Goal: Feedback & Contribution: Submit feedback/report problem

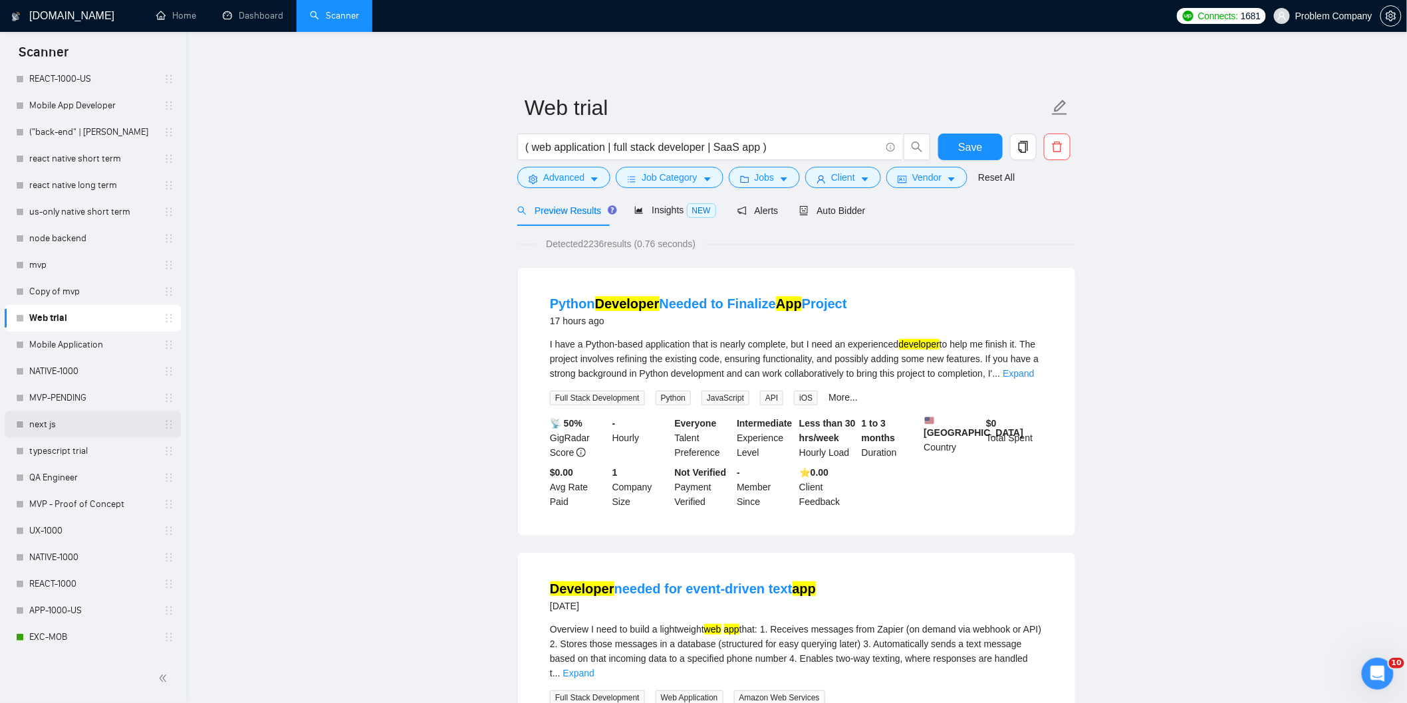
scroll to position [443, 0]
click at [84, 366] on link "MOB-1000.4" at bounding box center [92, 371] width 126 height 27
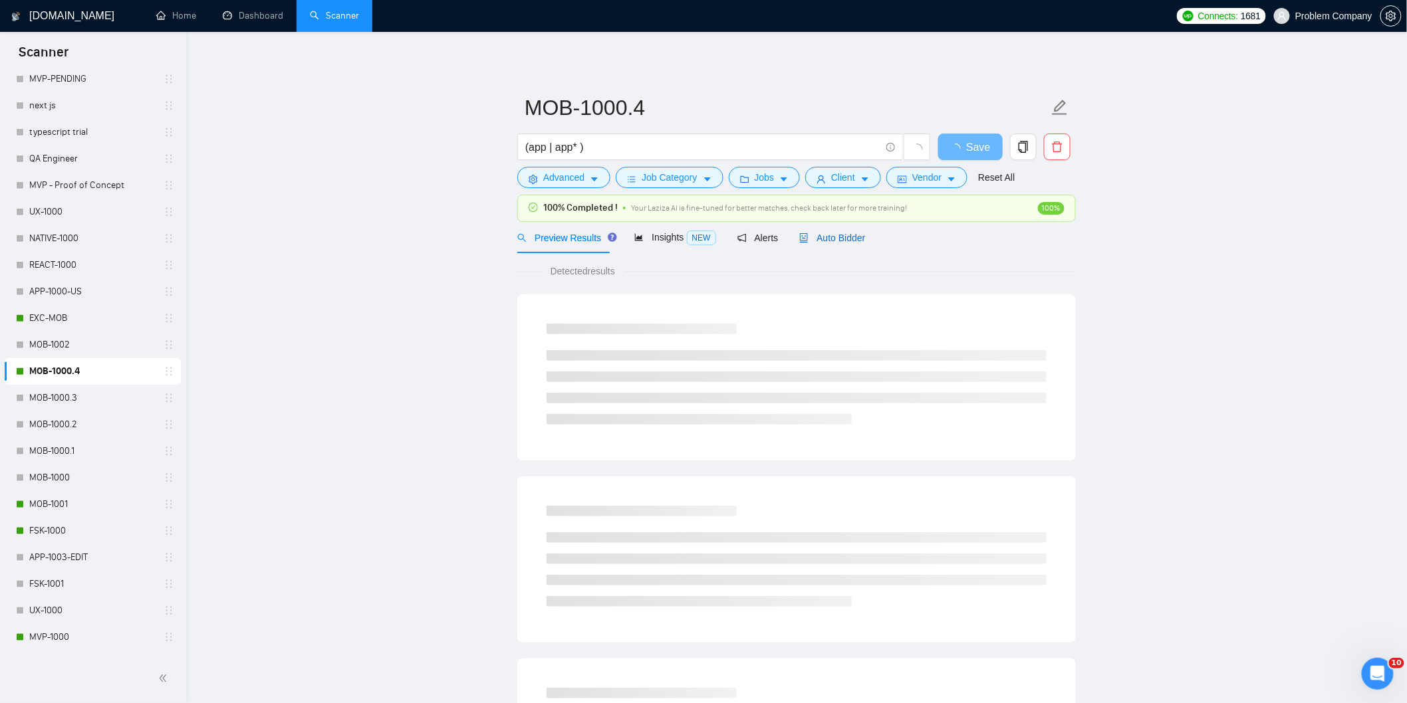
click at [833, 233] on span "Auto Bidder" at bounding box center [832, 238] width 66 height 11
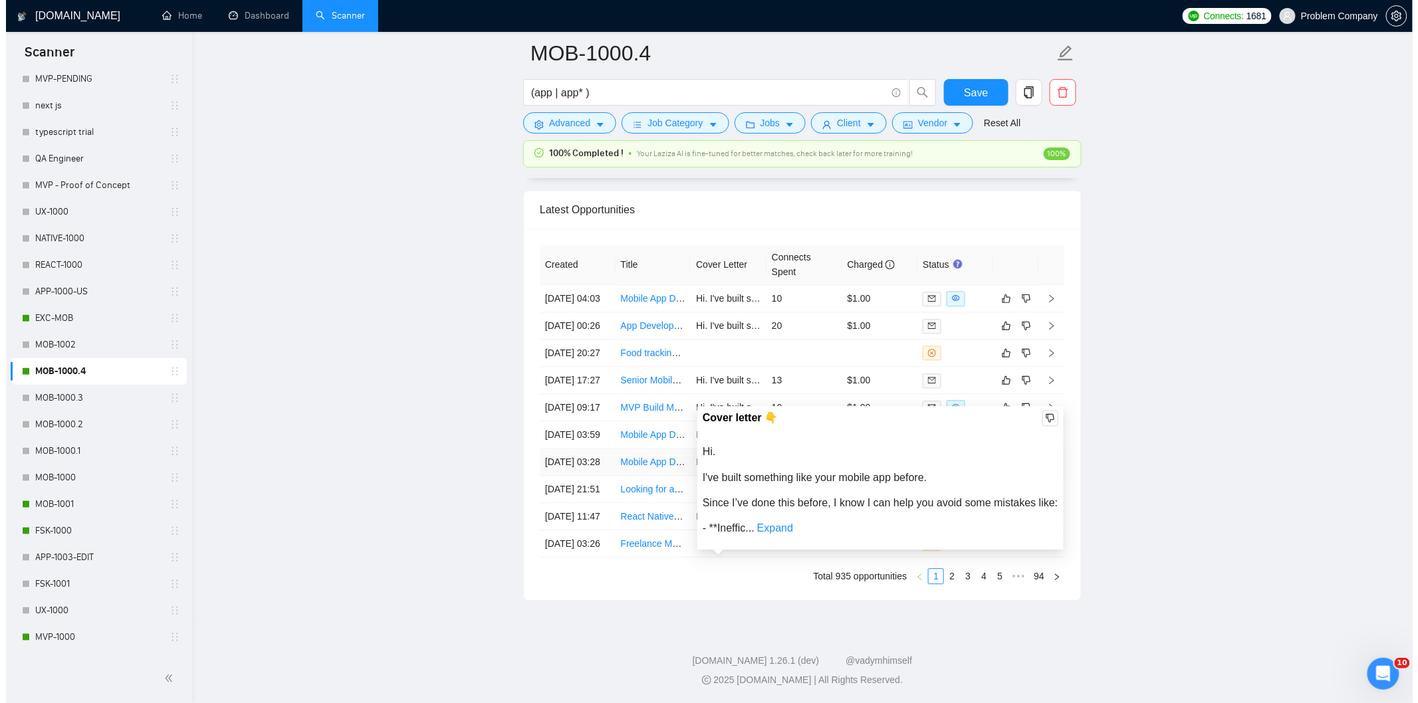
scroll to position [3234, 0]
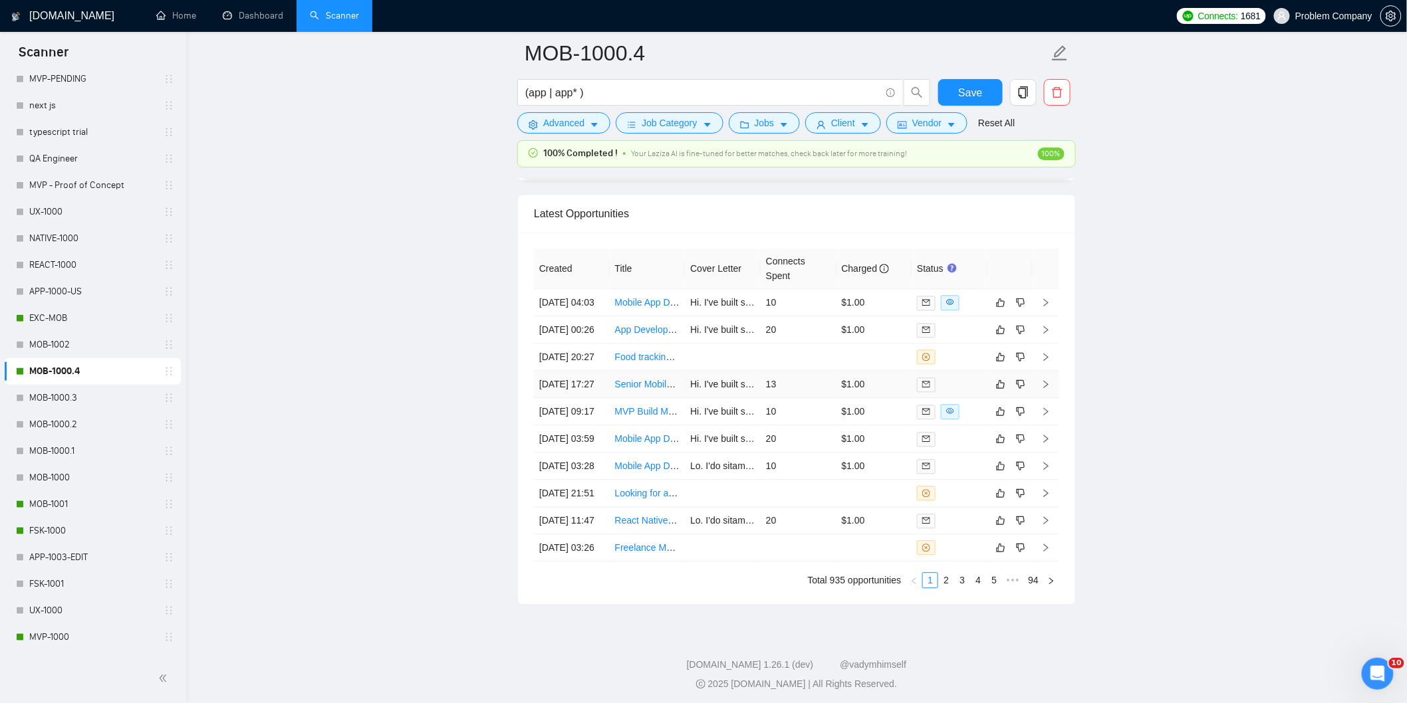
click at [586, 398] on td "[DATE] 17:27" at bounding box center [572, 384] width 76 height 27
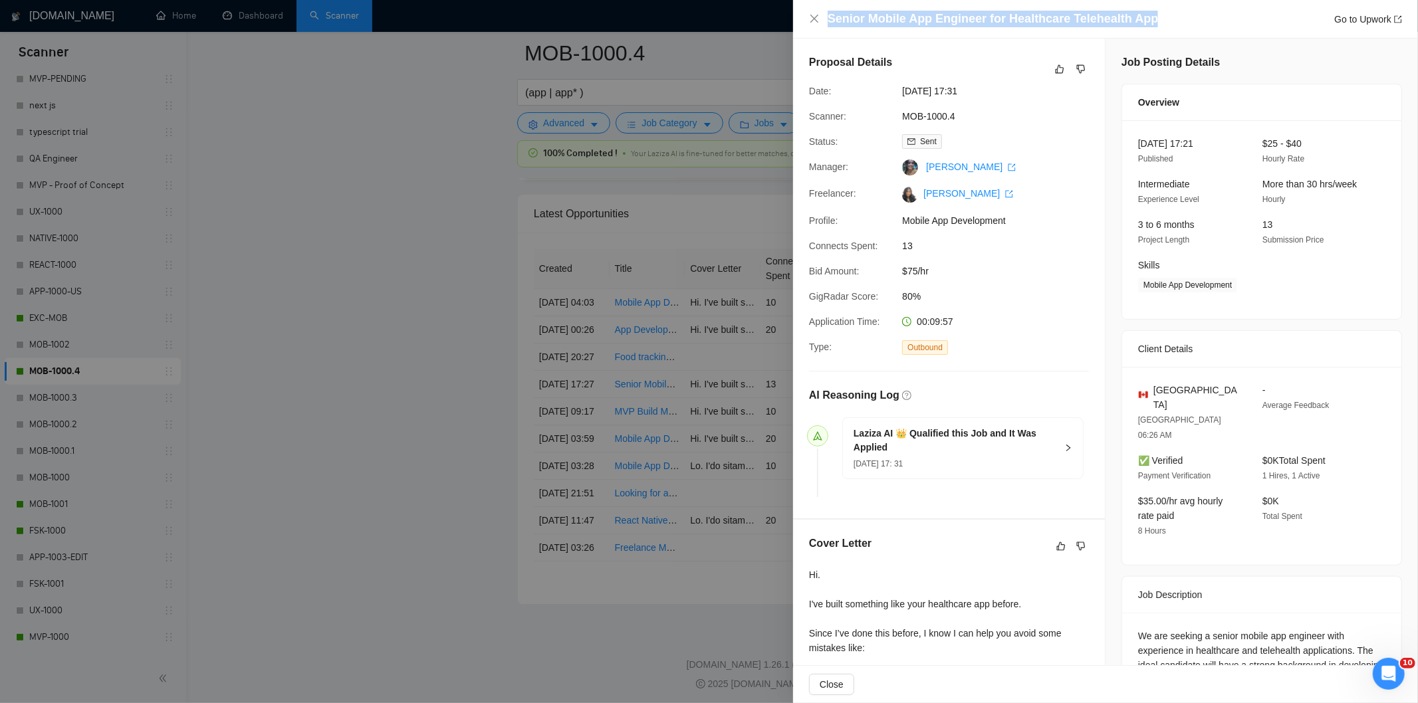
drag, startPoint x: 1148, startPoint y: 14, endPoint x: 799, endPoint y: 35, distance: 350.3
click at [799, 35] on div "Senior Mobile App Engineer for Healthcare Telehealth App Go to Upwork" at bounding box center [1105, 19] width 625 height 39
copy h4 "Senior Mobile App Engineer for Healthcare Telehealth App"
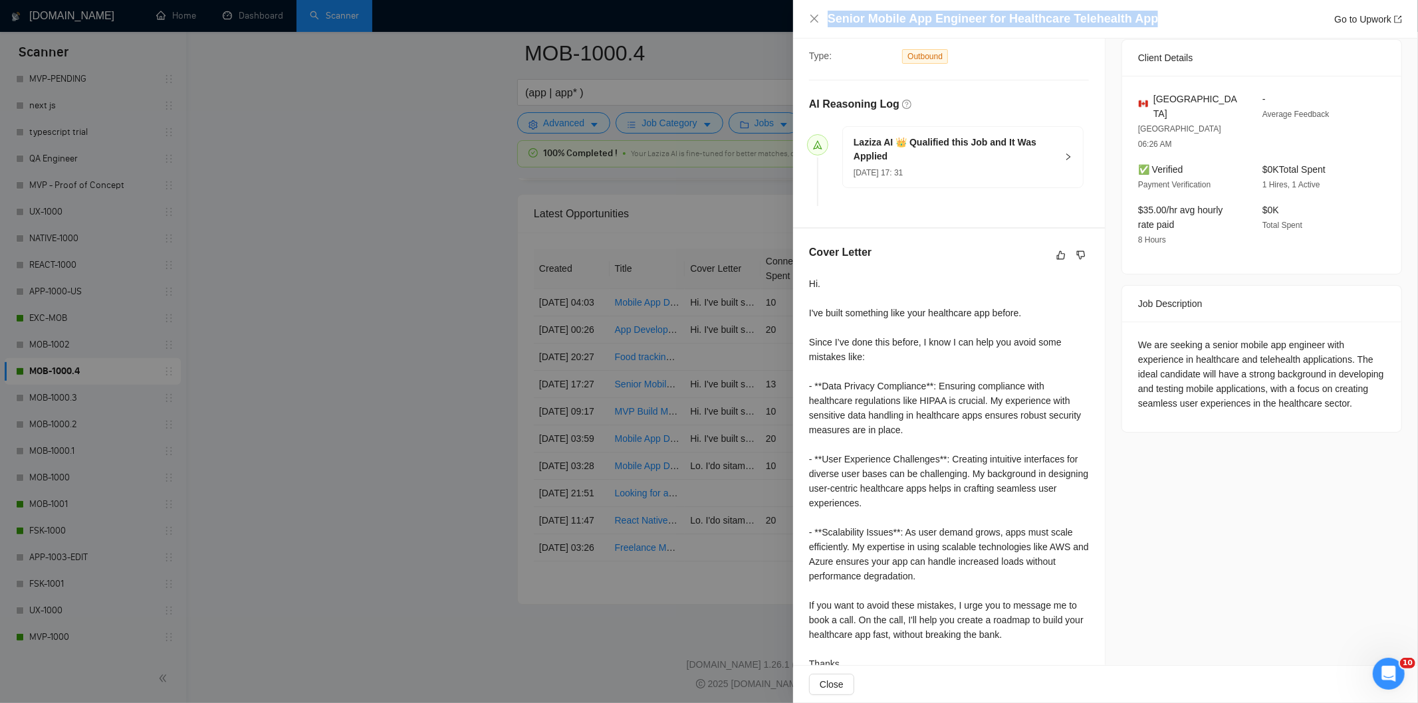
scroll to position [295, 0]
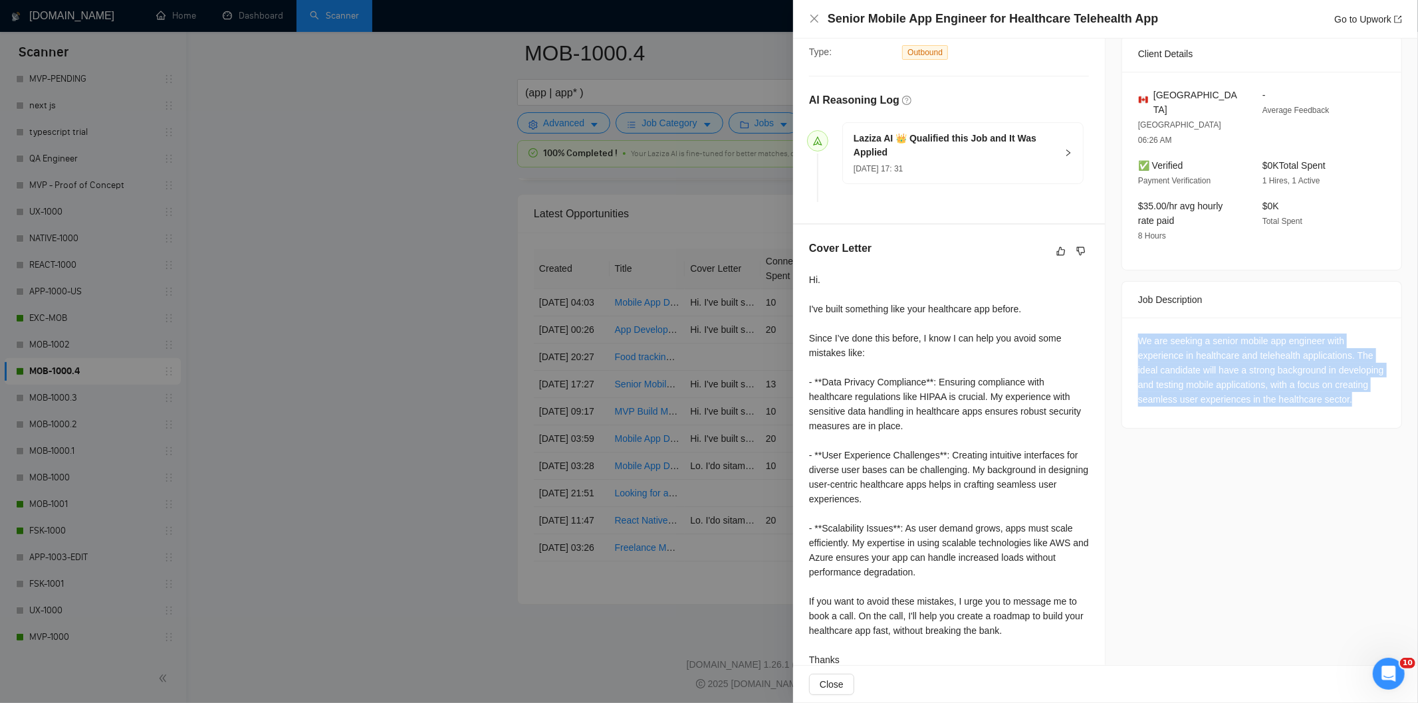
drag, startPoint x: 1130, startPoint y: 310, endPoint x: 1201, endPoint y: 383, distance: 101.6
click at [1201, 383] on div "We are seeking a senior mobile app engineer with experience in healthcare and t…" at bounding box center [1261, 373] width 279 height 110
copy div "We are seeking a senior mobile app engineer with experience in healthcare and t…"
click at [815, 17] on icon "close" at bounding box center [814, 18] width 11 height 11
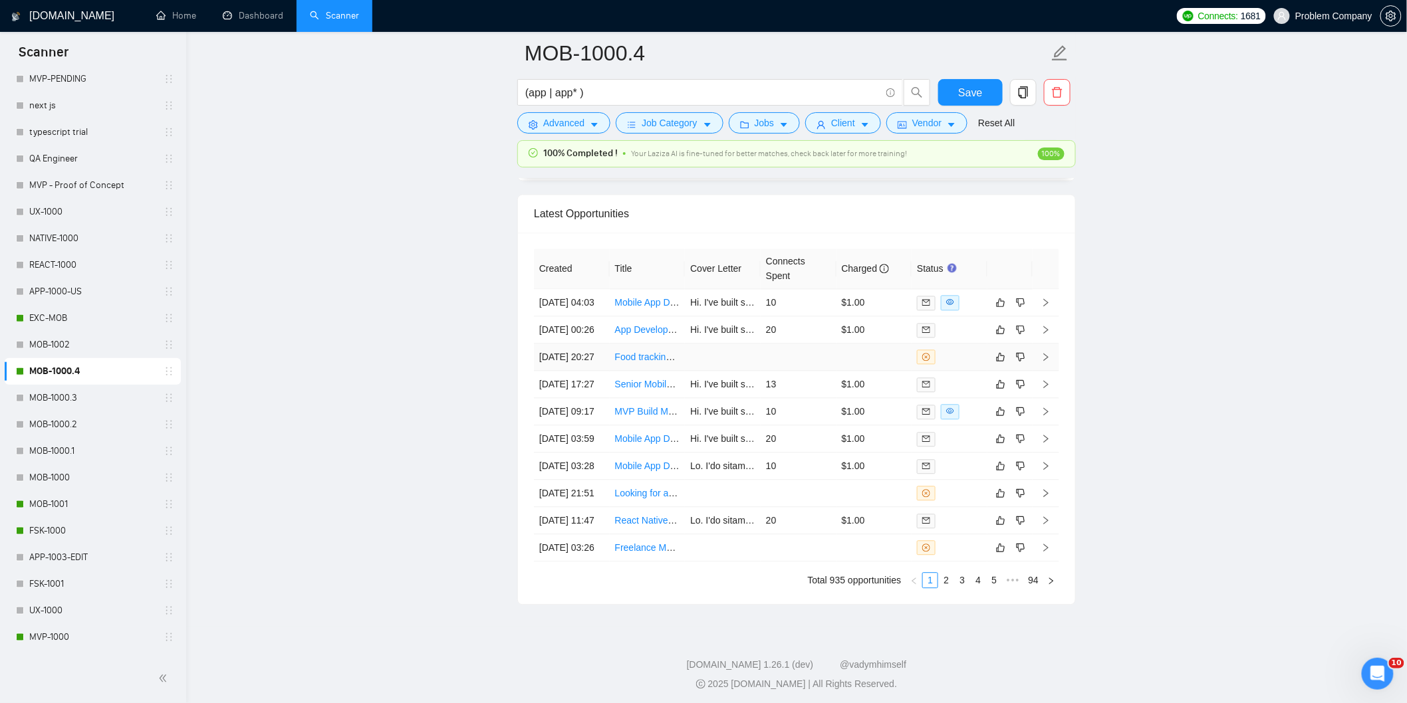
click at [566, 371] on td "[DATE] 20:27" at bounding box center [572, 357] width 76 height 27
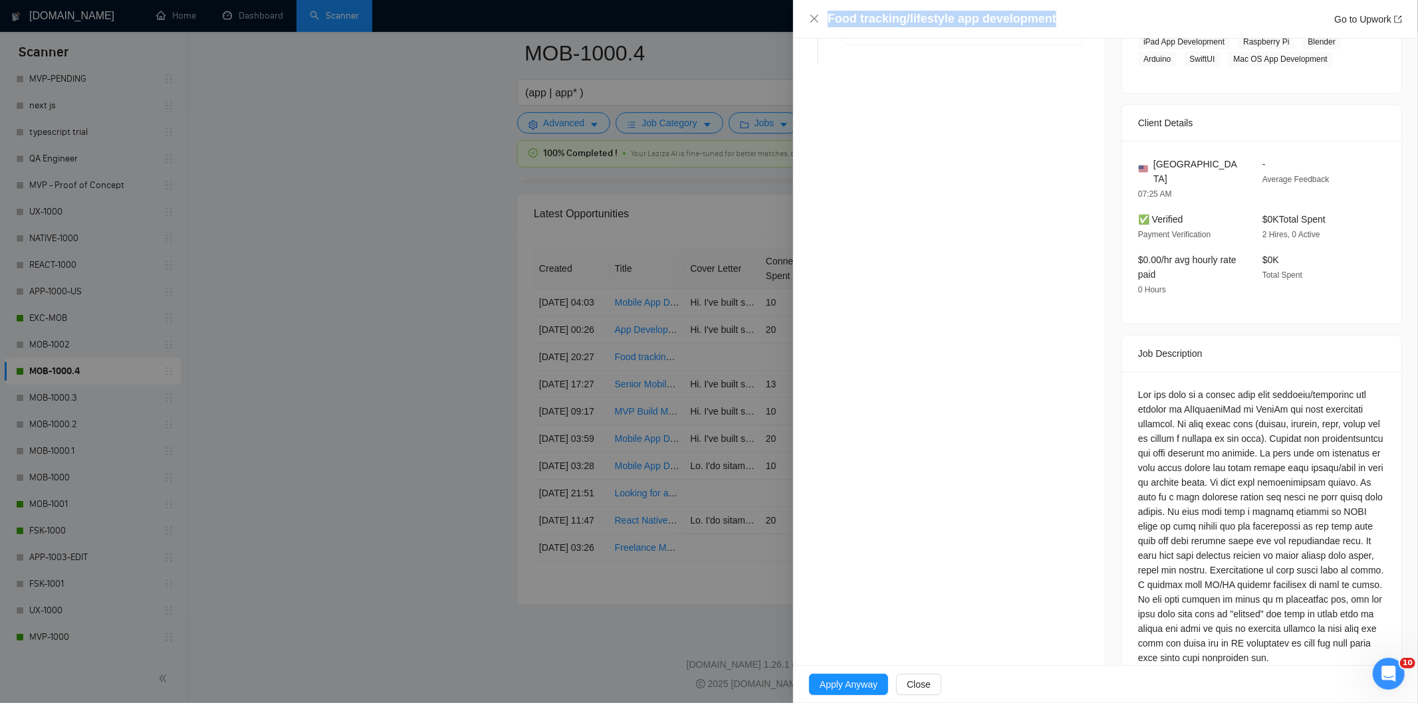
drag, startPoint x: 1084, startPoint y: 21, endPoint x: 826, endPoint y: 15, distance: 257.4
click at [826, 15] on div "Food tracking/lifestyle app development Go to Upwork" at bounding box center [1105, 19] width 593 height 17
copy h4 "Food tracking/lifestyle app development"
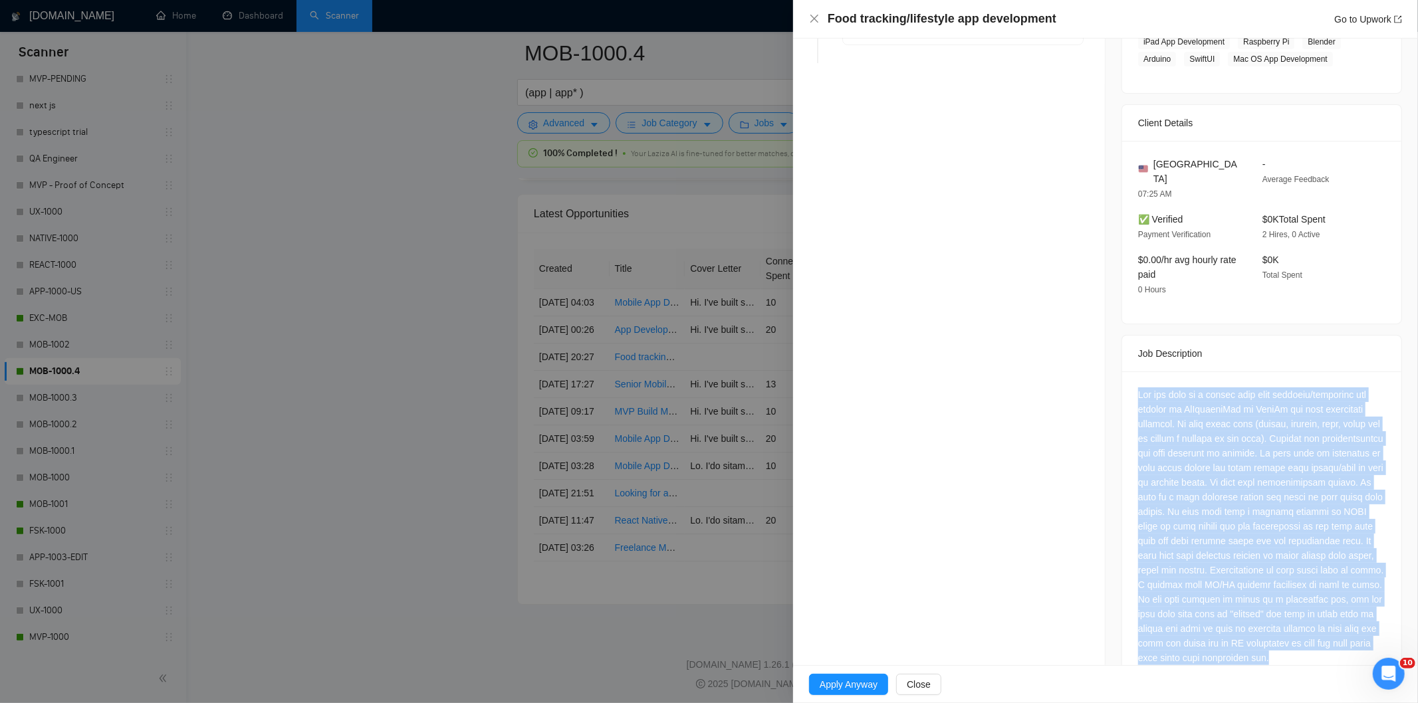
drag, startPoint x: 1205, startPoint y: 663, endPoint x: 1125, endPoint y: 376, distance: 298.1
click at [1125, 376] on div at bounding box center [1261, 529] width 279 height 315
copy div "The app will be a weight loss food tracking/lifestyle app similar to MyFitnessP…"
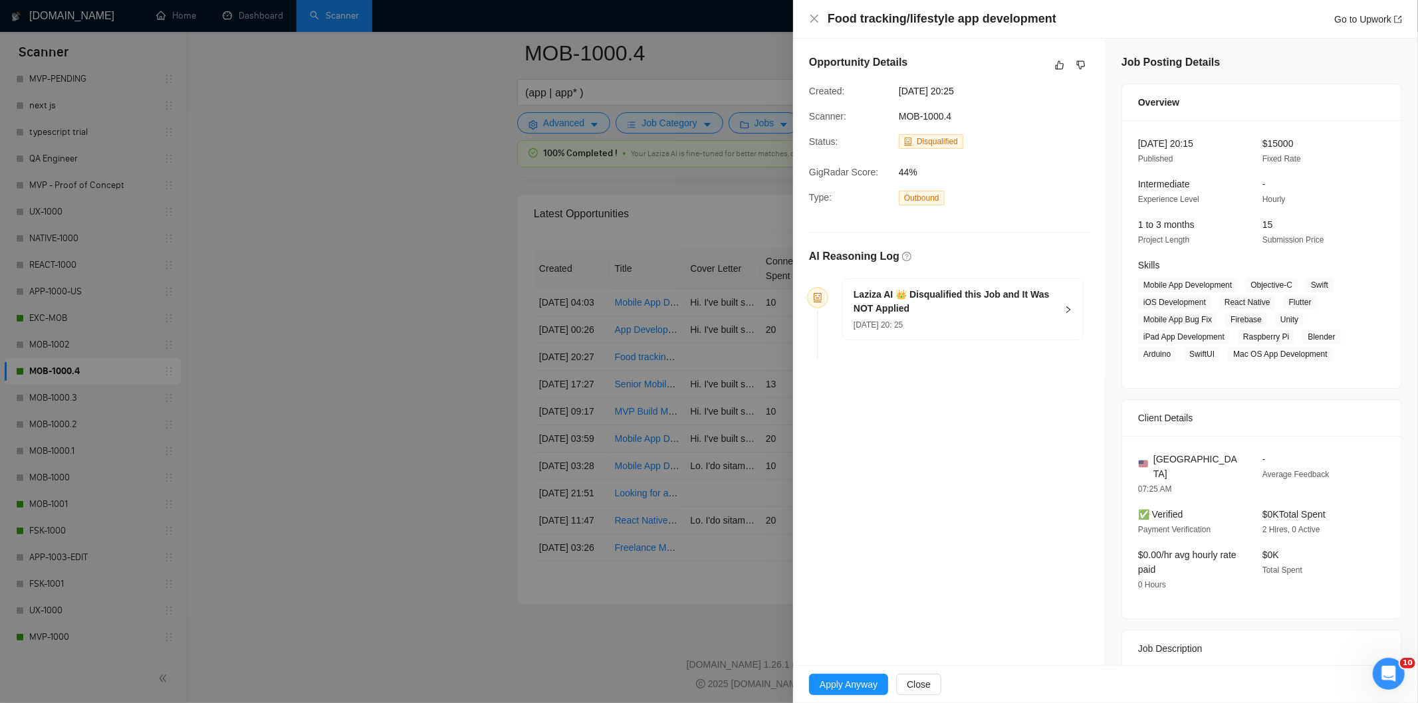
click at [944, 314] on h5 "Laziza AI 👑 Disqualified this Job and It Was NOT Applied" at bounding box center [955, 302] width 203 height 28
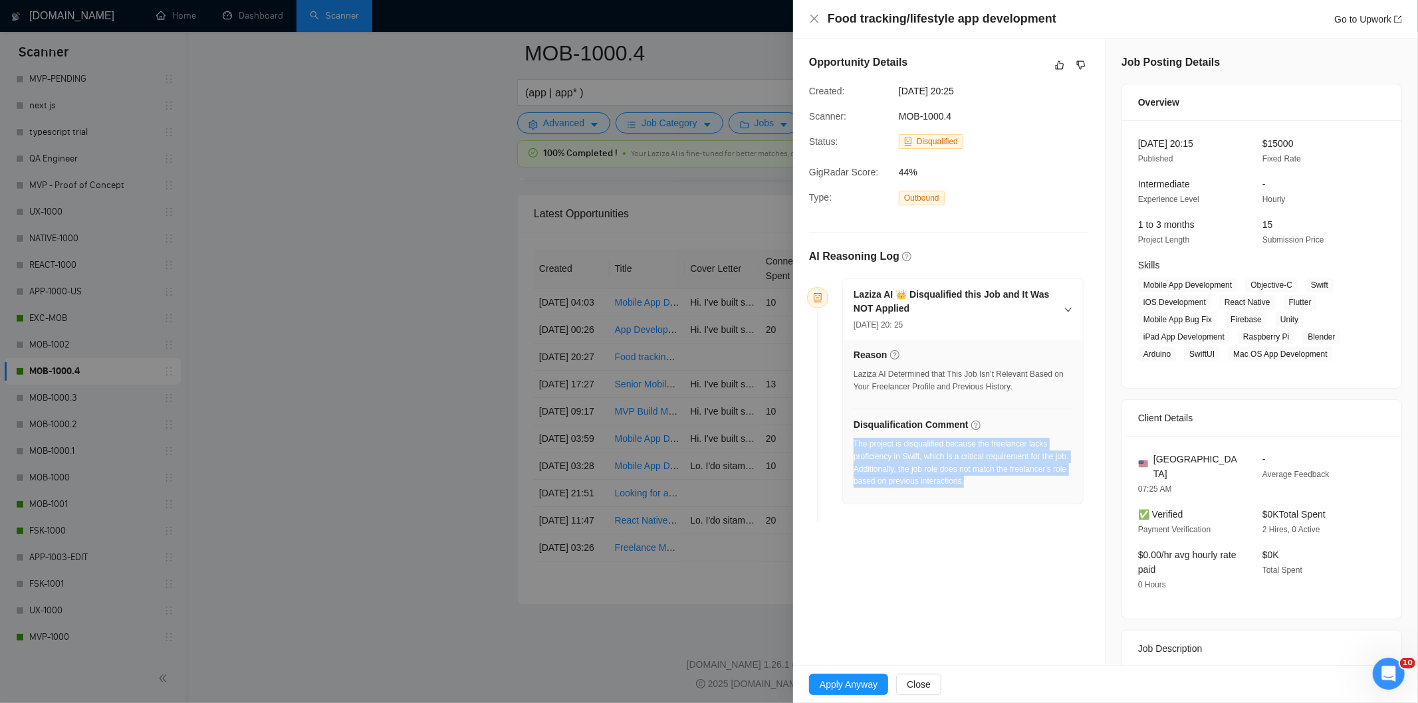
drag, startPoint x: 1040, startPoint y: 483, endPoint x: 858, endPoint y: 451, distance: 185.0
click at [855, 447] on div "The project is disqualified because the freelancer lacks proficiency in Swift, …" at bounding box center [963, 463] width 219 height 50
copy div "The project is disqualified because the freelancer lacks proficiency in Swift, …"
click at [814, 19] on icon "close" at bounding box center [815, 19] width 8 height 8
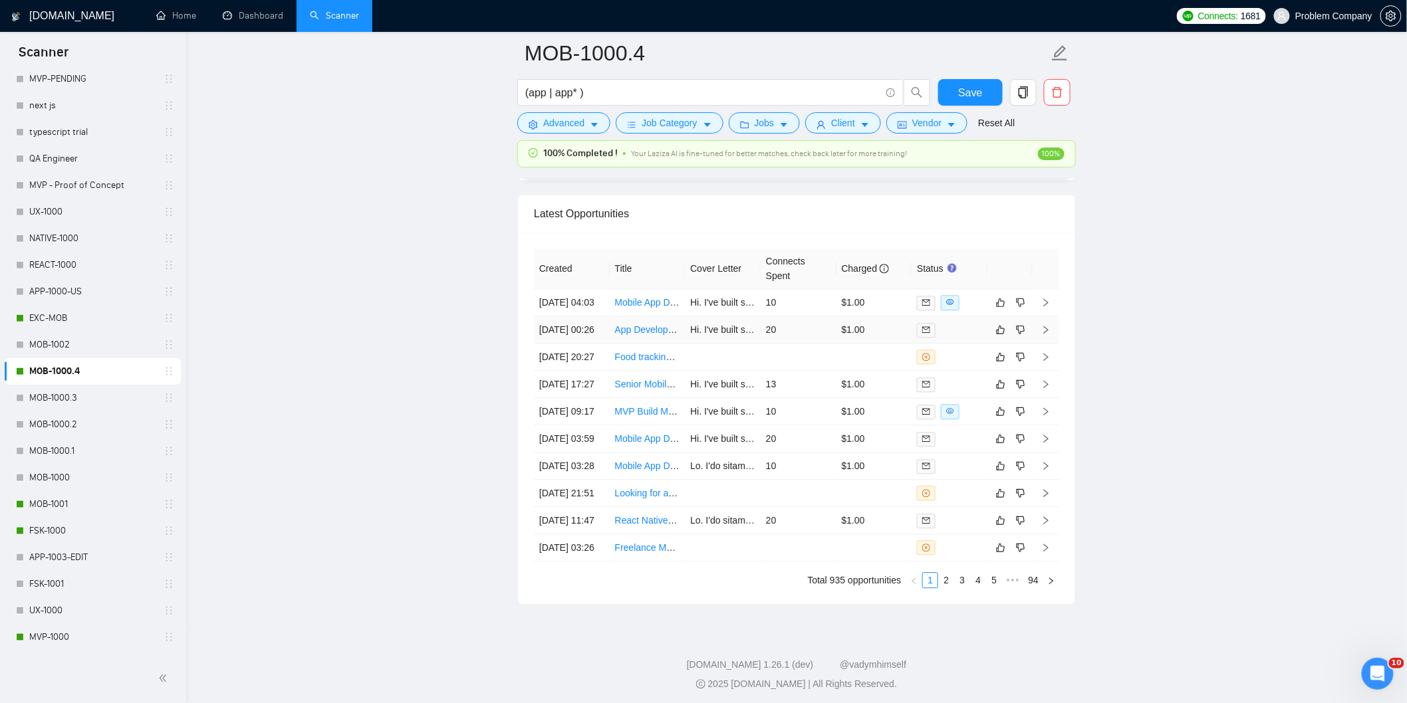
click at [588, 344] on td "[DATE] 00:26" at bounding box center [572, 329] width 76 height 27
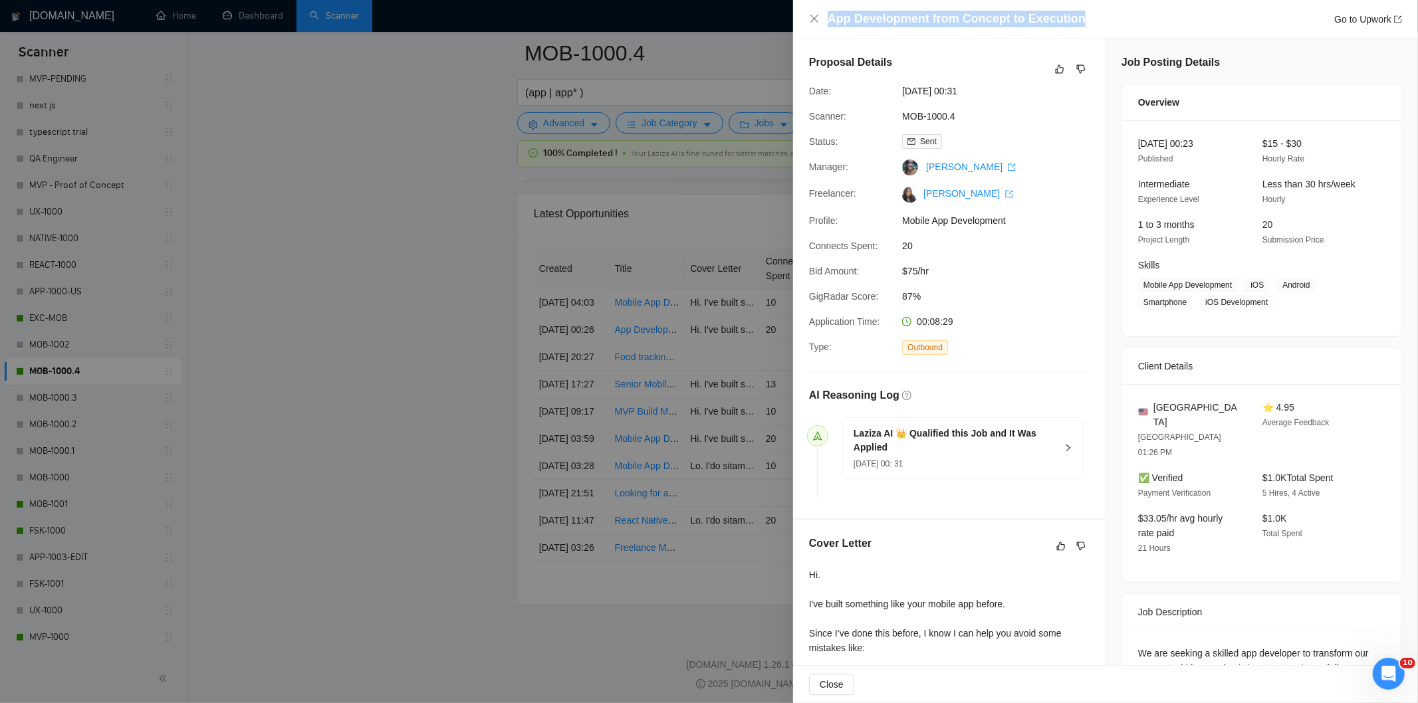
drag, startPoint x: 1114, startPoint y: 25, endPoint x: 822, endPoint y: 23, distance: 291.2
click at [822, 23] on div "App Development from Concept to Execution Go to Upwork" at bounding box center [1105, 19] width 593 height 17
copy h4 "App Development from Concept to Execution"
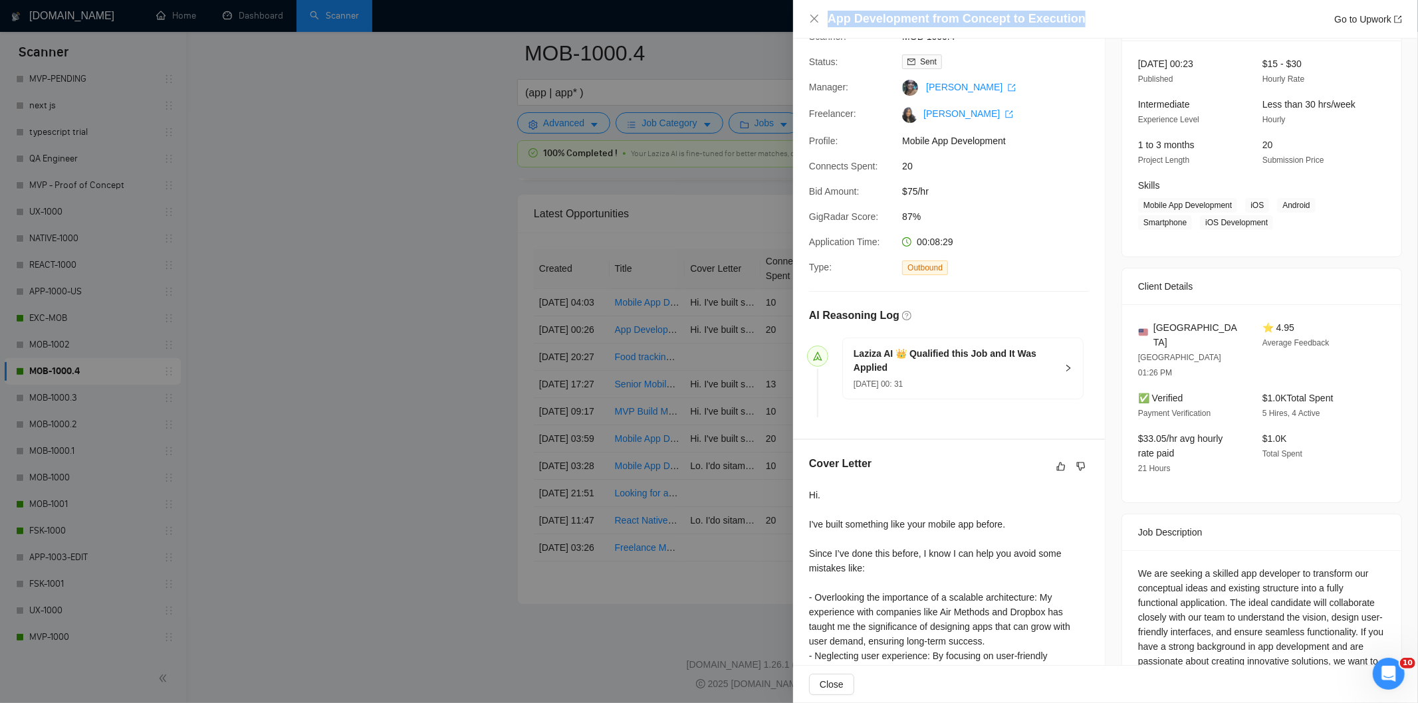
scroll to position [261, 0]
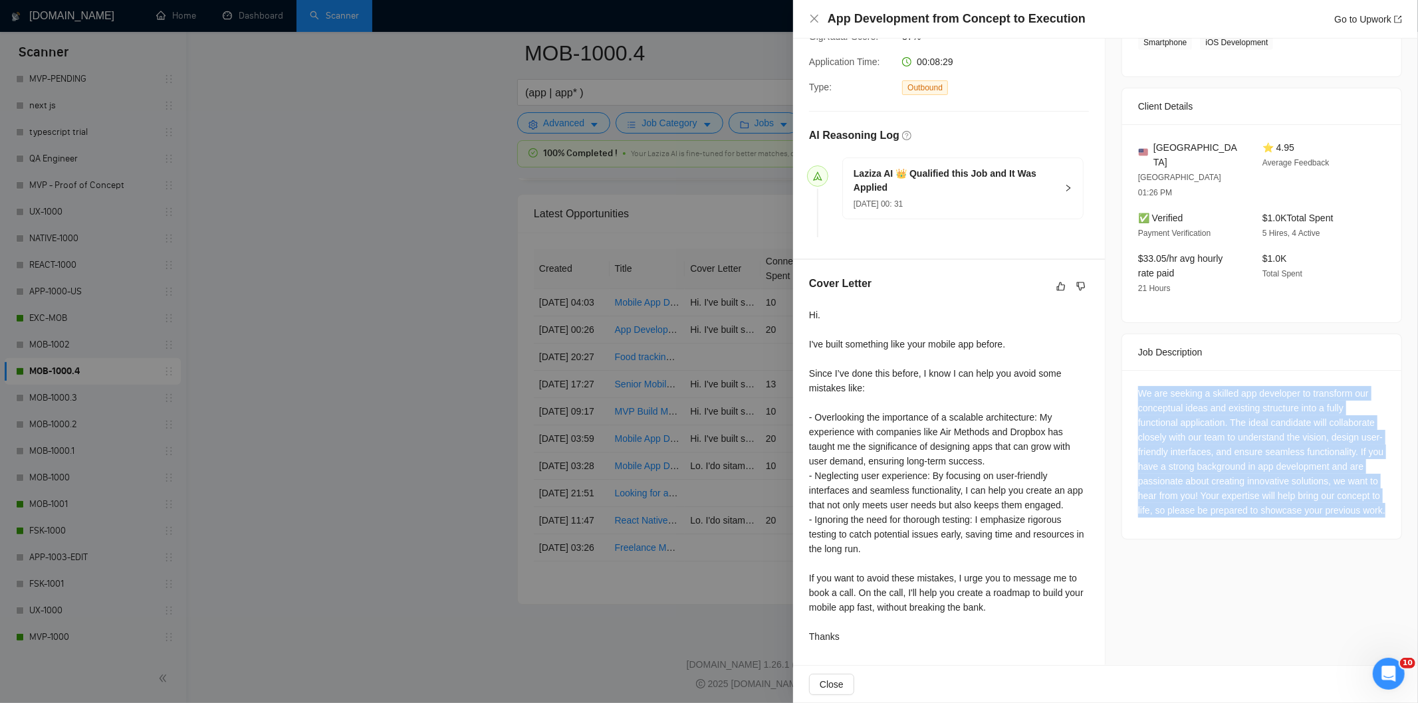
drag, startPoint x: 1133, startPoint y: 359, endPoint x: 1265, endPoint y: 508, distance: 199.2
click at [1265, 508] on div "We are seeking a skilled app developer to transform our conceptual ideas and ex…" at bounding box center [1261, 454] width 279 height 169
copy div "We are seeking a skilled app developer to transform our conceptual ideas and ex…"
click at [811, 17] on icon "close" at bounding box center [814, 18] width 11 height 11
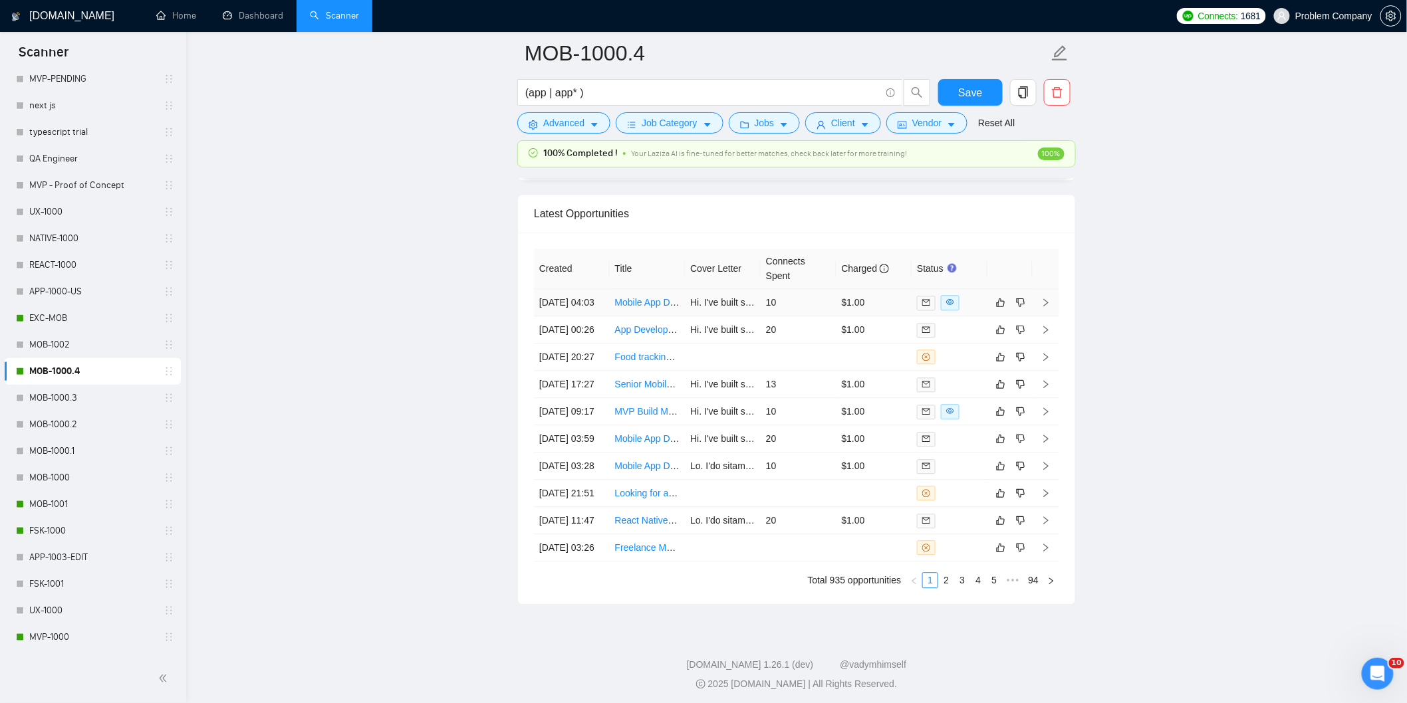
click at [597, 316] on td "[DATE] 04:03" at bounding box center [572, 302] width 76 height 27
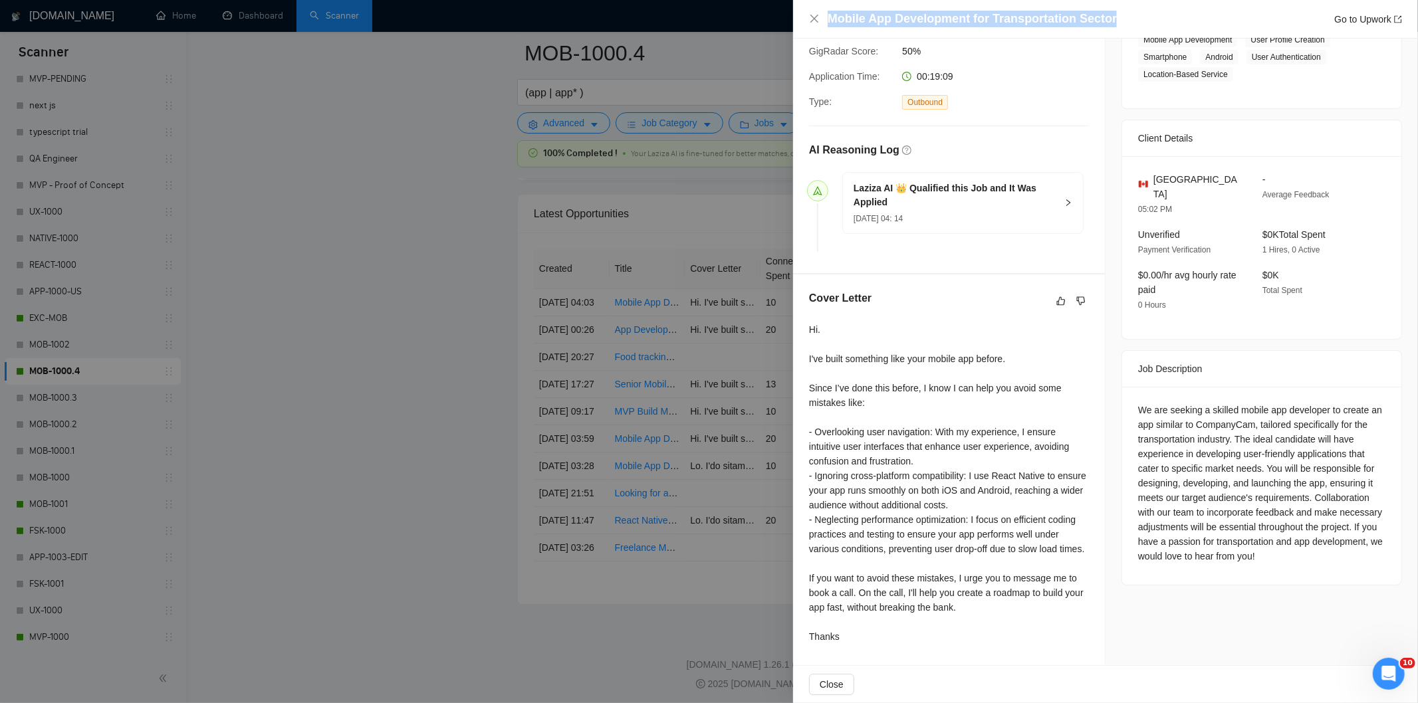
click at [1118, 12] on div "Mobile App Development for Transportation Sector Go to Upwork" at bounding box center [1105, 19] width 625 height 39
copy h4 "Mobile App Development for Transportation Sector"
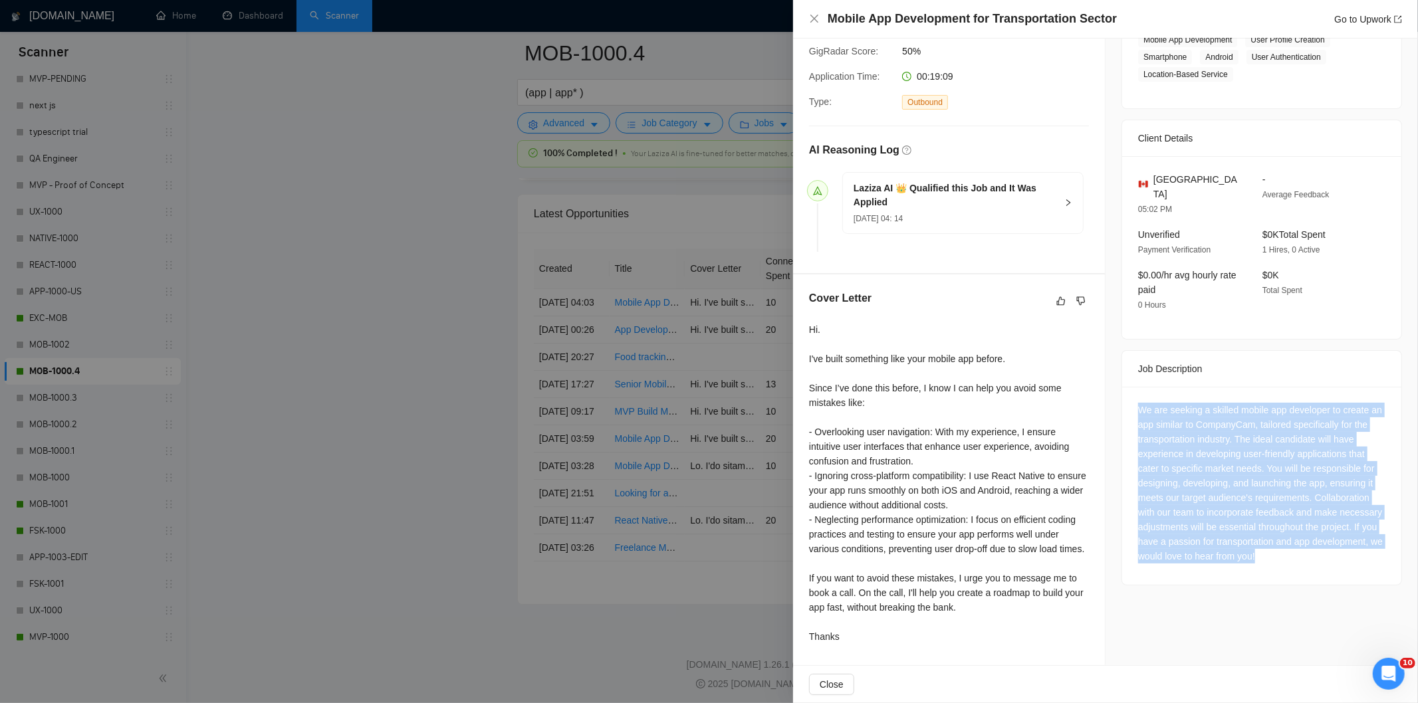
drag, startPoint x: 1133, startPoint y: 378, endPoint x: 1384, endPoint y: 533, distance: 294.7
click at [1384, 533] on div "We are seeking a skilled mobile app developer to create an app similar to Compa…" at bounding box center [1261, 486] width 279 height 198
copy div "We are seeking a skilled mobile app developer to create an app similar to Compa…"
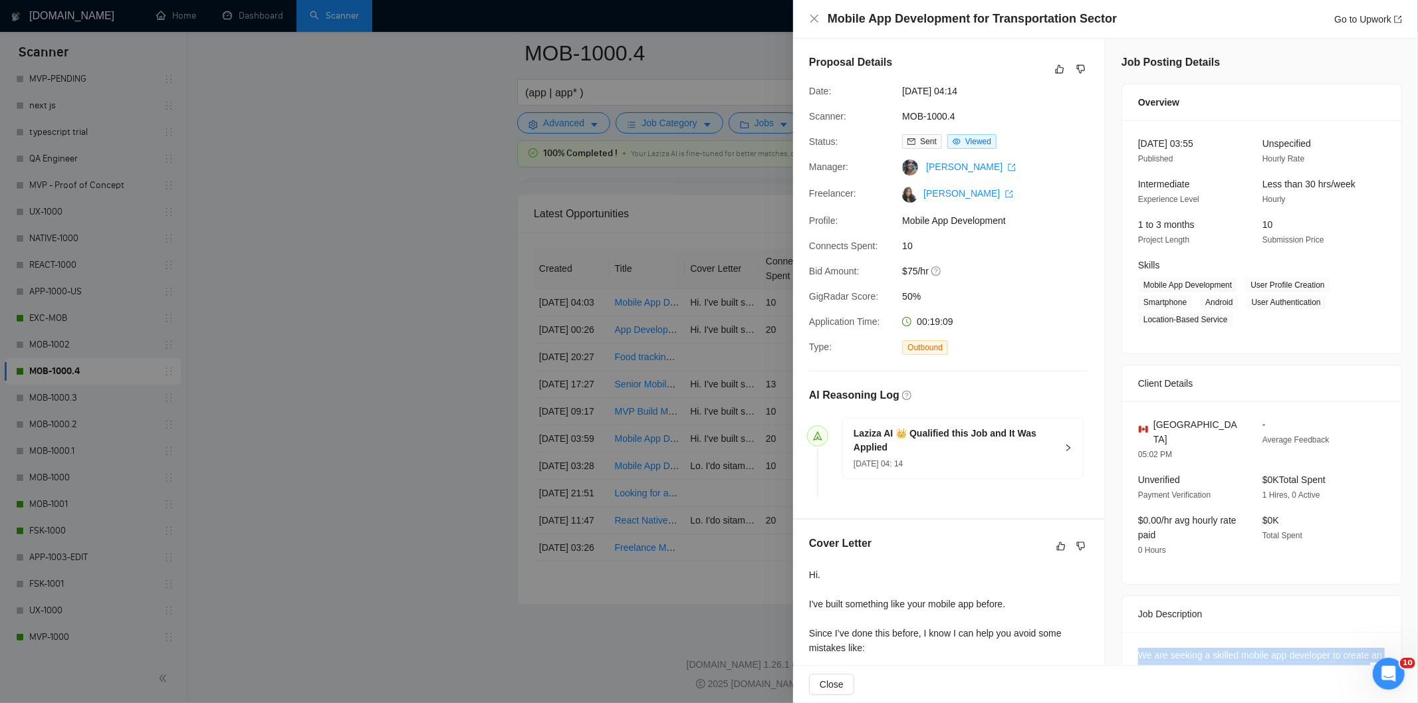
drag, startPoint x: 994, startPoint y: 96, endPoint x: 901, endPoint y: 91, distance: 93.2
click at [902, 91] on span "[DATE] 04:14" at bounding box center [1001, 91] width 199 height 15
copy span "[DATE] 04:14"
click at [816, 17] on icon "close" at bounding box center [815, 19] width 8 height 8
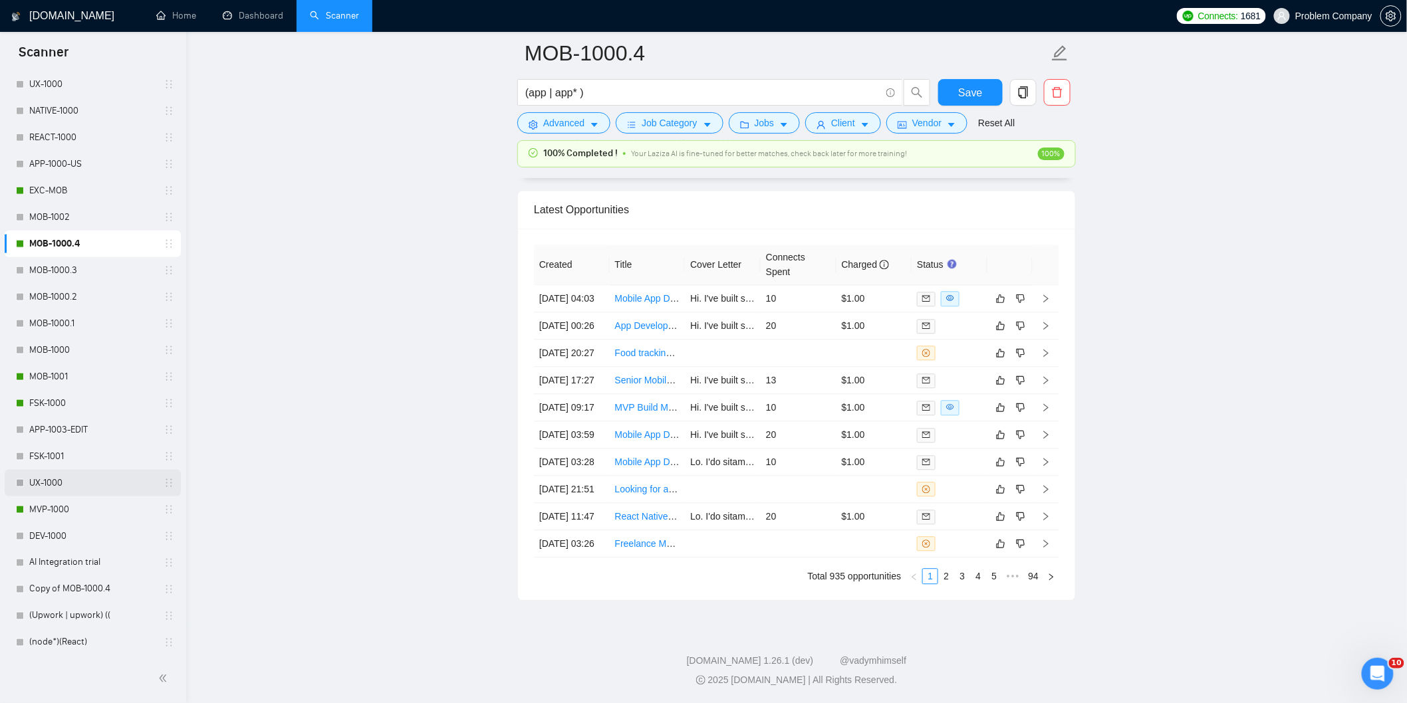
scroll to position [3382, 0]
click at [68, 404] on link "FSK-1000" at bounding box center [92, 403] width 126 height 27
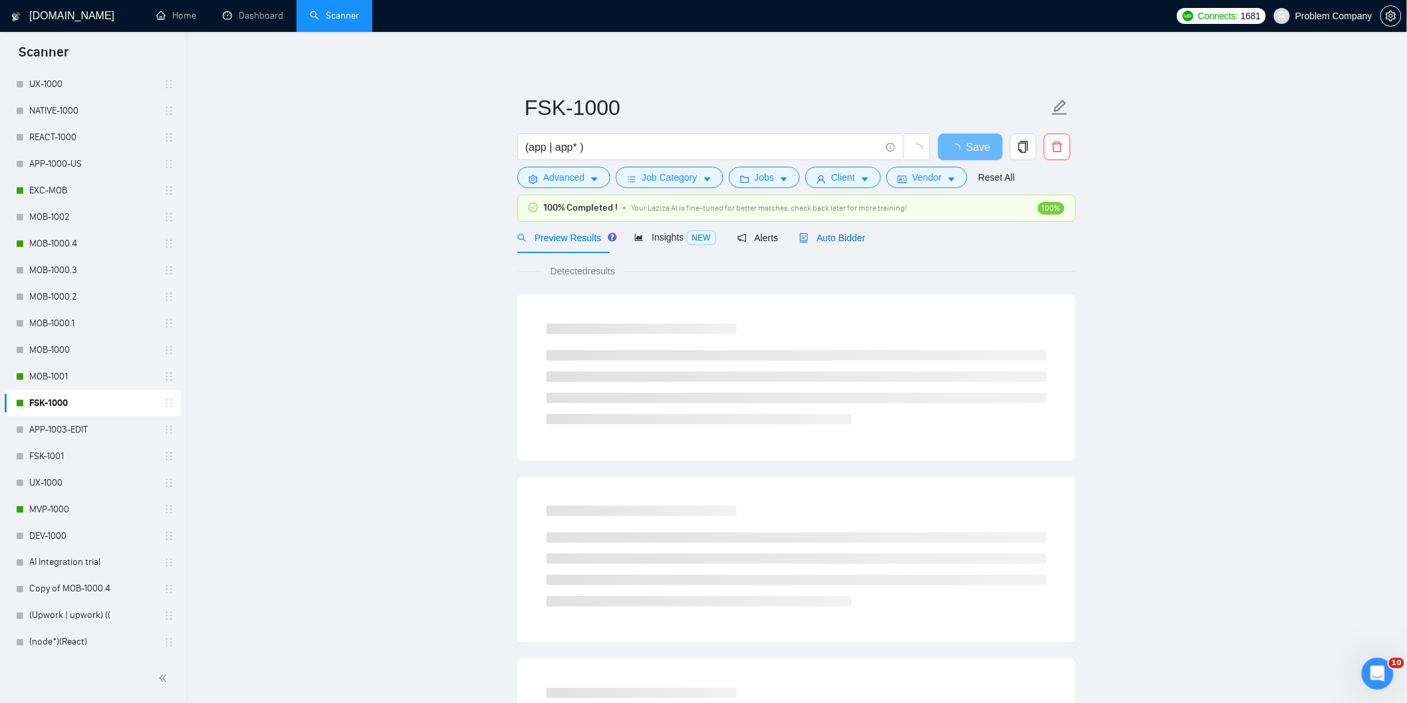
click at [851, 241] on span "Auto Bidder" at bounding box center [832, 238] width 66 height 11
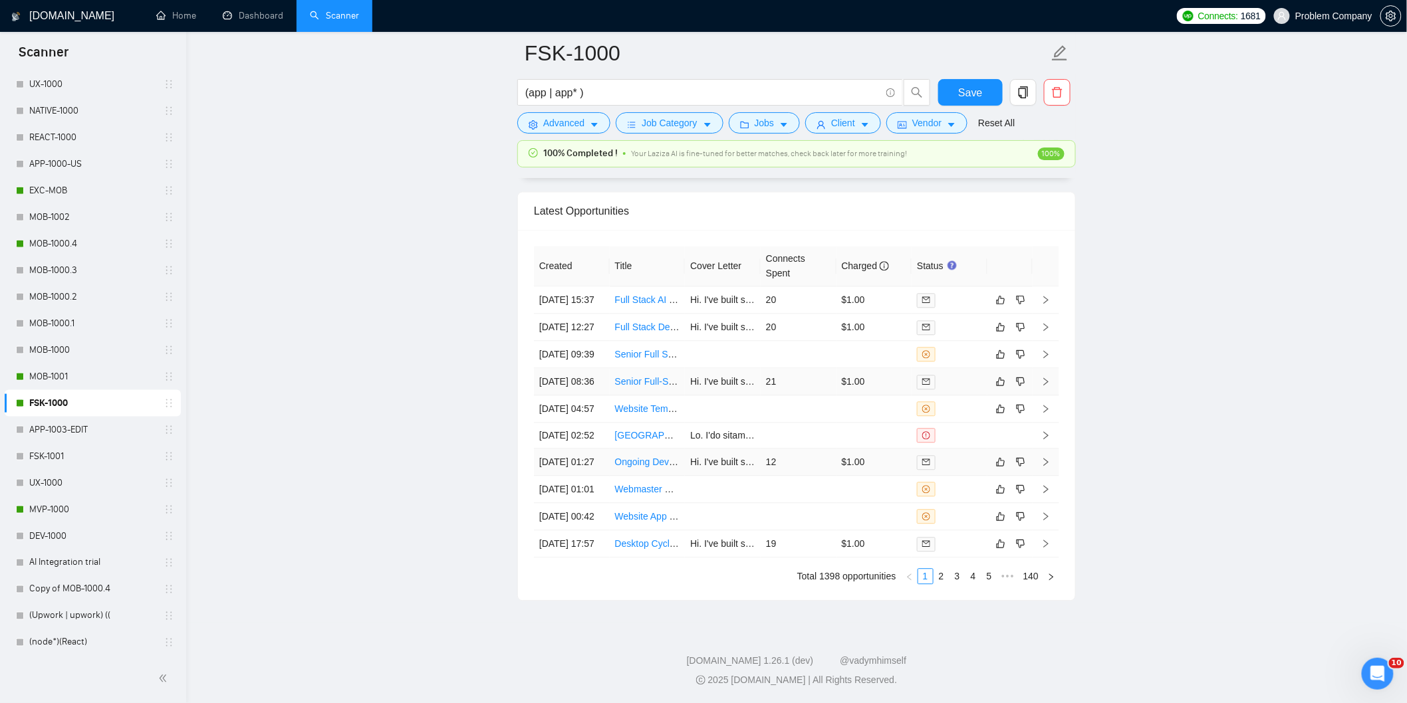
scroll to position [3386, 0]
click at [941, 574] on link "2" at bounding box center [941, 576] width 15 height 15
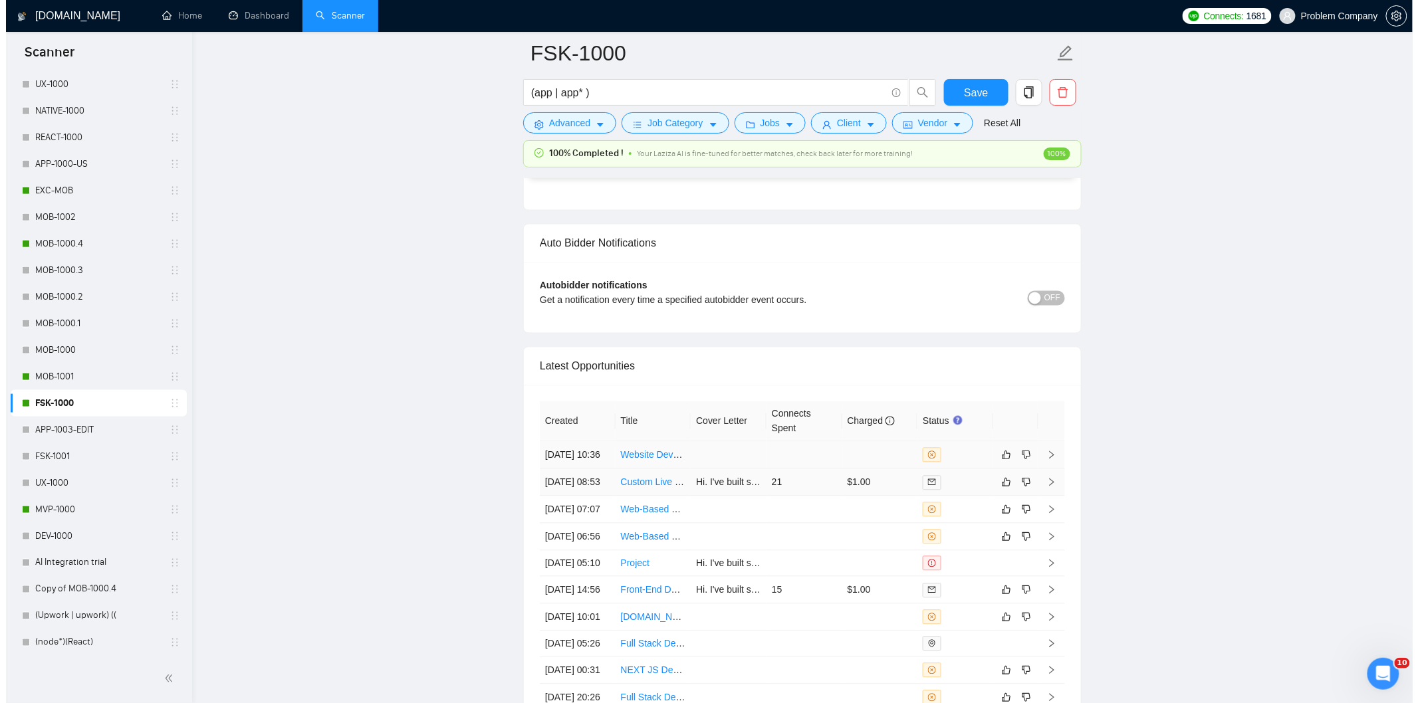
scroll to position [3090, 0]
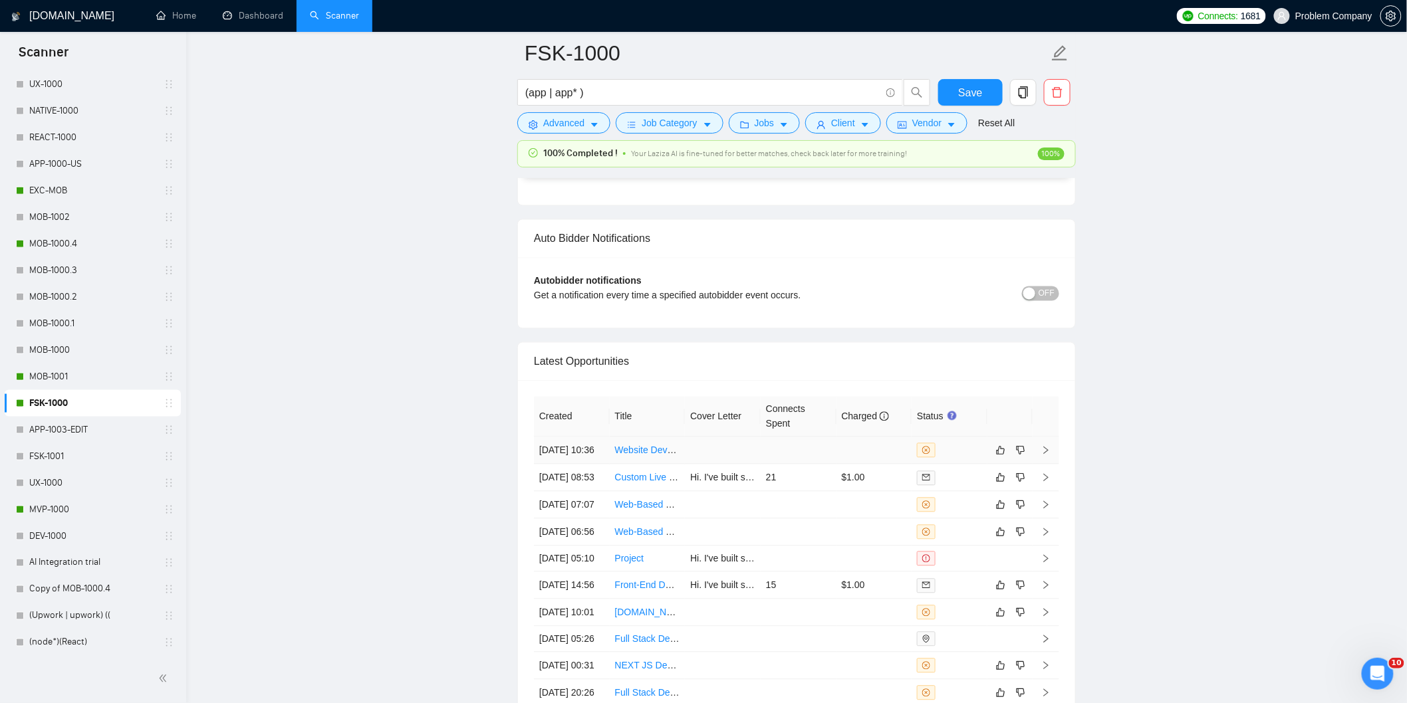
click at [604, 465] on td "[DATE] 10:36" at bounding box center [572, 451] width 76 height 27
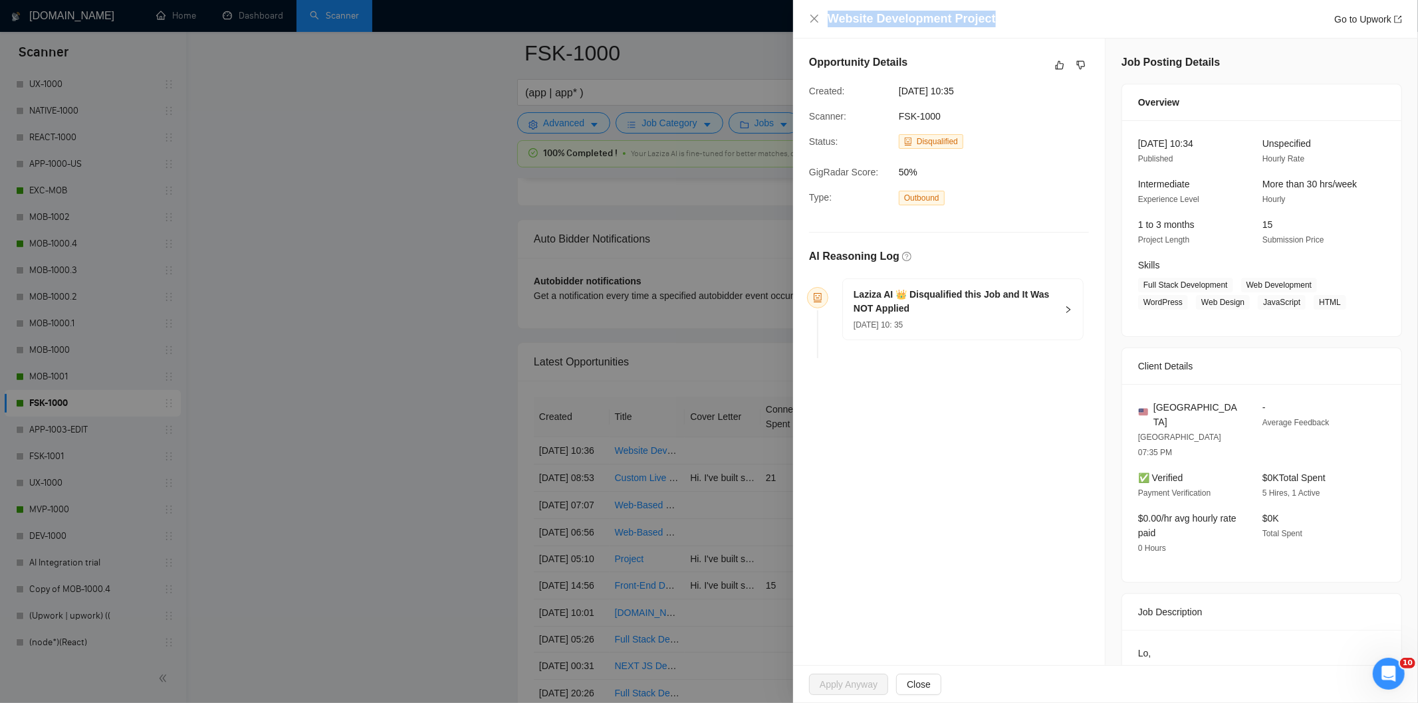
drag, startPoint x: 1015, startPoint y: 15, endPoint x: 816, endPoint y: 31, distance: 200.1
click at [816, 31] on div "Website Development Project Go to Upwork" at bounding box center [1105, 19] width 625 height 39
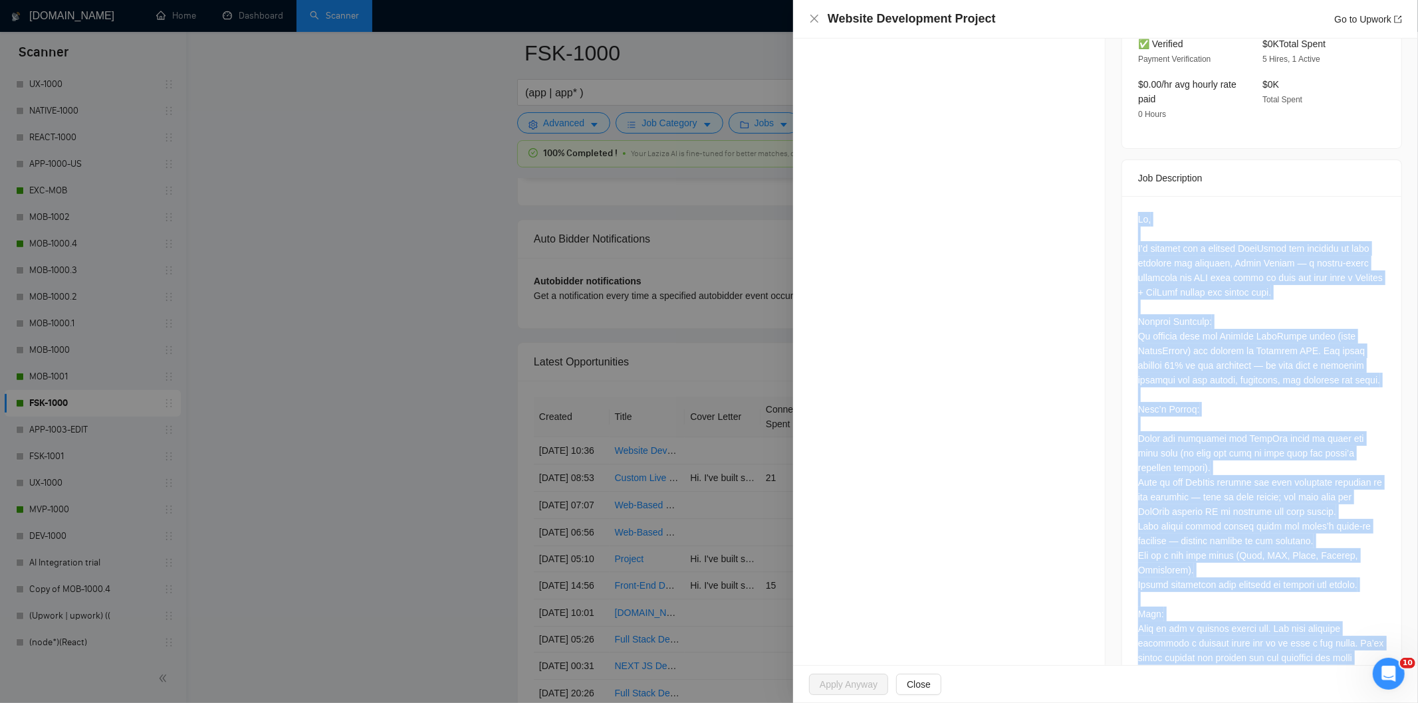
scroll to position [690, 0]
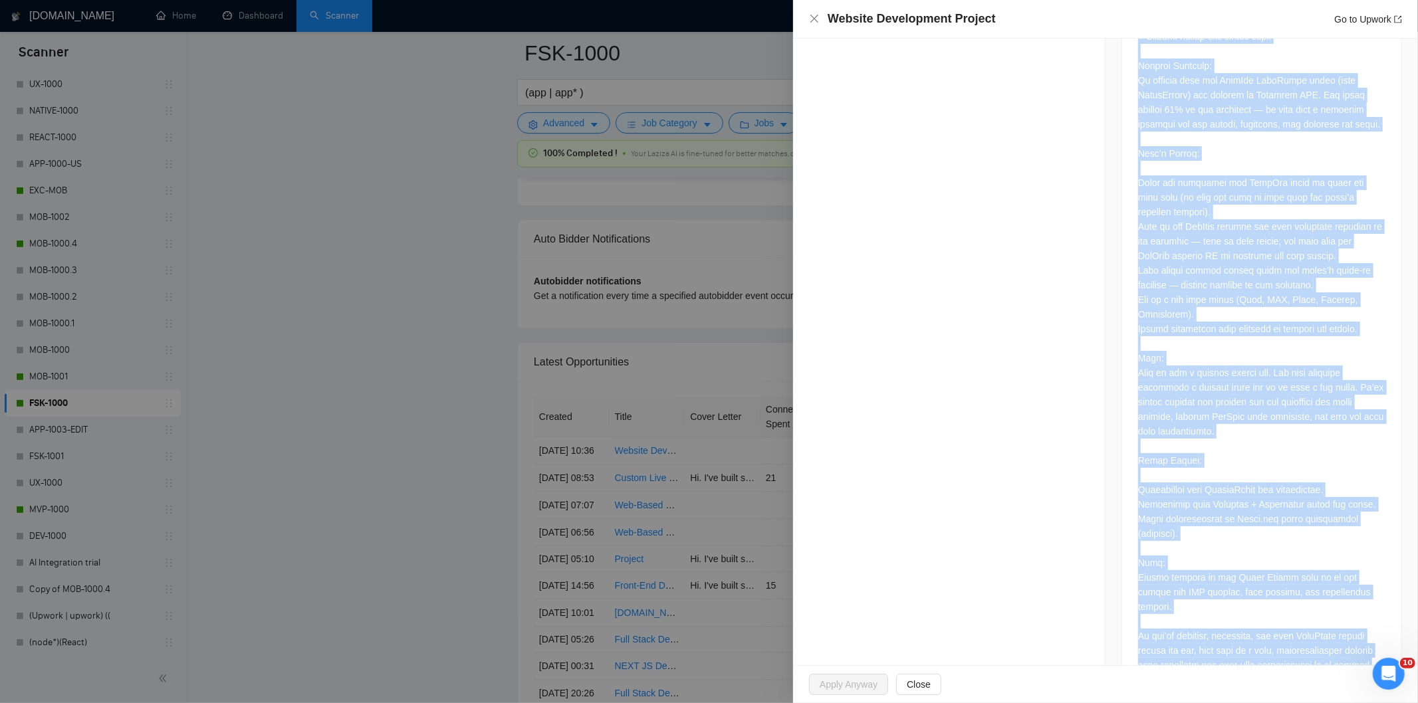
drag, startPoint x: 1131, startPoint y: 253, endPoint x: 1390, endPoint y: 632, distance: 459.8
click at [1390, 632] on div at bounding box center [1261, 317] width 279 height 754
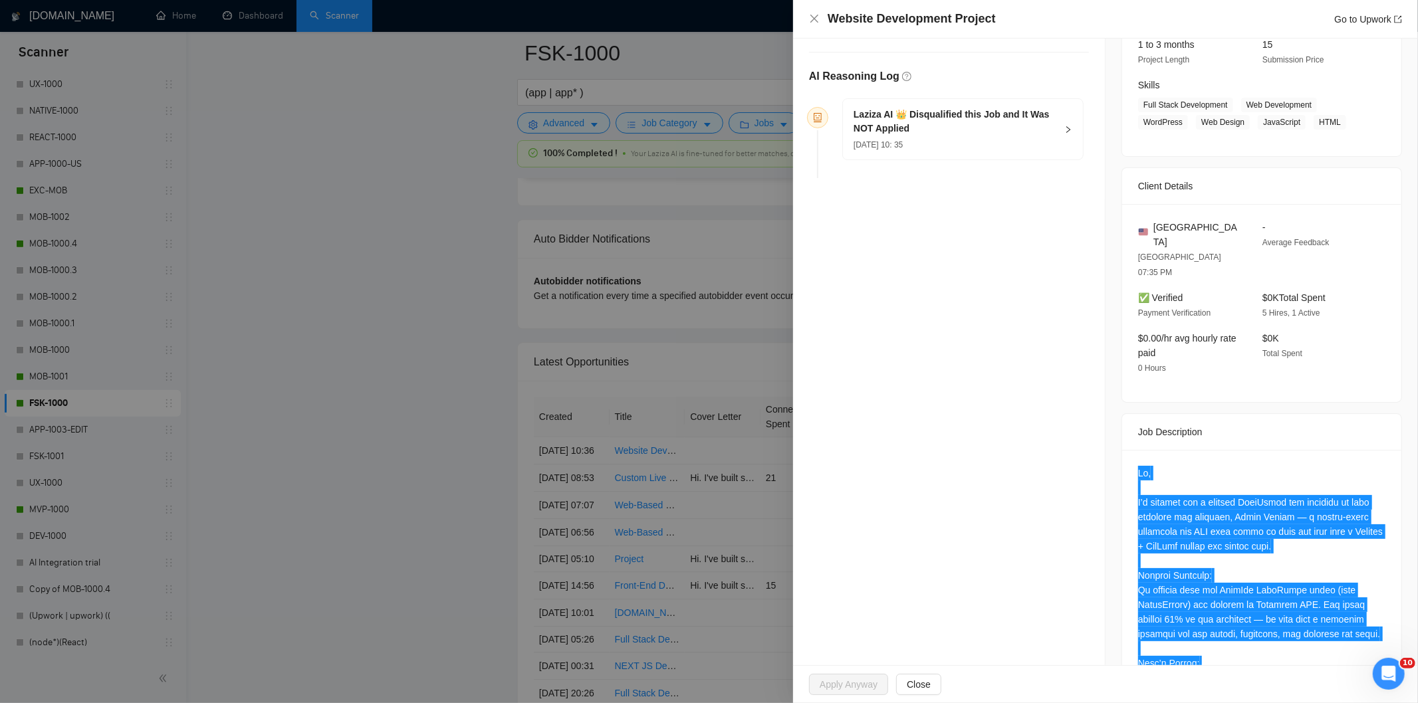
scroll to position [0, 0]
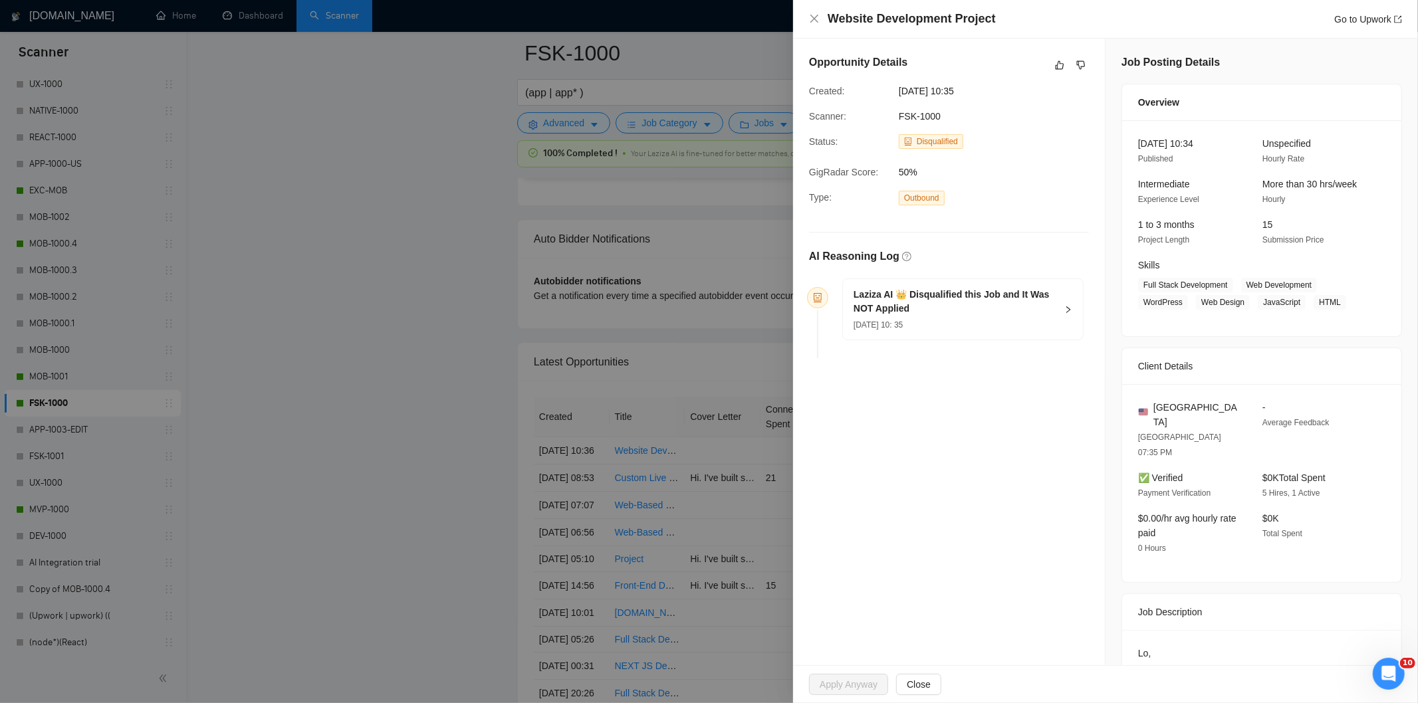
click at [949, 309] on h5 "Laziza AI 👑 Disqualified this Job and It Was NOT Applied" at bounding box center [955, 302] width 203 height 28
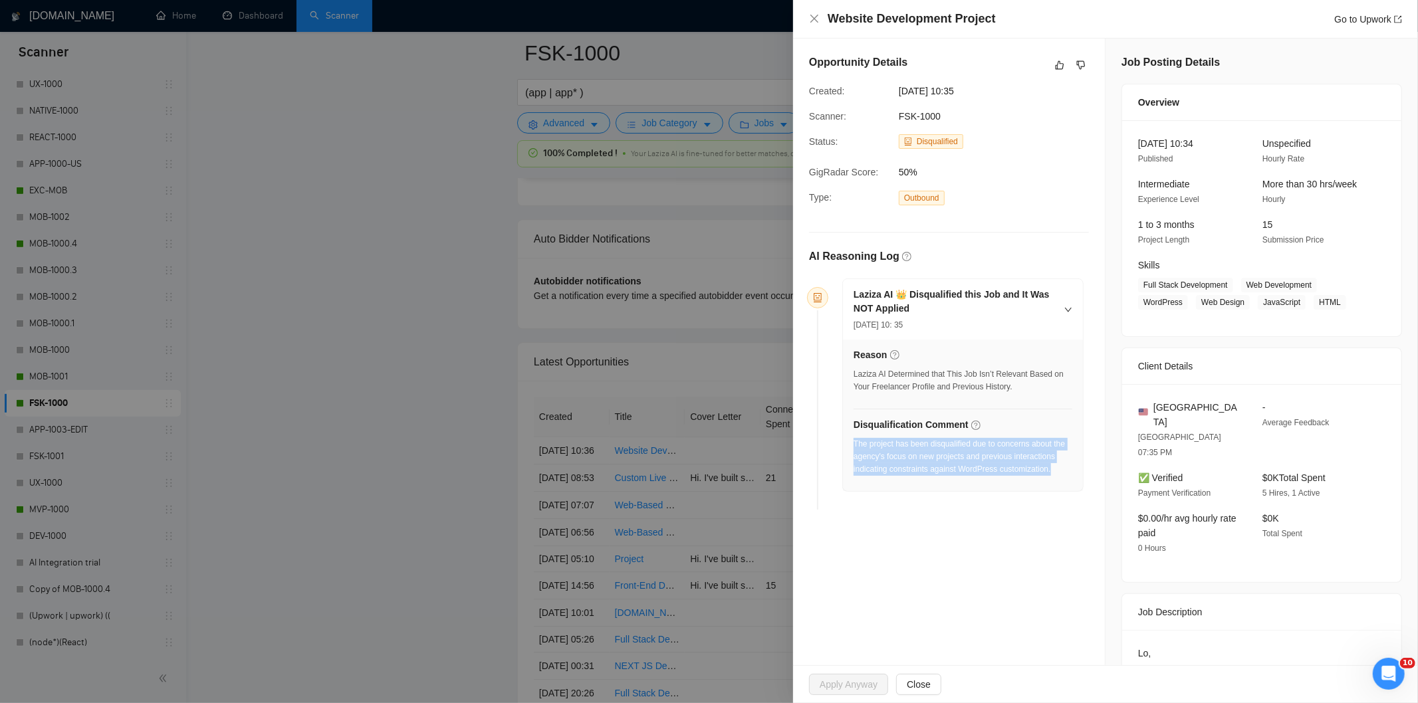
drag, startPoint x: 1051, startPoint y: 474, endPoint x: 853, endPoint y: 442, distance: 200.7
click at [854, 442] on div "The project has been disqualified due to concerns about the agency's focus on n…" at bounding box center [963, 457] width 219 height 38
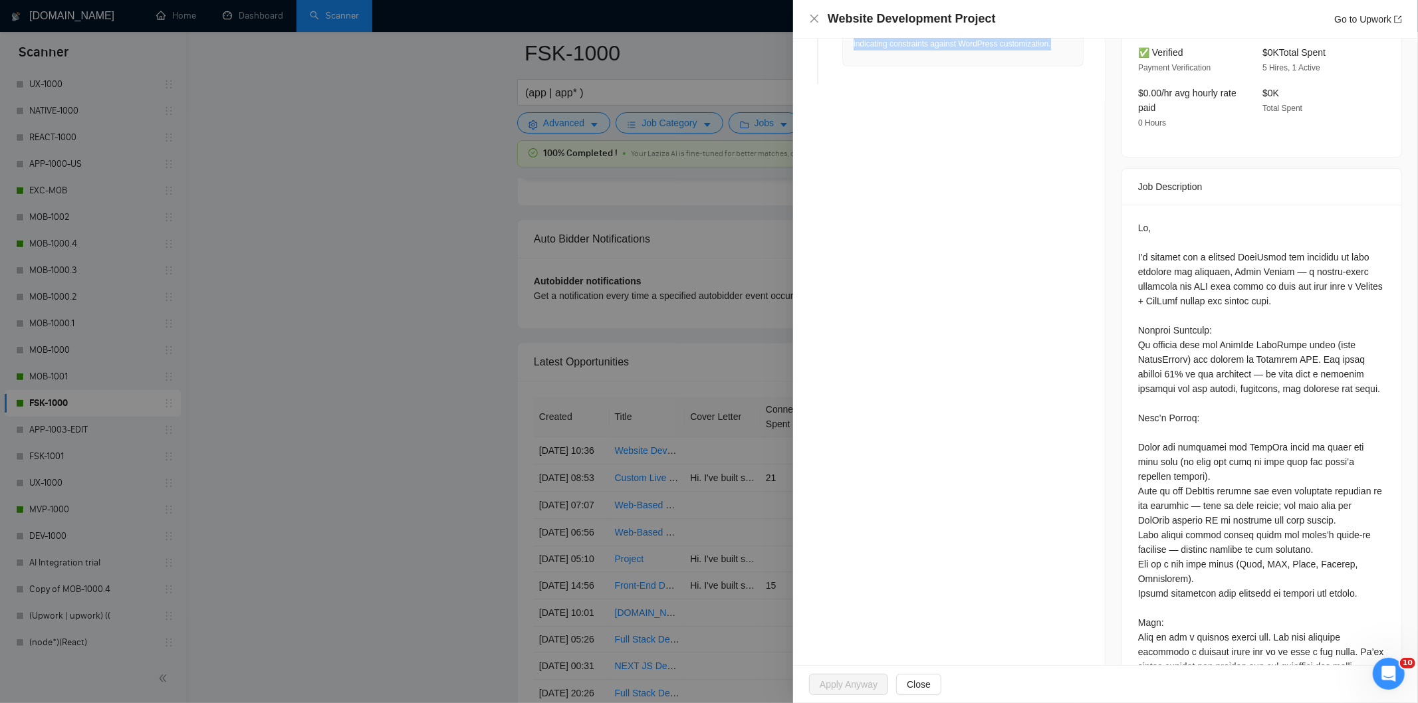
scroll to position [74, 0]
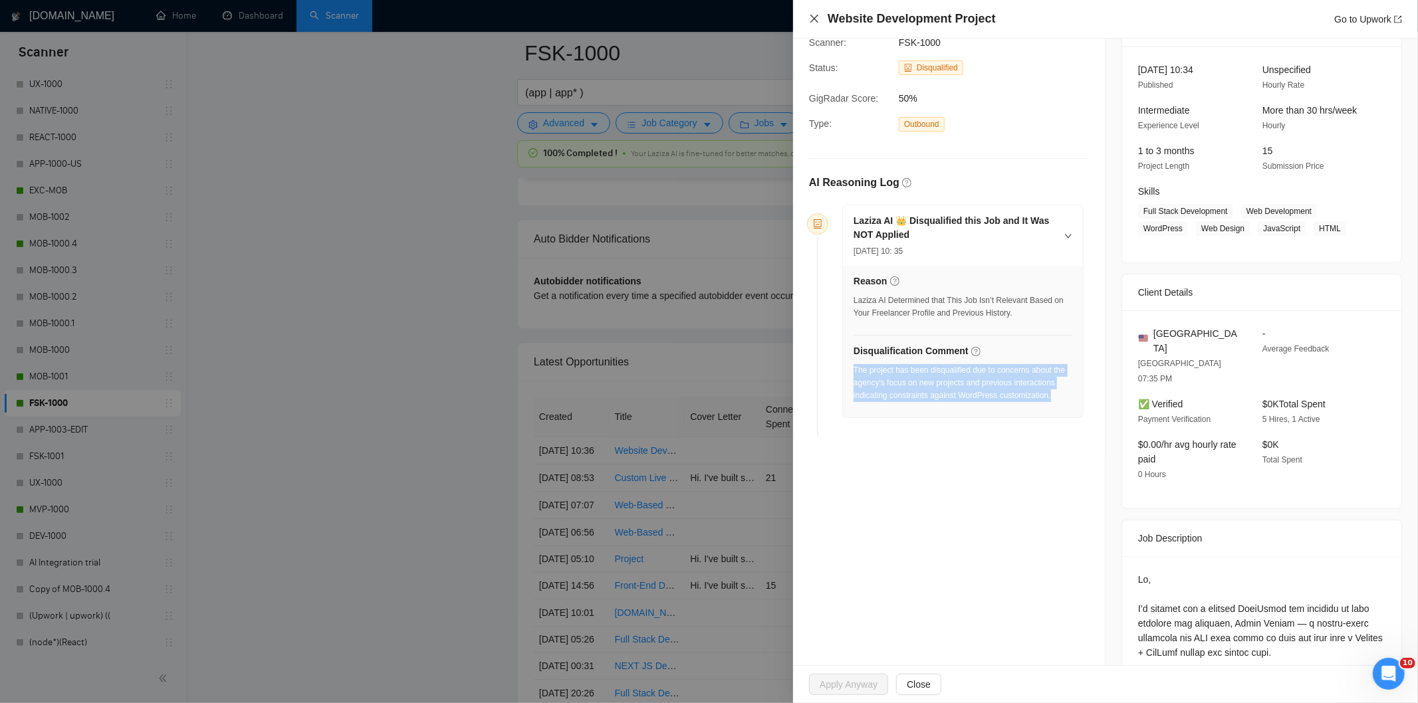
click at [813, 22] on icon "close" at bounding box center [814, 18] width 11 height 11
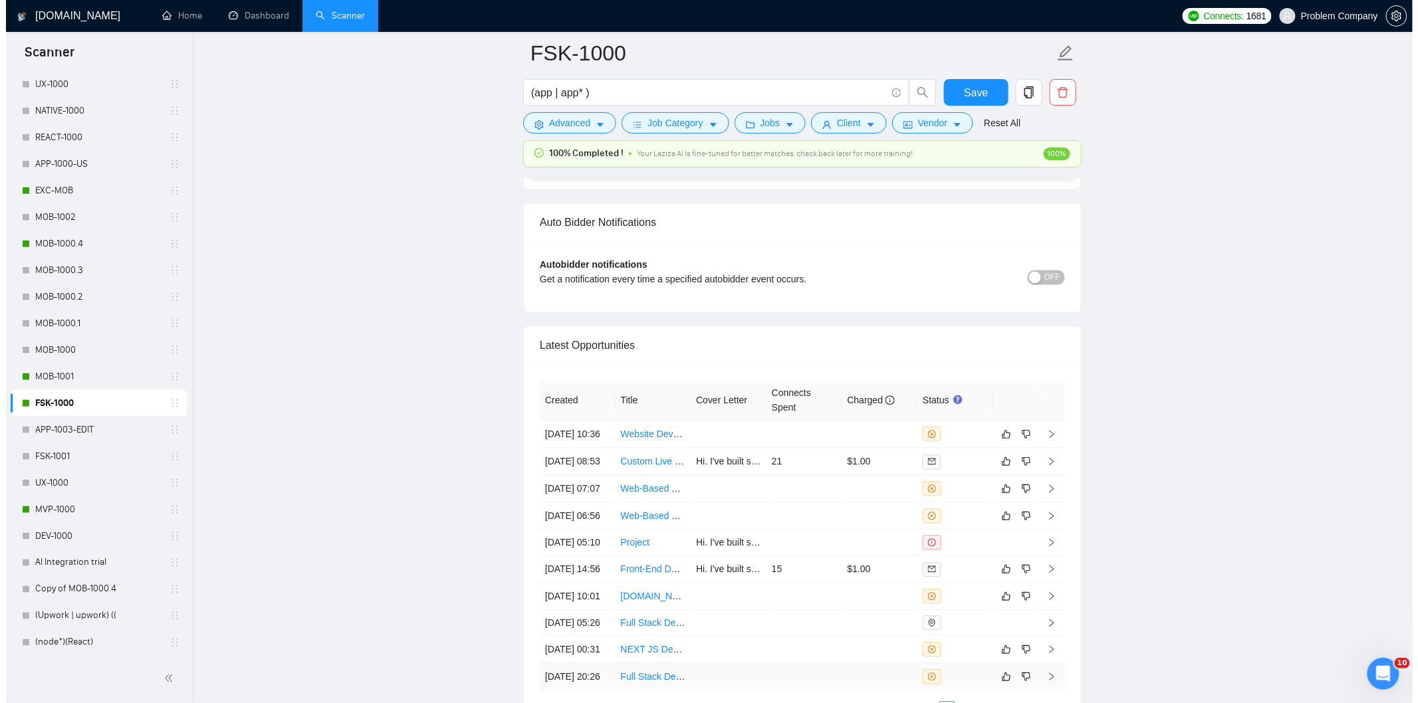
scroll to position [3386, 0]
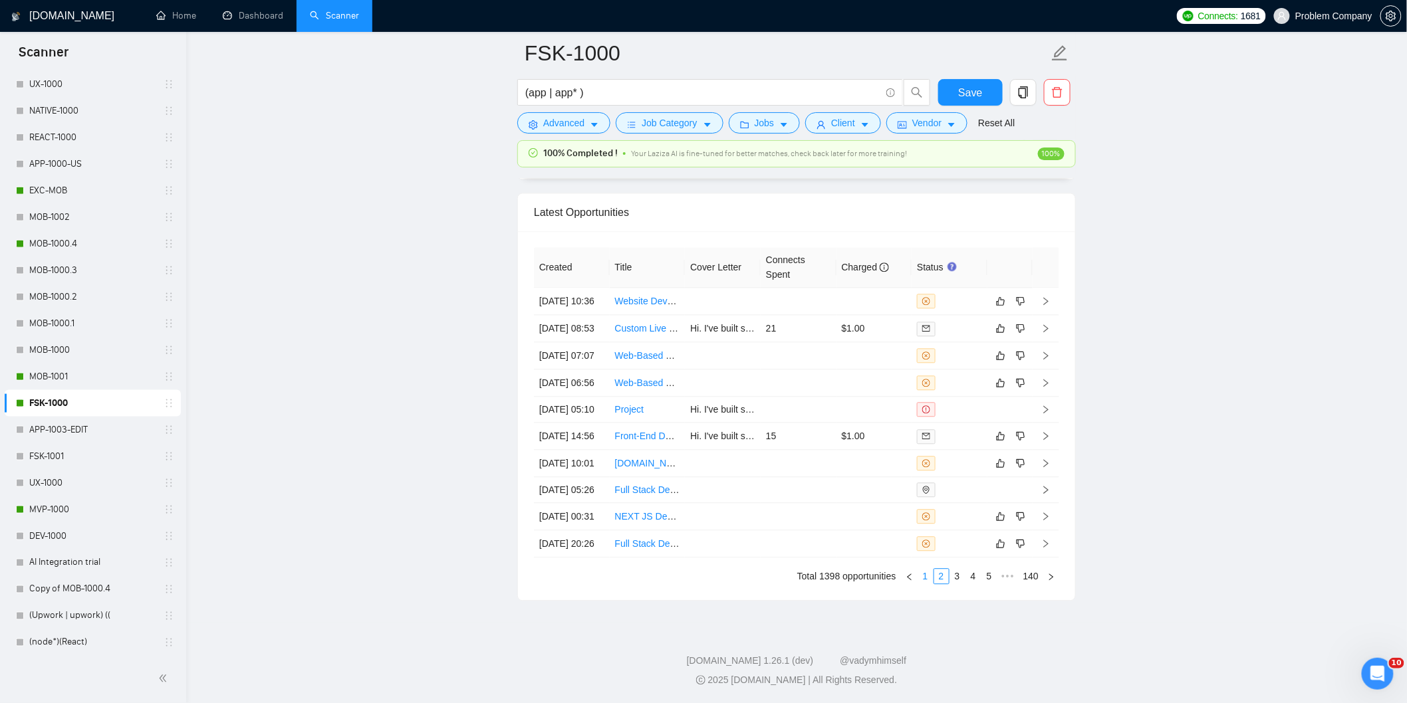
click at [922, 572] on link "1" at bounding box center [925, 576] width 15 height 15
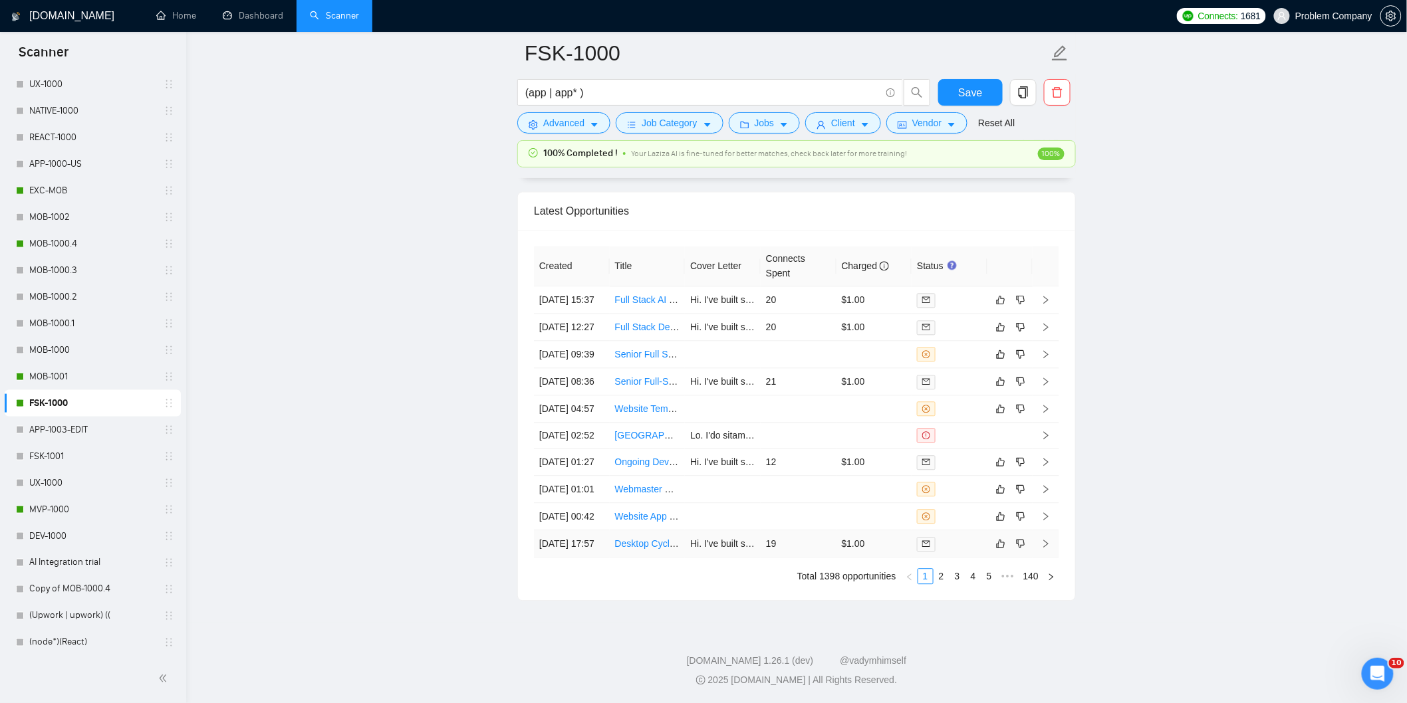
click at [598, 544] on td "[DATE] 17:57" at bounding box center [572, 544] width 76 height 27
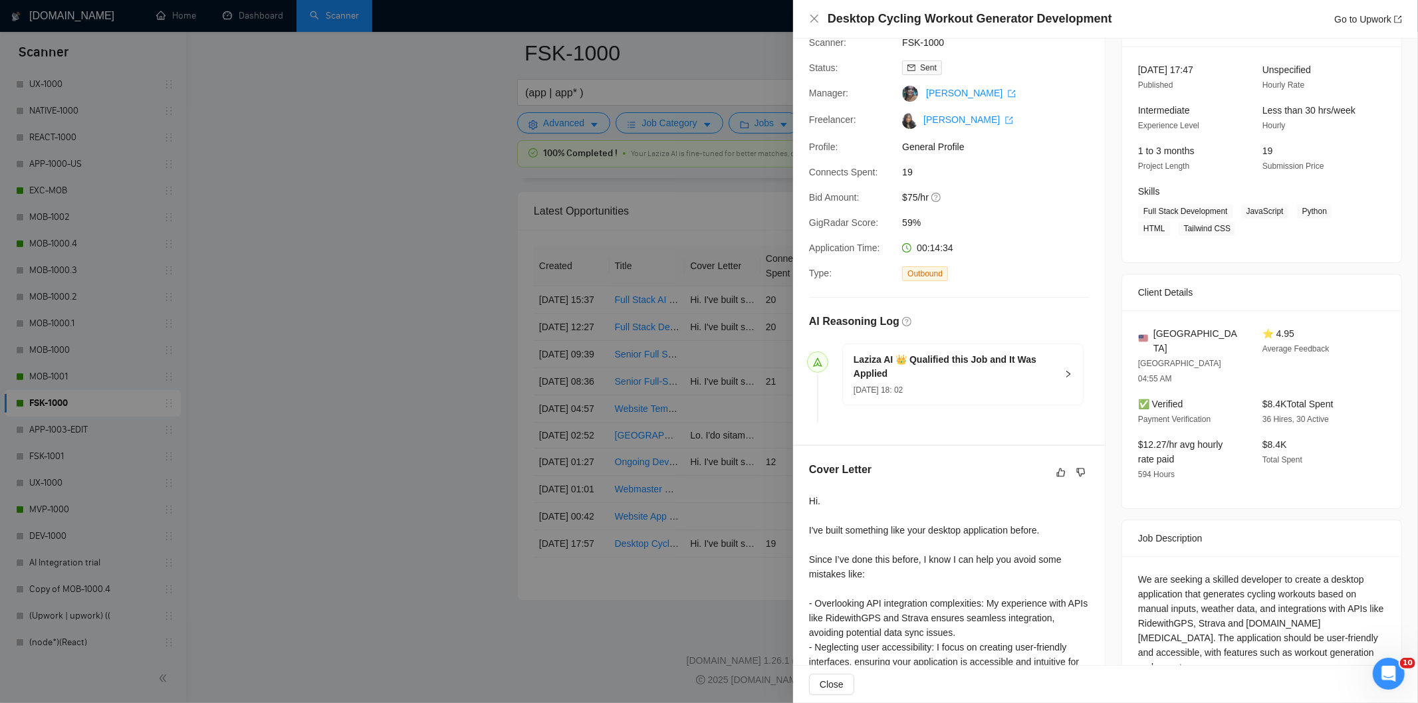
drag, startPoint x: 1128, startPoint y: 28, endPoint x: 884, endPoint y: 31, distance: 243.4
click at [856, 29] on div "Desktop Cycling Workout Generator Development Go to Upwork" at bounding box center [1105, 19] width 625 height 39
click at [1127, 23] on div "Desktop Cycling Workout Generator Development Go to Upwork" at bounding box center [1115, 19] width 574 height 17
drag, startPoint x: 1126, startPoint y: 22, endPoint x: 832, endPoint y: 15, distance: 293.3
click at [832, 15] on div "Desktop Cycling Workout Generator Development Go to Upwork" at bounding box center [1115, 19] width 574 height 17
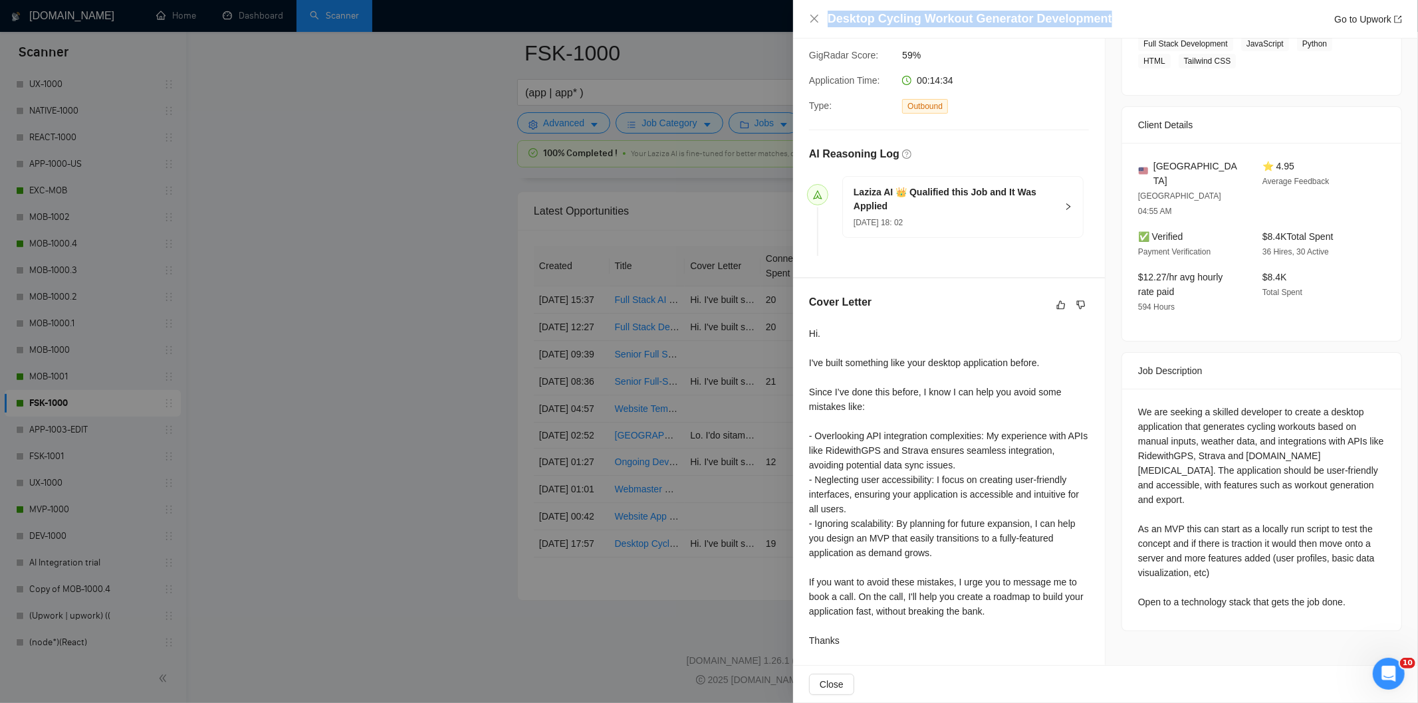
scroll to position [246, 0]
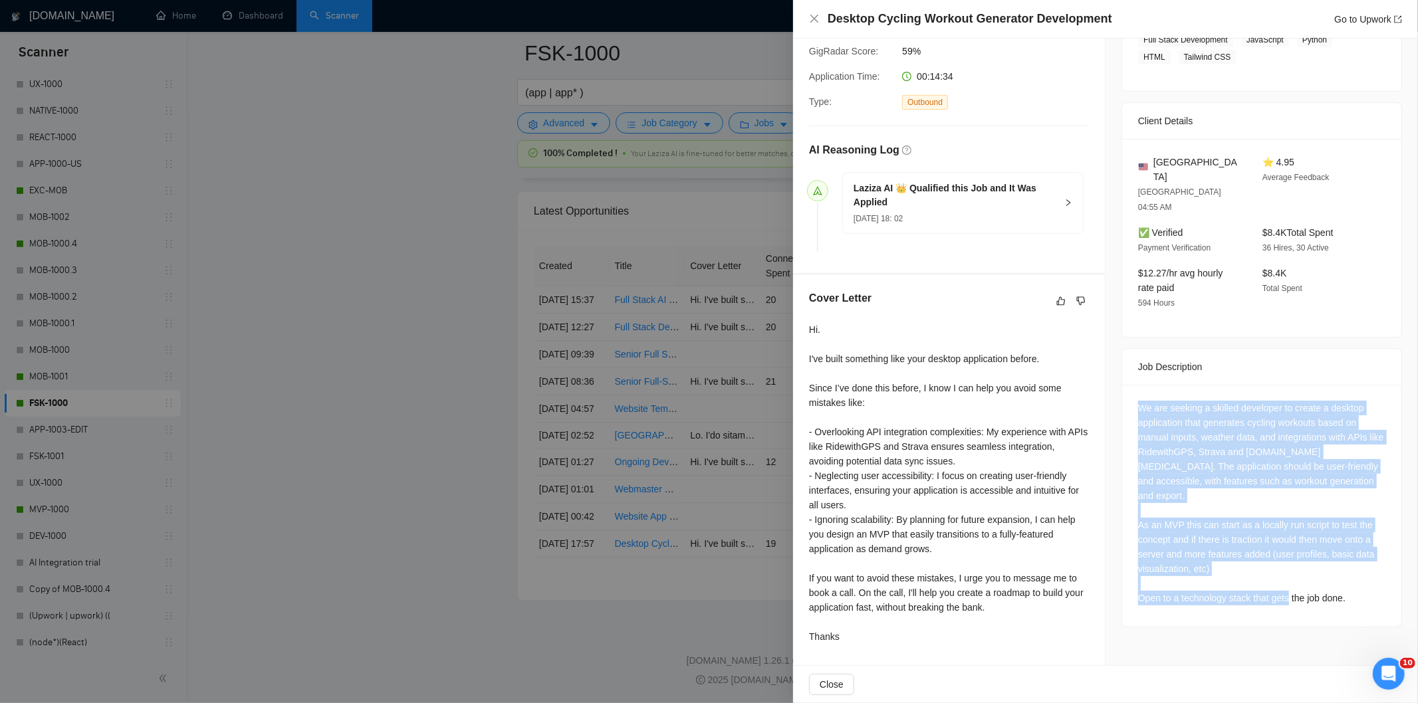
drag, startPoint x: 1129, startPoint y: 373, endPoint x: 1352, endPoint y: 553, distance: 286.5
click at [1352, 553] on div "We are seeking a skilled developer to create a desktop application that generat…" at bounding box center [1261, 506] width 279 height 242
drag, startPoint x: 815, startPoint y: 14, endPoint x: 841, endPoint y: 154, distance: 142.7
click at [815, 15] on icon "close" at bounding box center [814, 18] width 11 height 11
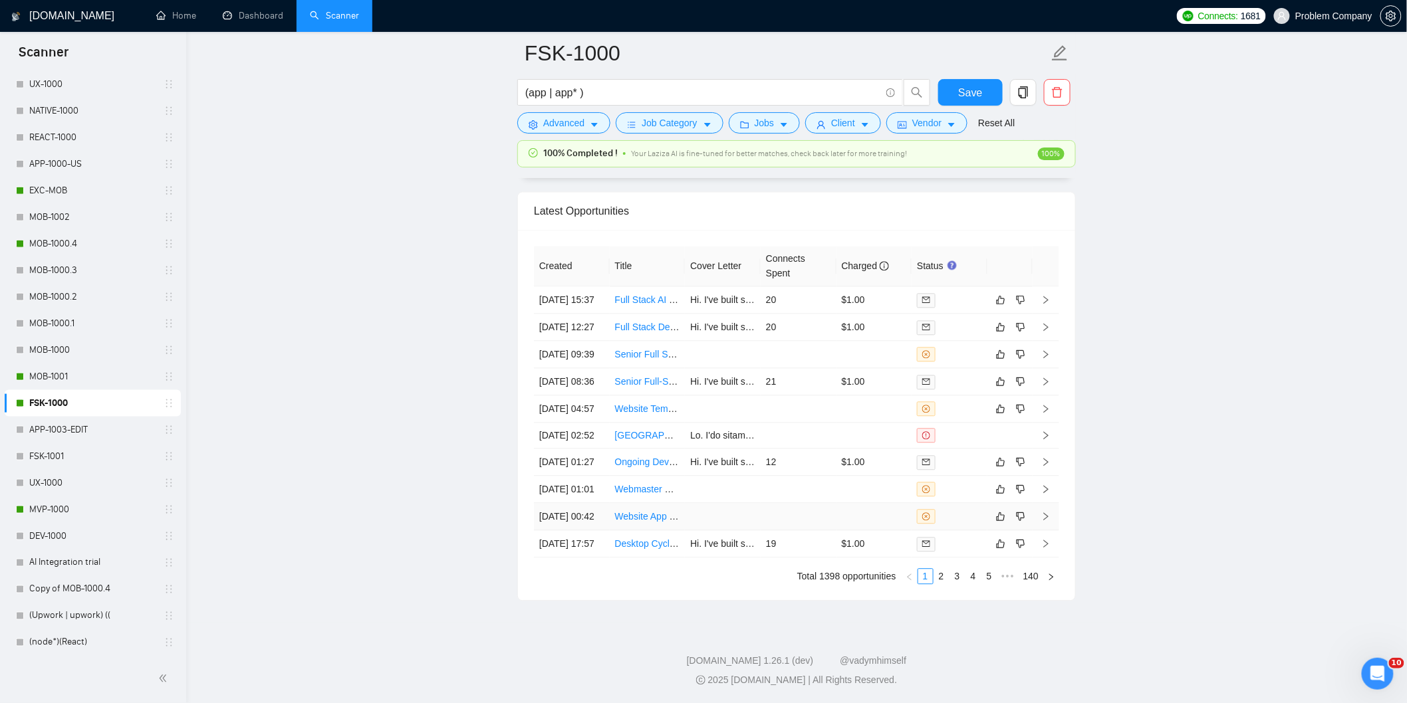
click at [595, 504] on td "[DATE] 00:42" at bounding box center [572, 516] width 76 height 27
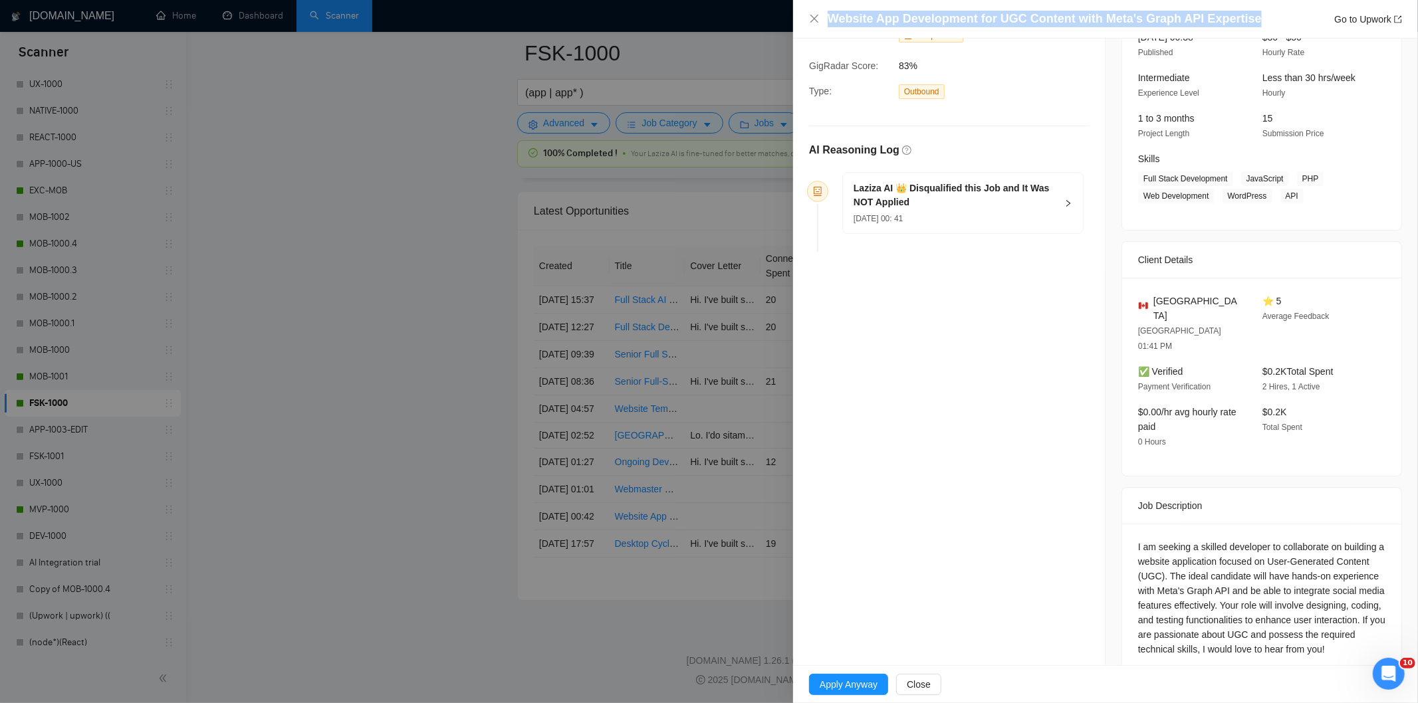
drag, startPoint x: 1251, startPoint y: 18, endPoint x: 826, endPoint y: 18, distance: 424.9
click at [826, 18] on div "Website App Development for UGC Content with Meta's Graph API Expertise Go to U…" at bounding box center [1105, 19] width 593 height 17
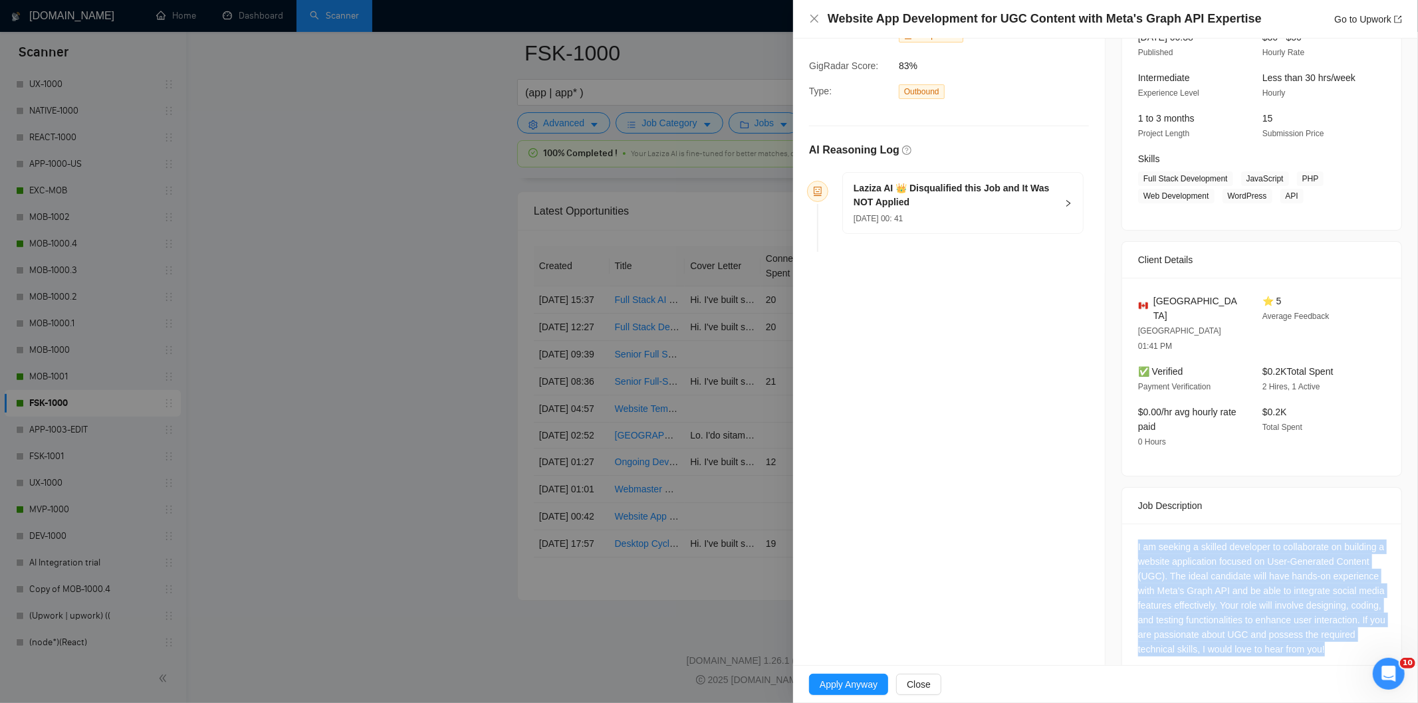
drag, startPoint x: 1126, startPoint y: 522, endPoint x: 1387, endPoint y: 621, distance: 278.8
click at [1387, 621] on div "I am seeking a skilled developer to collaborate on building a website applicati…" at bounding box center [1261, 601] width 279 height 154
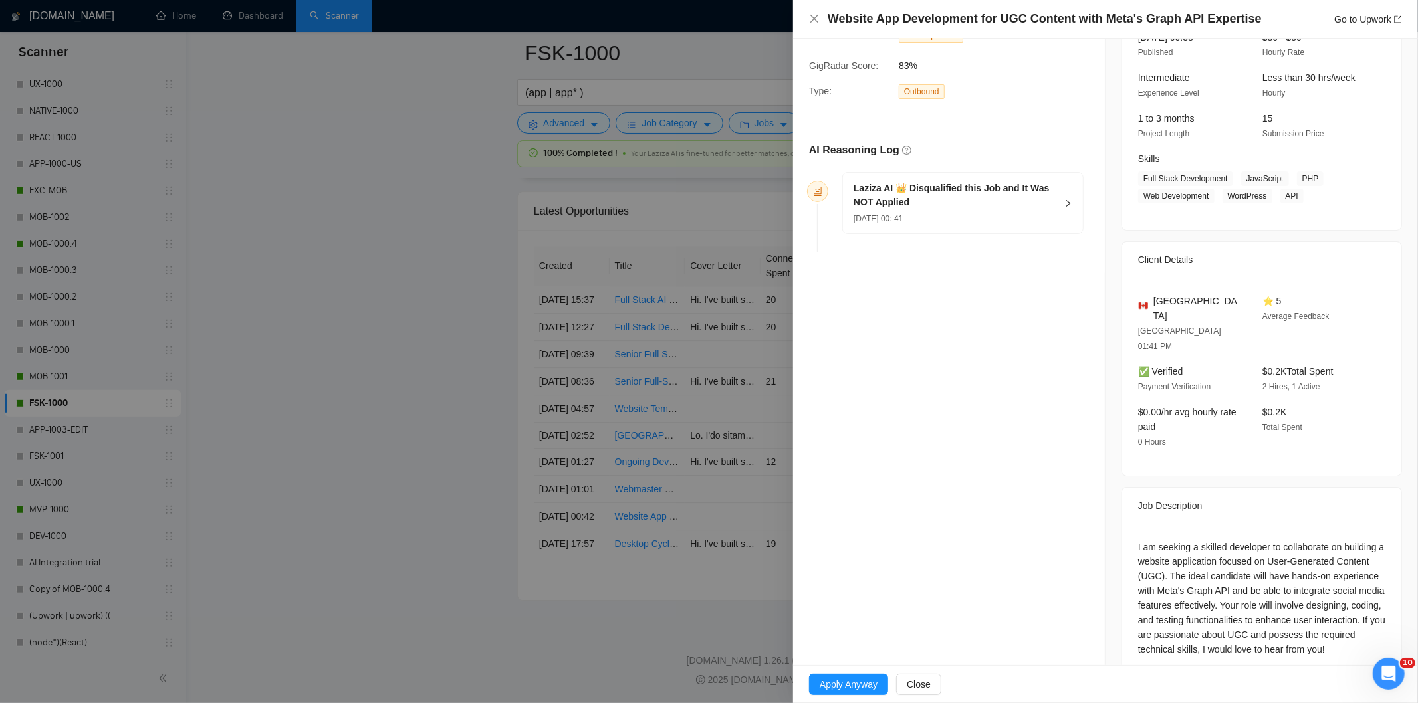
click at [1013, 214] on div "[DATE] 00: 41" at bounding box center [955, 218] width 203 height 15
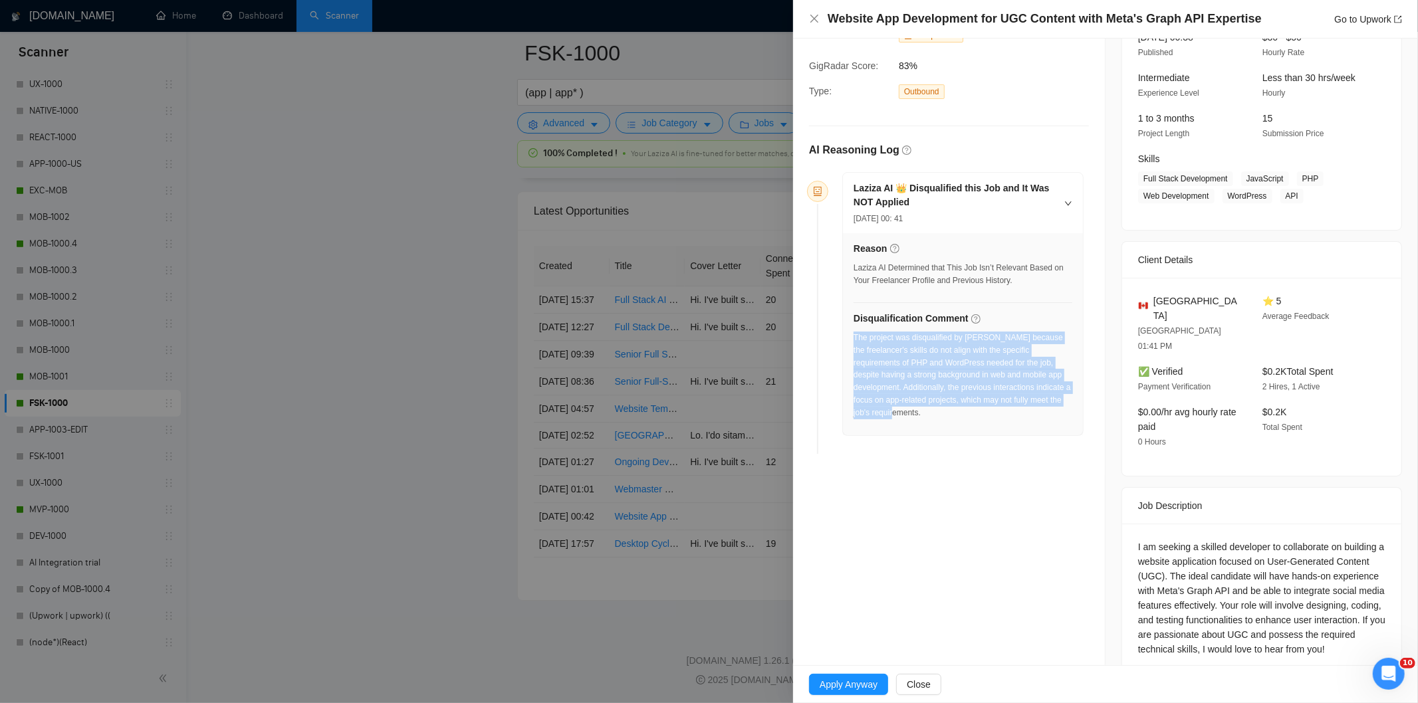
drag, startPoint x: 967, startPoint y: 418, endPoint x: 854, endPoint y: 339, distance: 138.1
click at [854, 339] on div "The project was disqualified by [PERSON_NAME] because the freelancer's skills d…" at bounding box center [963, 376] width 219 height 88
click at [816, 15] on icon "close" at bounding box center [814, 18] width 11 height 11
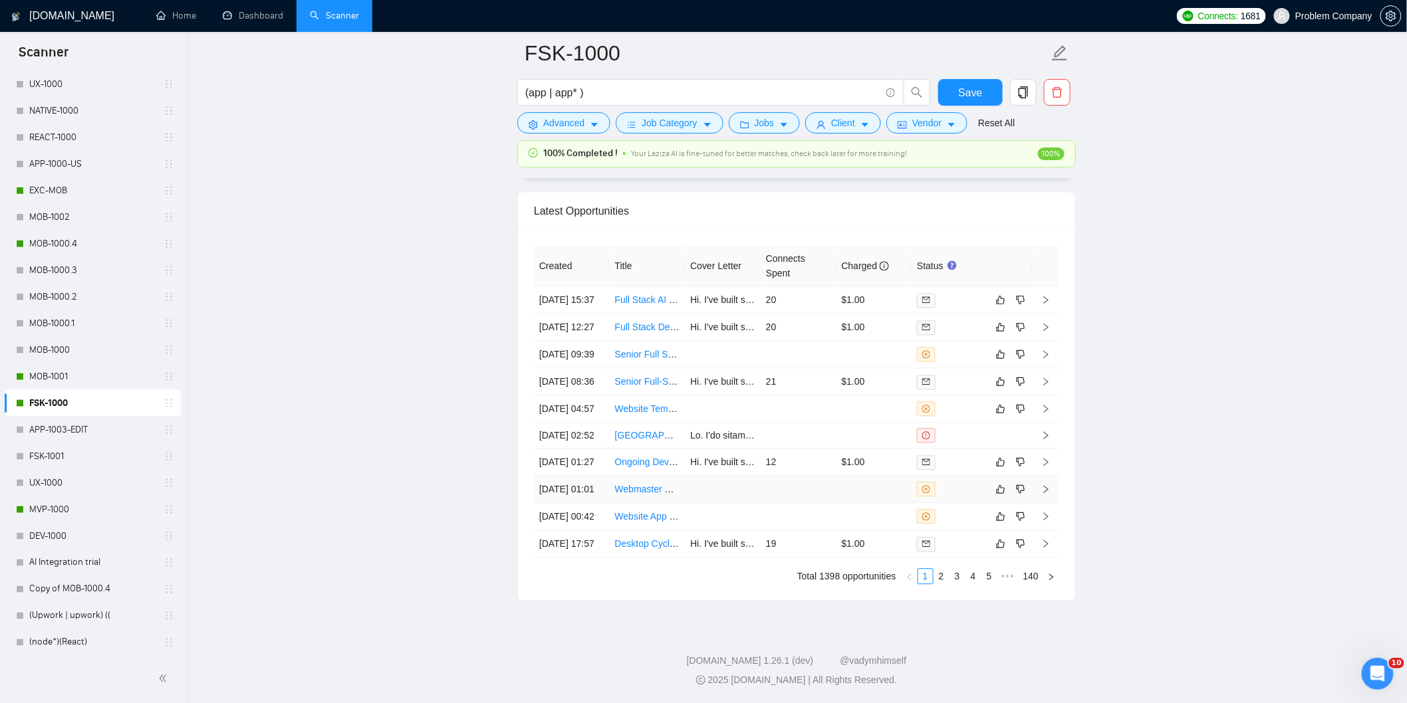
click at [581, 476] on td "[DATE] 01:01" at bounding box center [572, 489] width 76 height 27
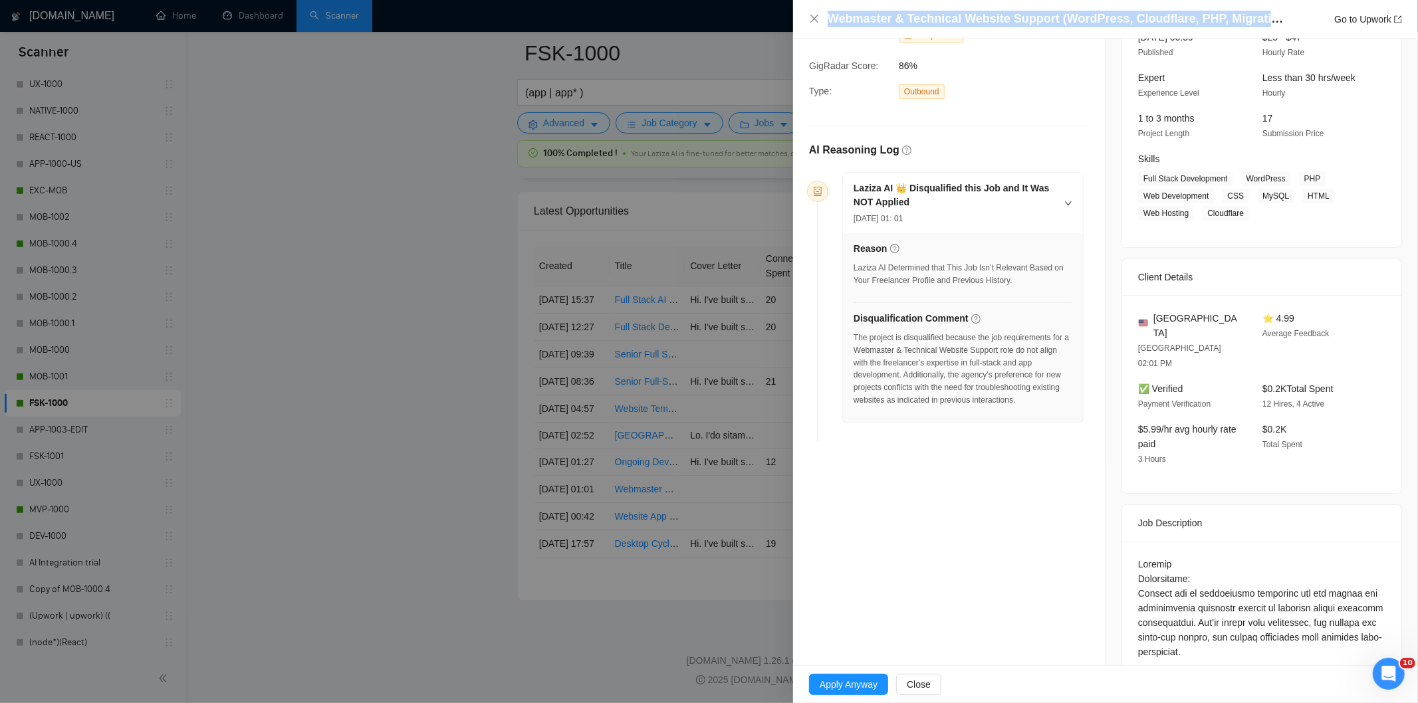
drag, startPoint x: 1285, startPoint y: 15, endPoint x: 826, endPoint y: 23, distance: 458.8
click at [826, 23] on div "Webmaster & Technical Website Support (WordPress, Cloudflare, PHP, Migrations) …" at bounding box center [1105, 19] width 593 height 17
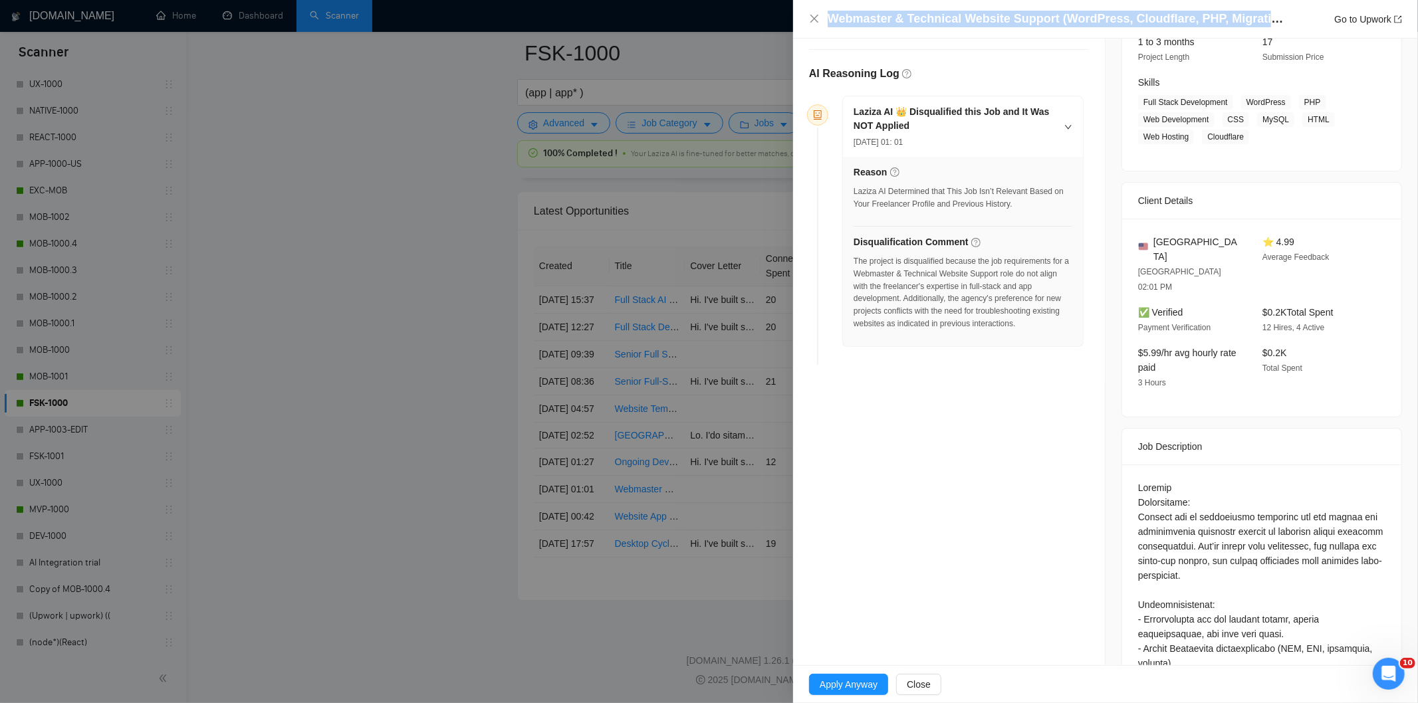
scroll to position [517, 0]
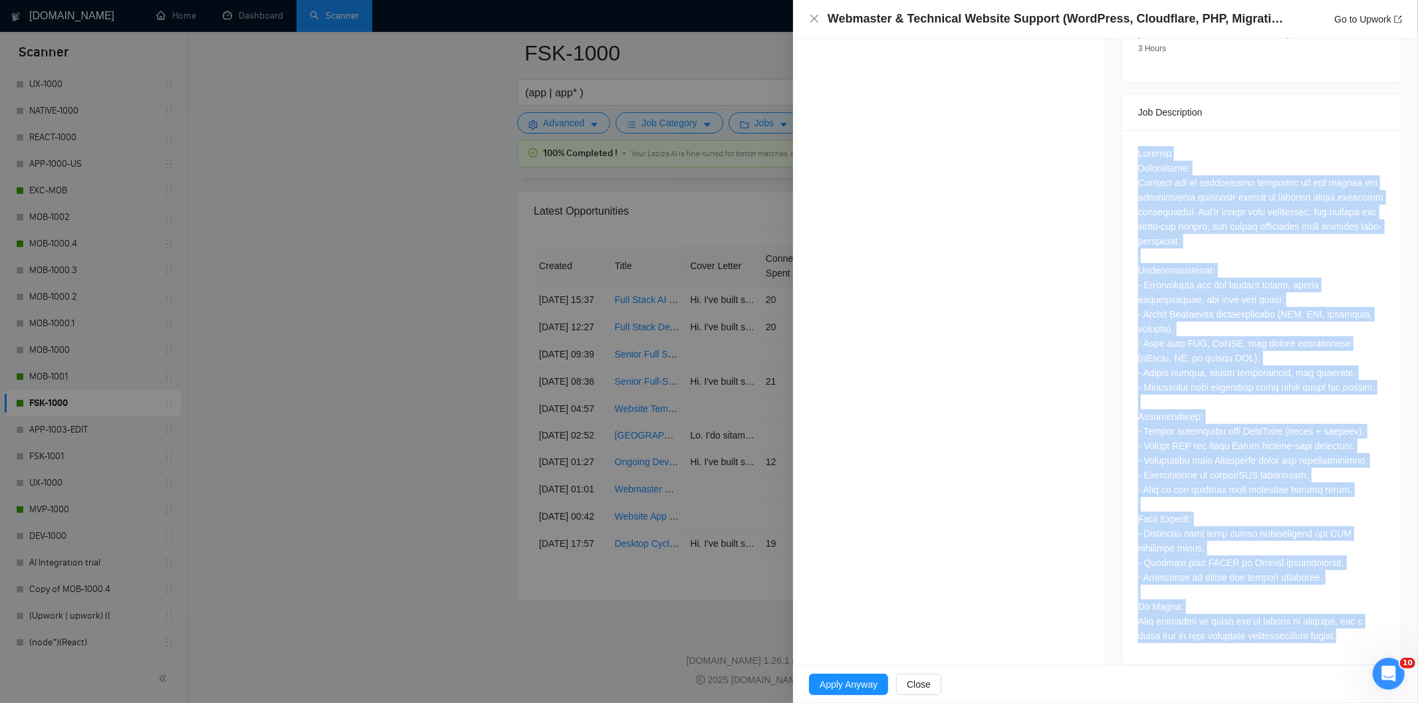
drag, startPoint x: 1131, startPoint y: 117, endPoint x: 1374, endPoint y: 618, distance: 557.0
click at [1374, 618] on div at bounding box center [1261, 397] width 279 height 535
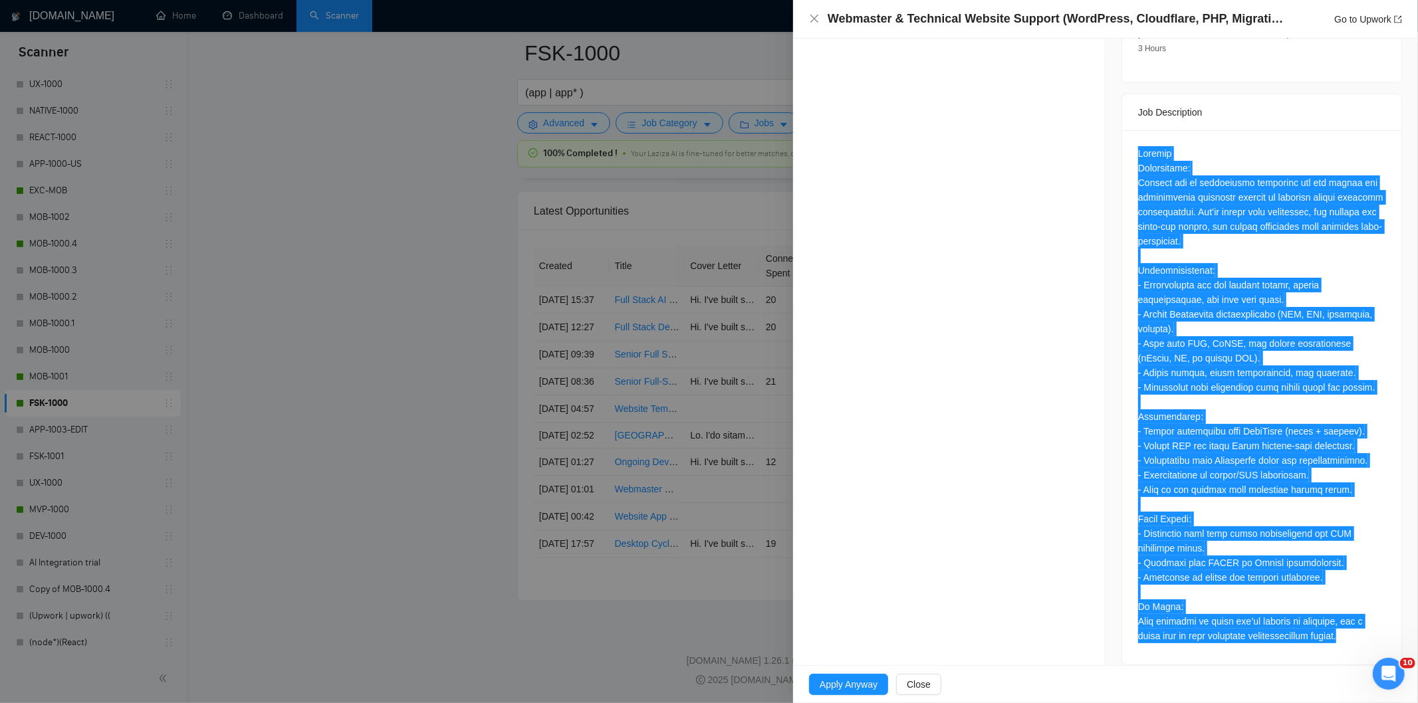
scroll to position [74, 0]
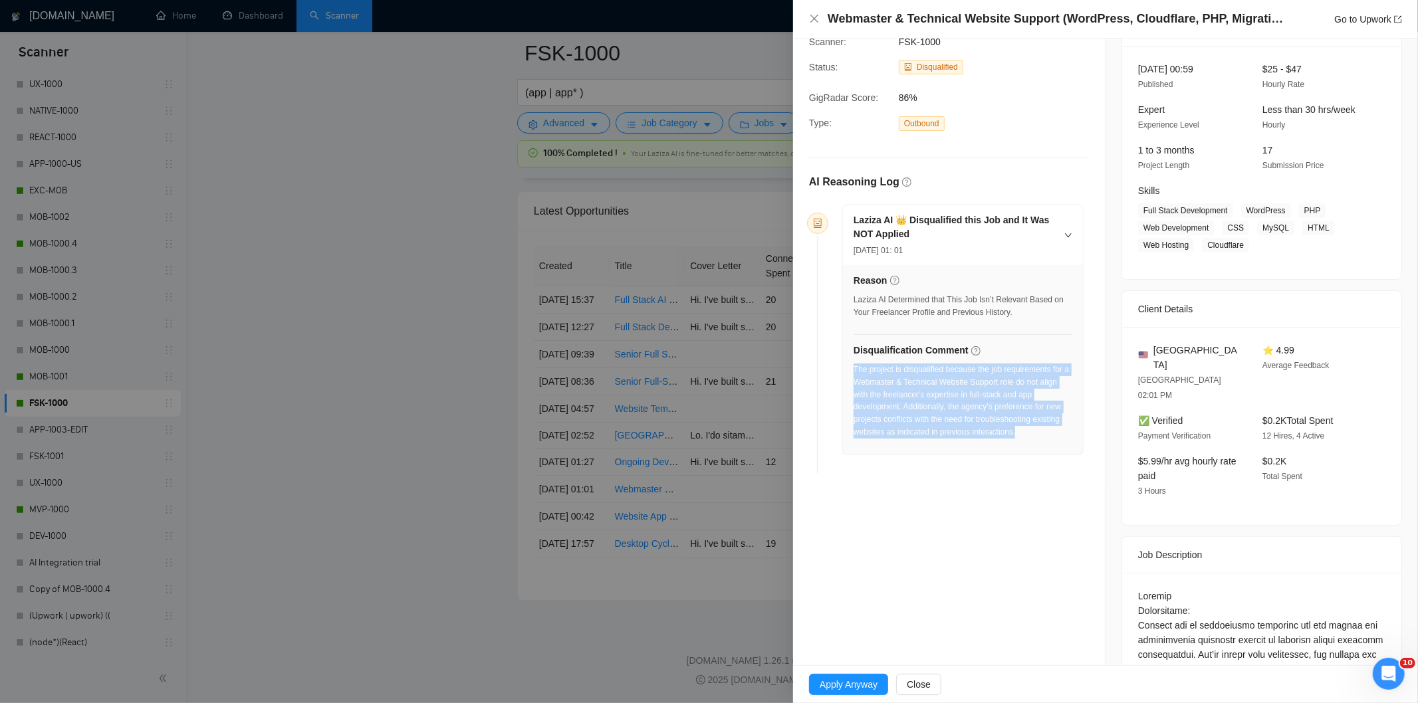
drag, startPoint x: 1033, startPoint y: 437, endPoint x: 854, endPoint y: 370, distance: 190.4
click at [854, 370] on div "The project is disqualified because the job requirements for a Webmaster & Tech…" at bounding box center [963, 401] width 219 height 75
click at [813, 18] on icon "close" at bounding box center [815, 19] width 8 height 8
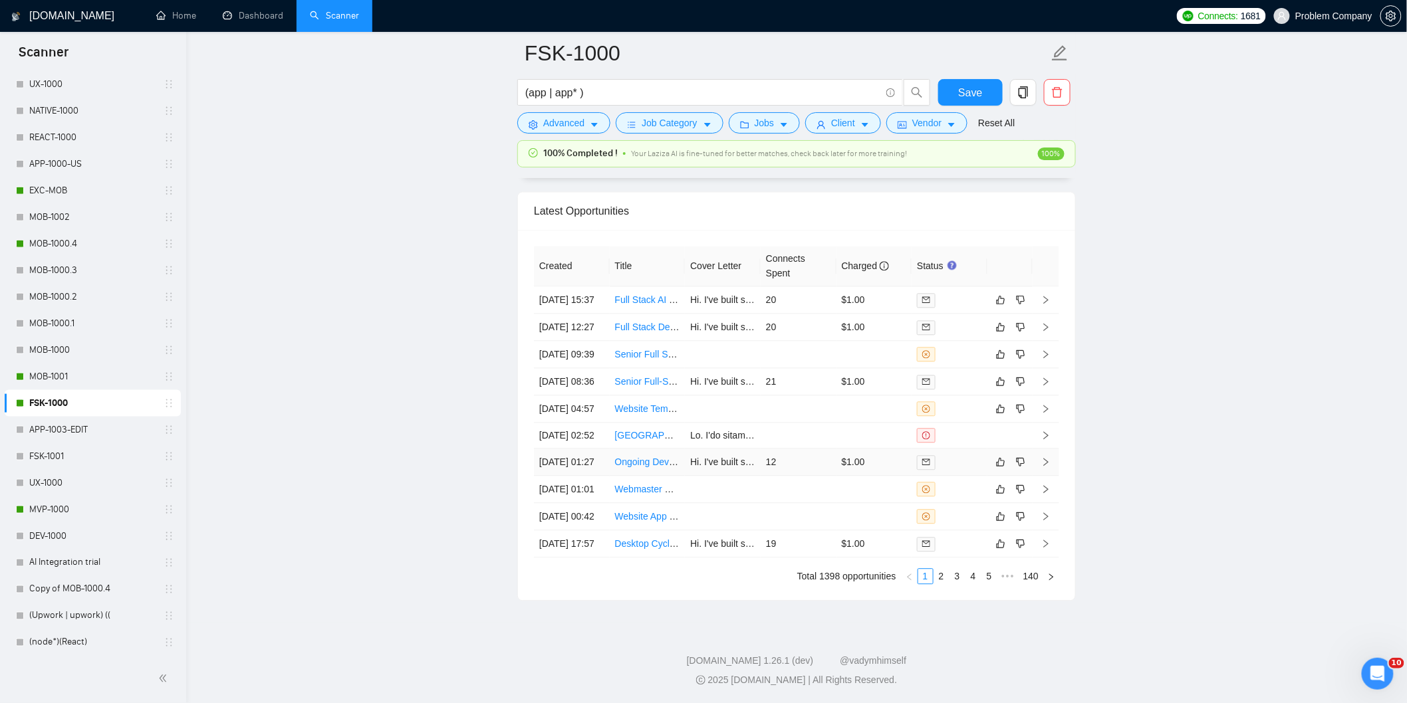
click at [568, 449] on td "[DATE] 01:27" at bounding box center [572, 462] width 76 height 27
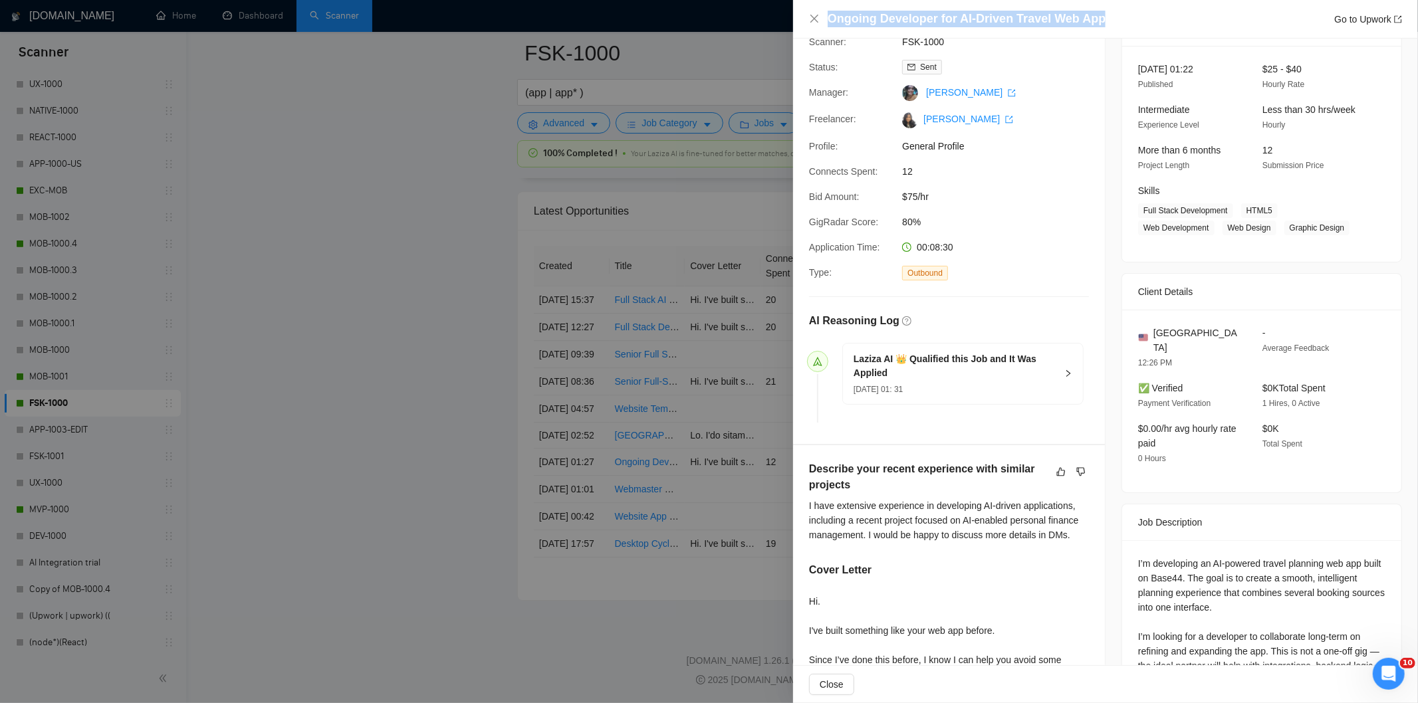
drag, startPoint x: 1006, startPoint y: 25, endPoint x: 823, endPoint y: 24, distance: 182.9
click at [823, 24] on div "Ongoing Developer for AI-Driven Travel Web App Go to Upwork" at bounding box center [1105, 19] width 593 height 17
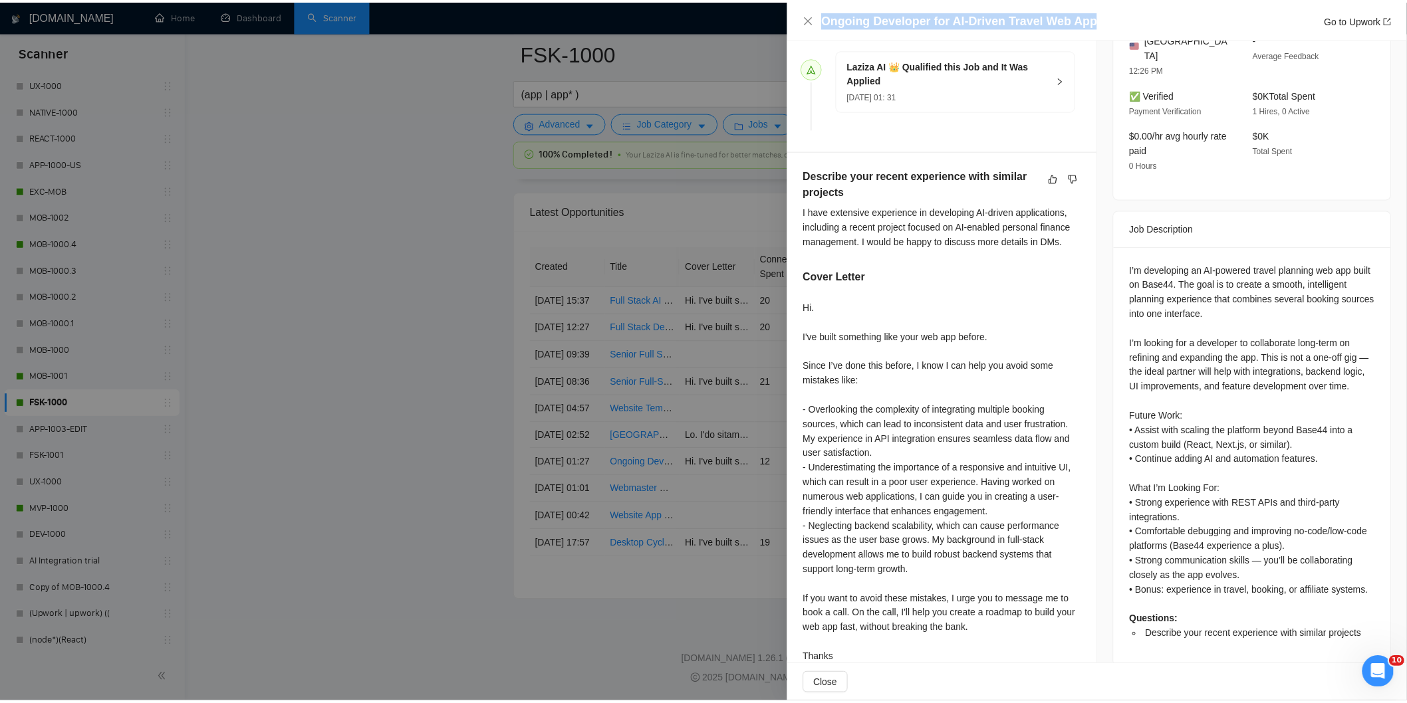
scroll to position [390, 0]
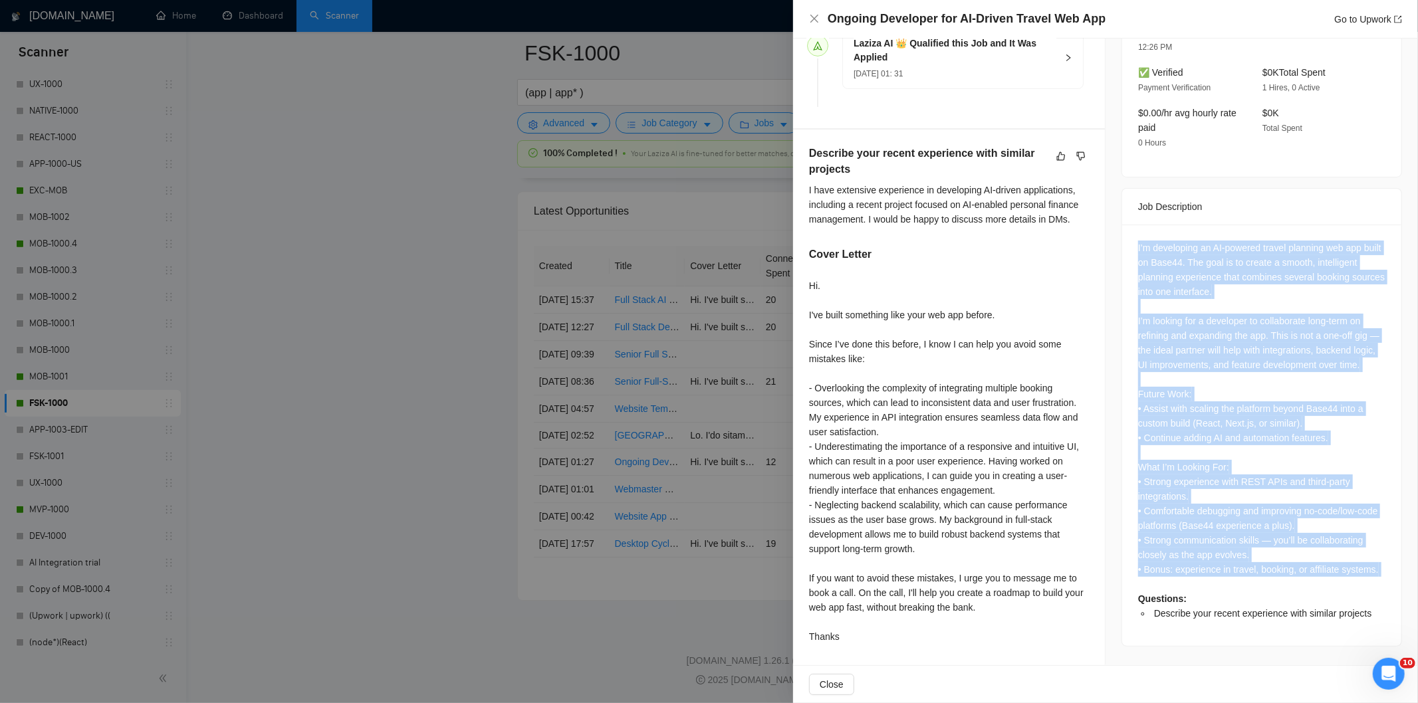
drag, startPoint x: 1135, startPoint y: 237, endPoint x: 1376, endPoint y: 583, distance: 422.2
click at [1376, 583] on div "I’m developing an AI-powered travel planning web app built on Base44. The goal …" at bounding box center [1261, 436] width 279 height 422
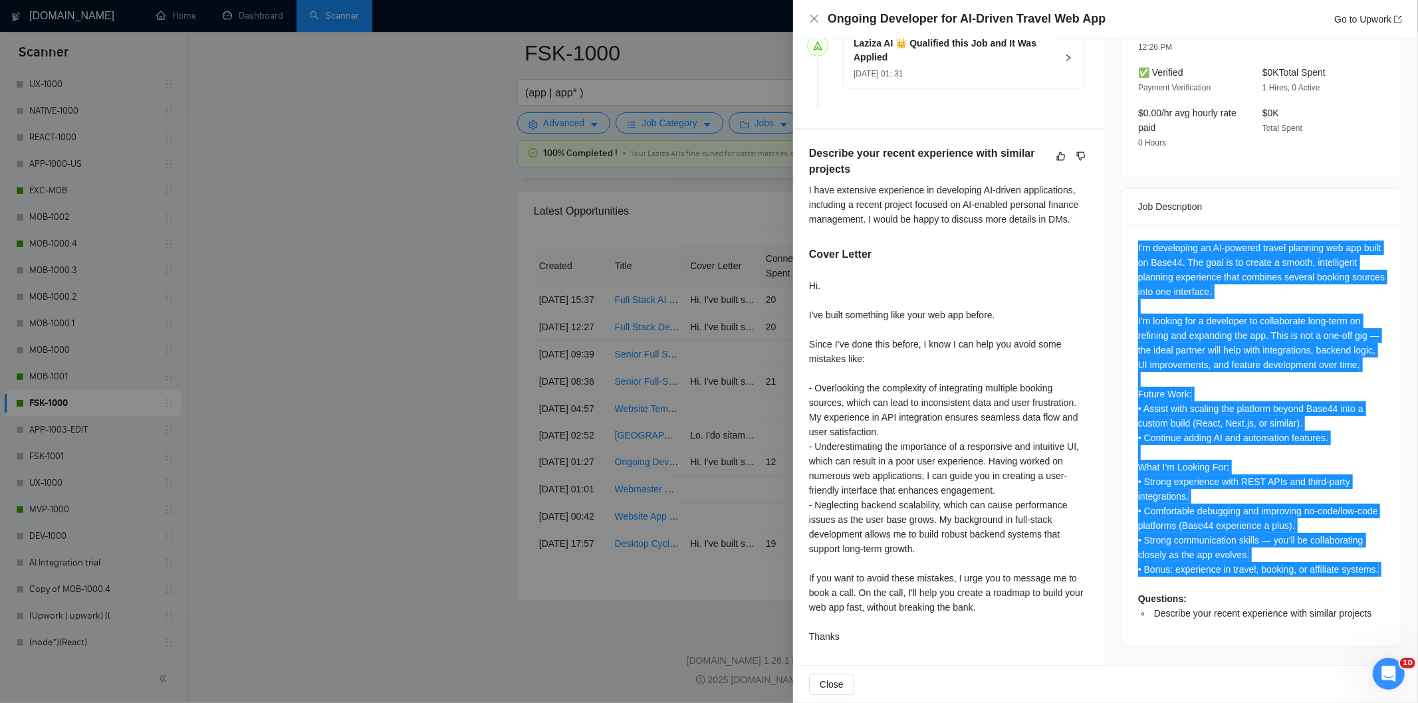
click at [1177, 261] on div "I’m developing an AI-powered travel planning web app built on Base44. The goal …" at bounding box center [1261, 431] width 247 height 380
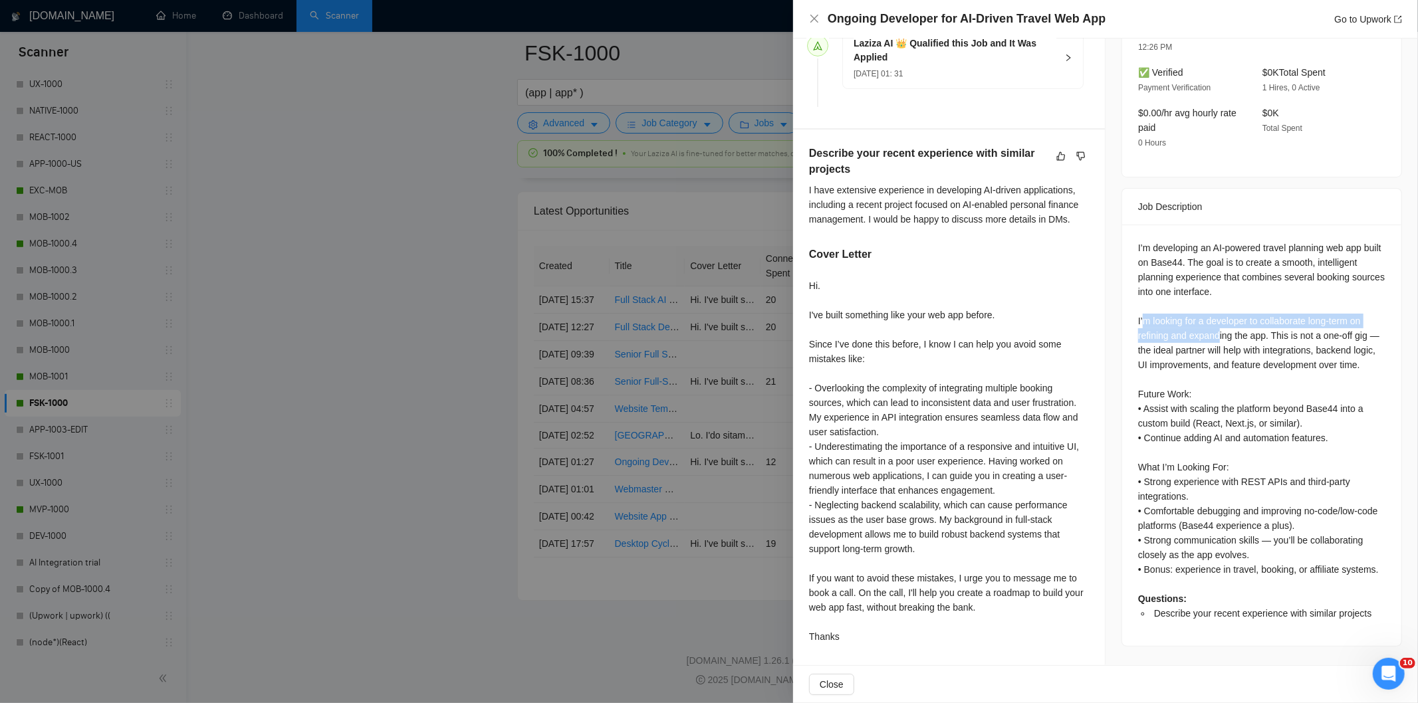
drag, startPoint x: 1137, startPoint y: 306, endPoint x: 1222, endPoint y: 324, distance: 87.0
click at [1215, 327] on div "I’m developing an AI-powered travel planning web app built on Base44. The goal …" at bounding box center [1261, 431] width 247 height 380
drag, startPoint x: 1222, startPoint y: 324, endPoint x: 1252, endPoint y: 324, distance: 29.9
click at [1235, 324] on div "I’m developing an AI-powered travel planning web app built on Base44. The goal …" at bounding box center [1261, 431] width 247 height 380
click at [1261, 326] on div "I’m developing an AI-powered travel planning web app built on Base44. The goal …" at bounding box center [1261, 431] width 247 height 380
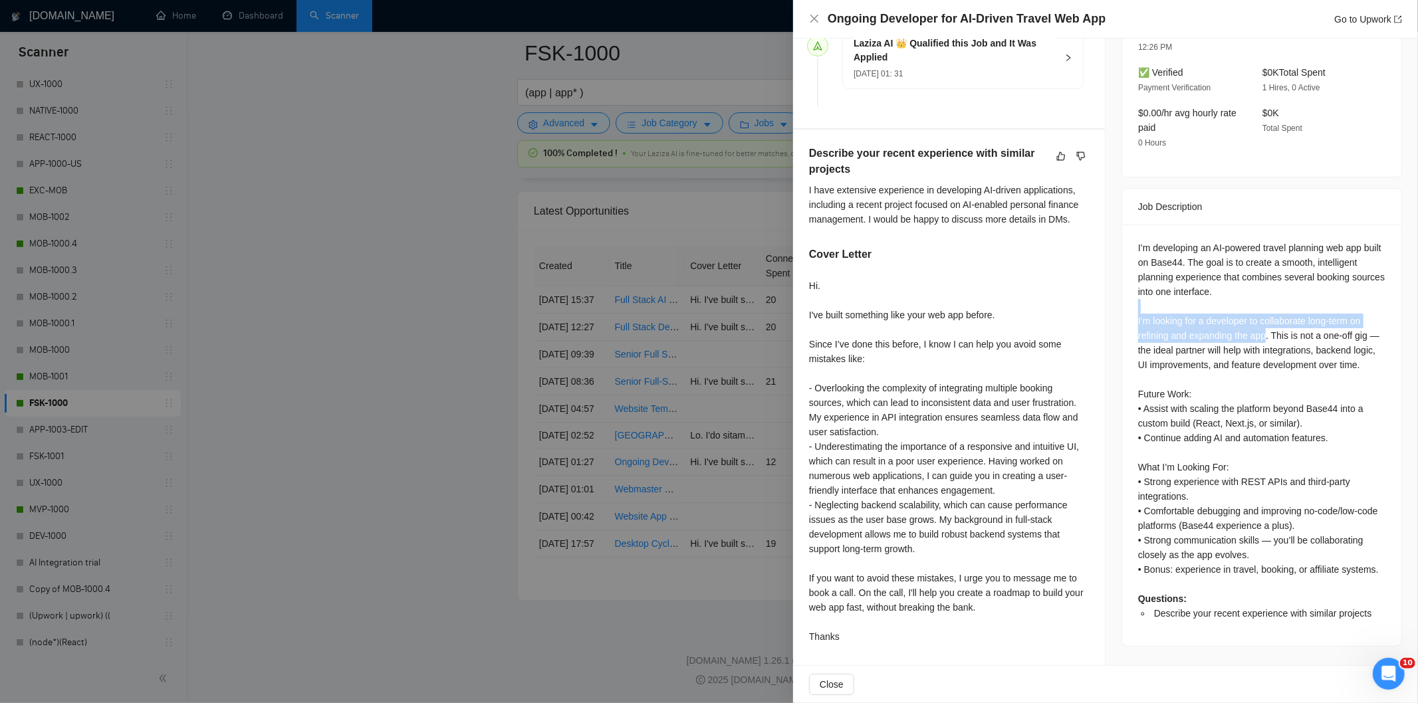
drag, startPoint x: 1260, startPoint y: 320, endPoint x: 1112, endPoint y: 299, distance: 149.1
click at [1112, 299] on div "Job Posting Details Overview [DATE] 01:22 Published $25 - $40 Hourly Rate Inter…" at bounding box center [1262, 156] width 313 height 1017
click at [812, 15] on icon "close" at bounding box center [814, 18] width 11 height 11
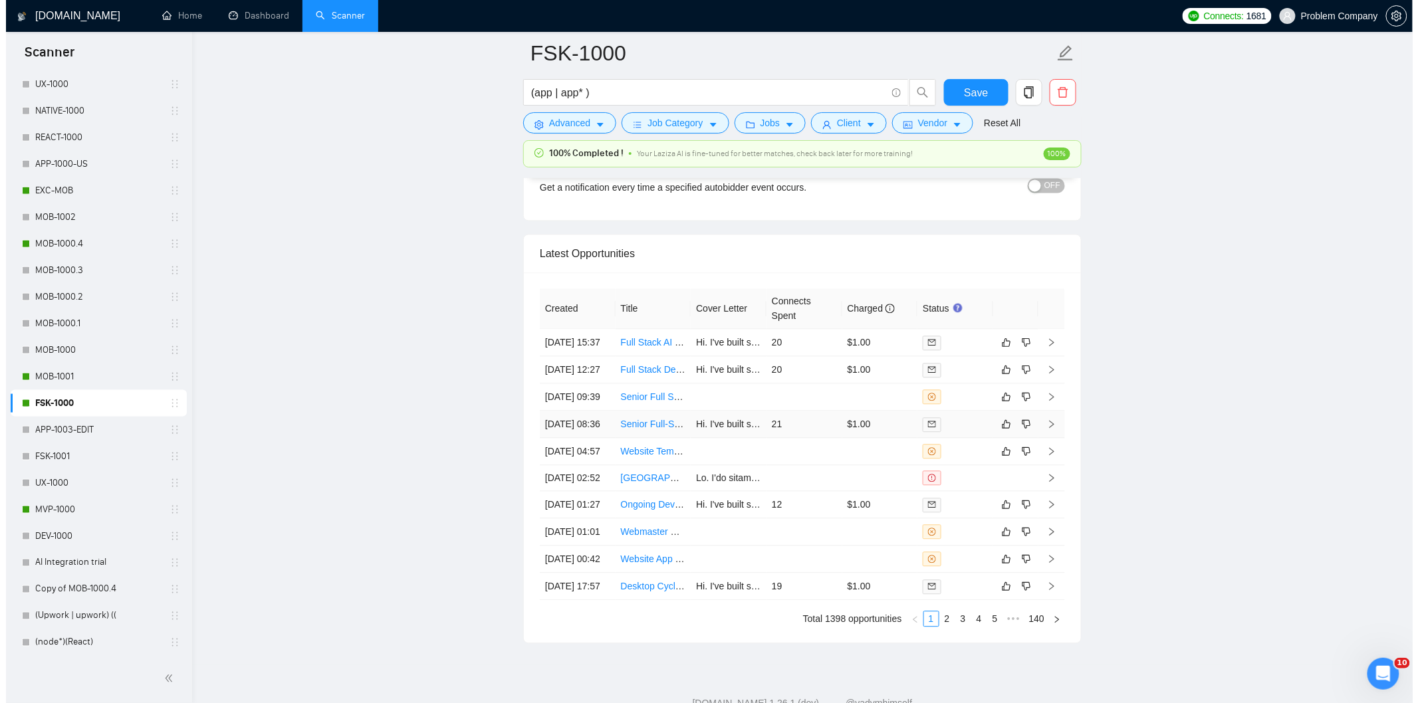
scroll to position [3312, 0]
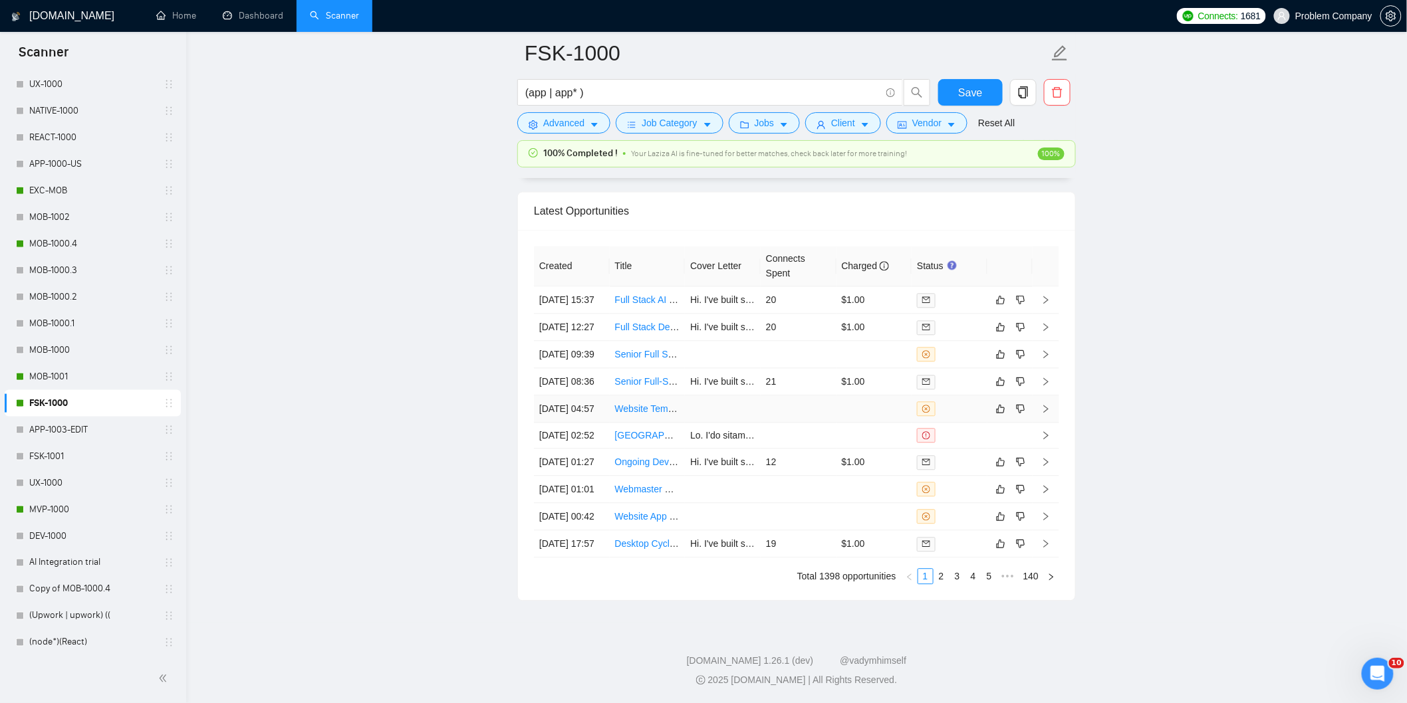
click at [590, 417] on td "[DATE] 04:57" at bounding box center [572, 409] width 76 height 27
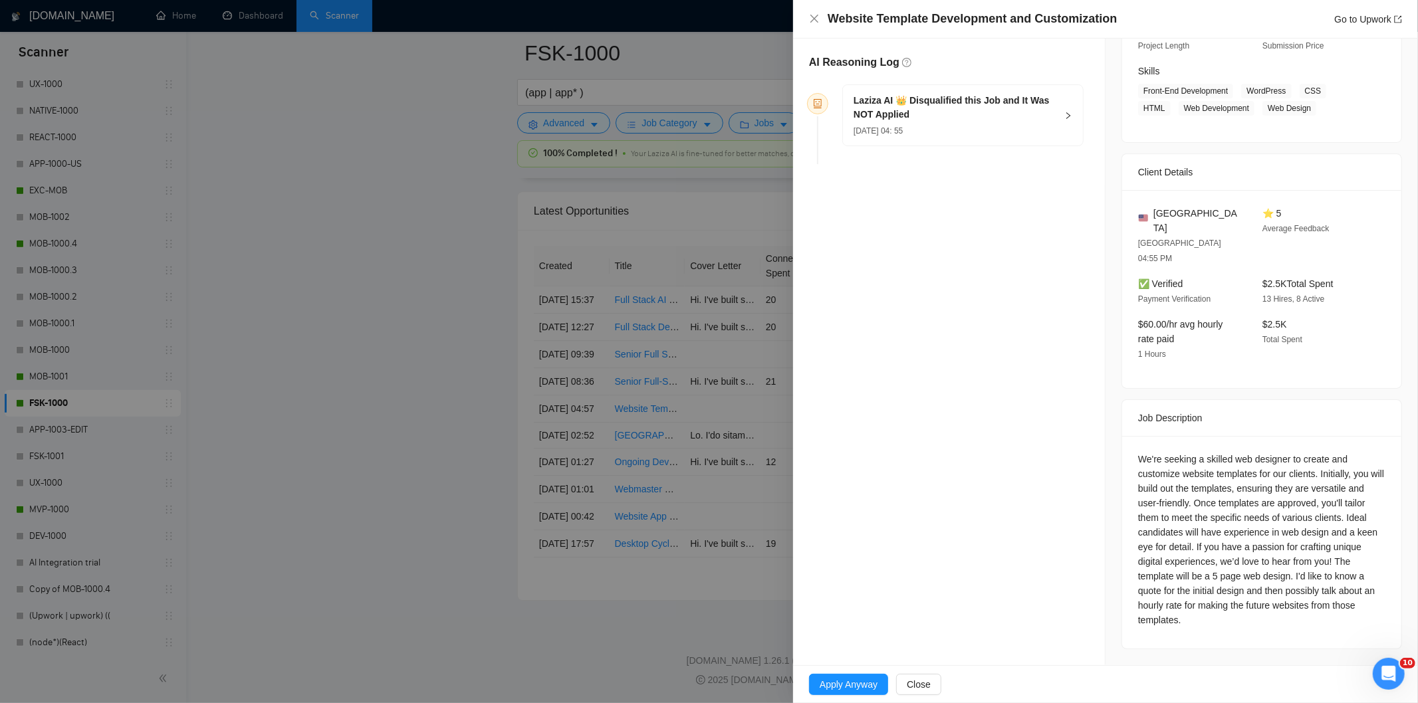
scroll to position [164, 0]
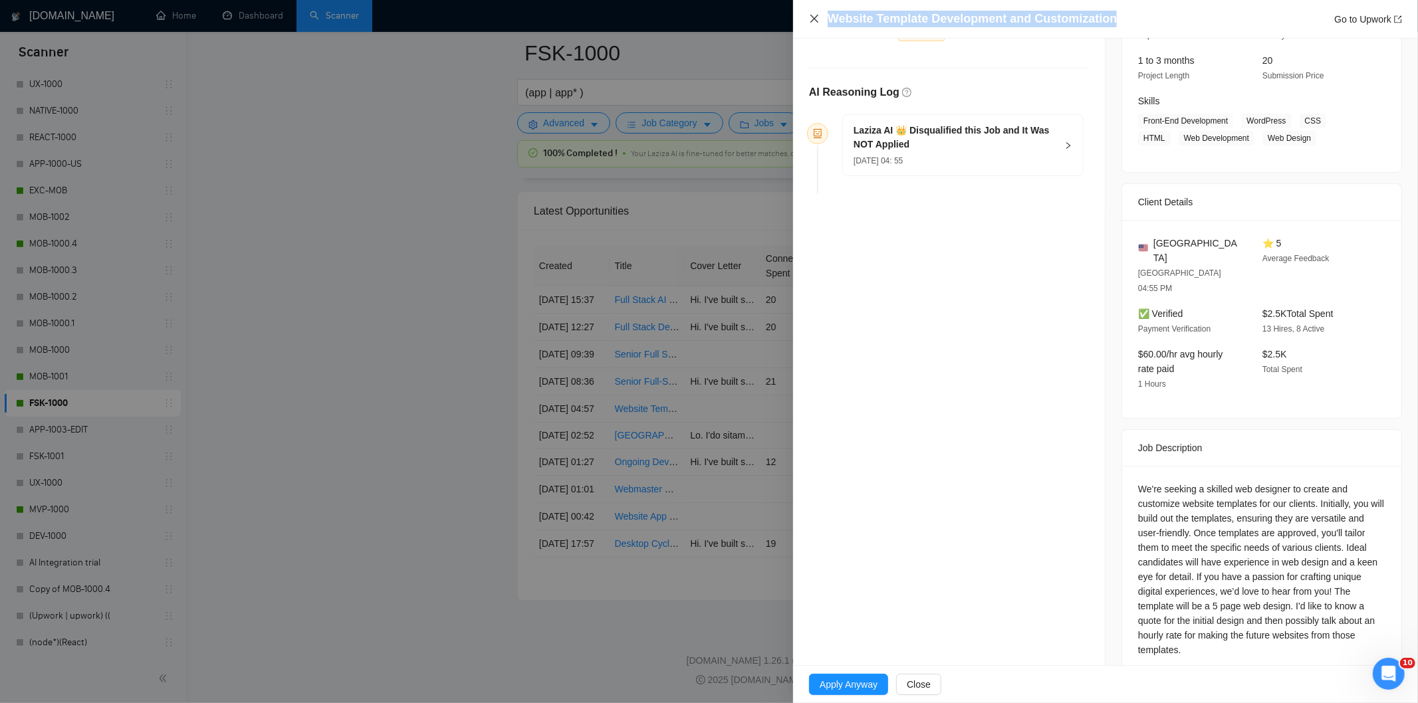
drag, startPoint x: 1128, startPoint y: 18, endPoint x: 816, endPoint y: 17, distance: 311.8
click at [816, 17] on div "Website Template Development and Customization Go to Upwork" at bounding box center [1105, 19] width 593 height 17
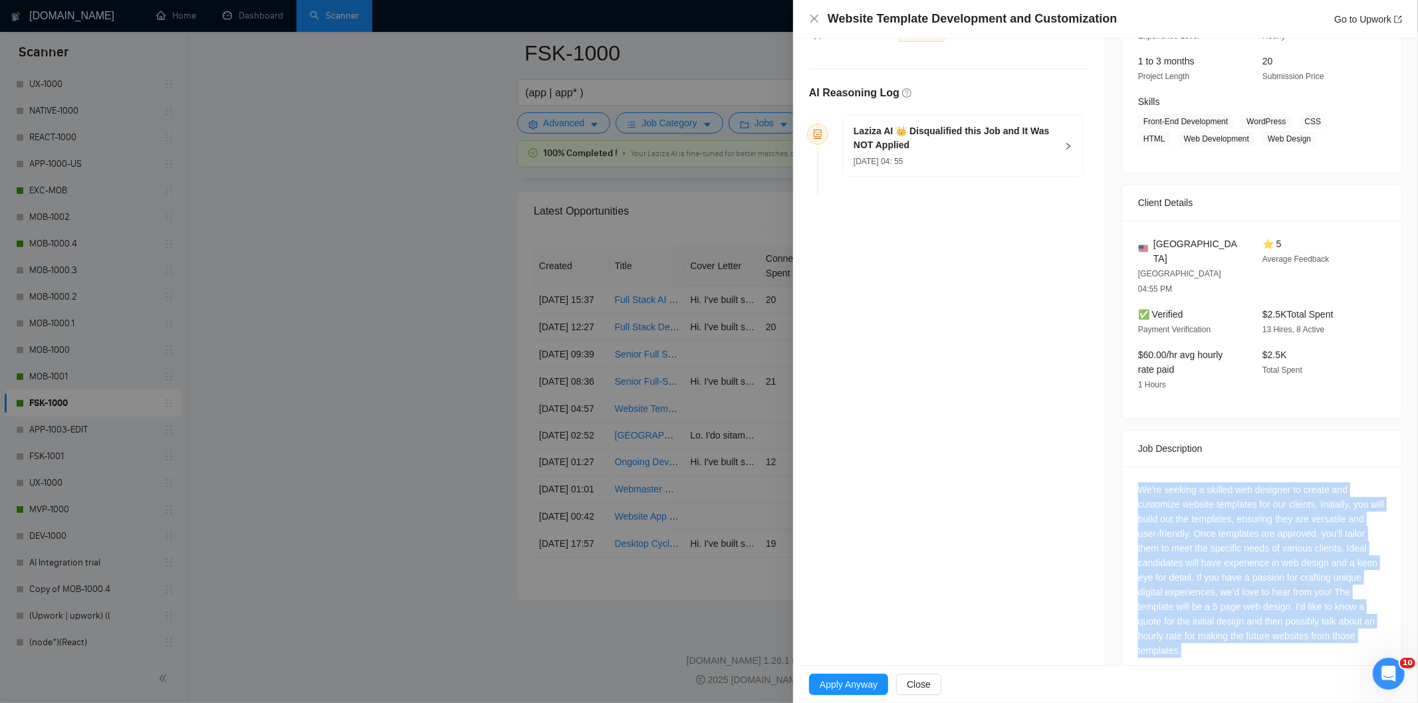
drag, startPoint x: 1227, startPoint y: 632, endPoint x: 1135, endPoint y: 463, distance: 192.5
click at [1135, 467] on div "We're seeking a skilled web designer to create and customize website templates …" at bounding box center [1261, 573] width 279 height 213
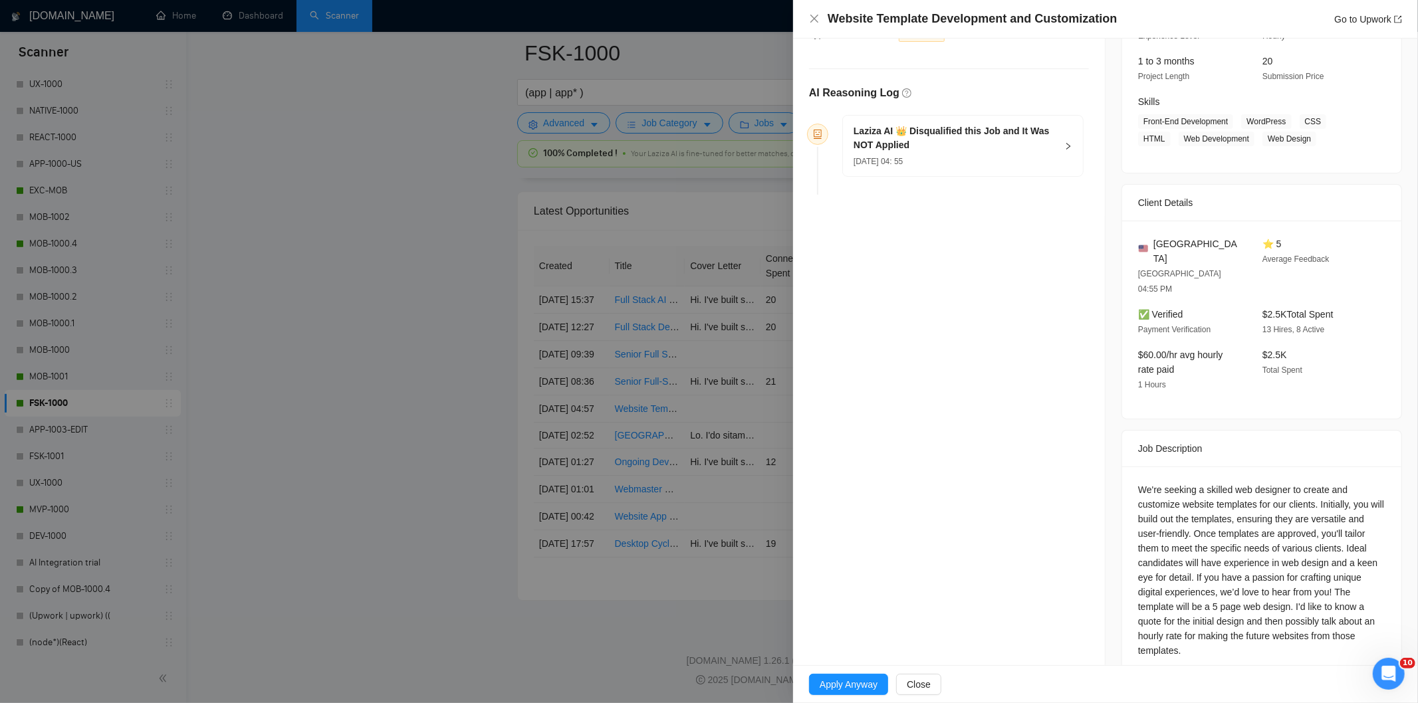
click at [981, 156] on div "[DATE] 04: 55" at bounding box center [955, 161] width 203 height 15
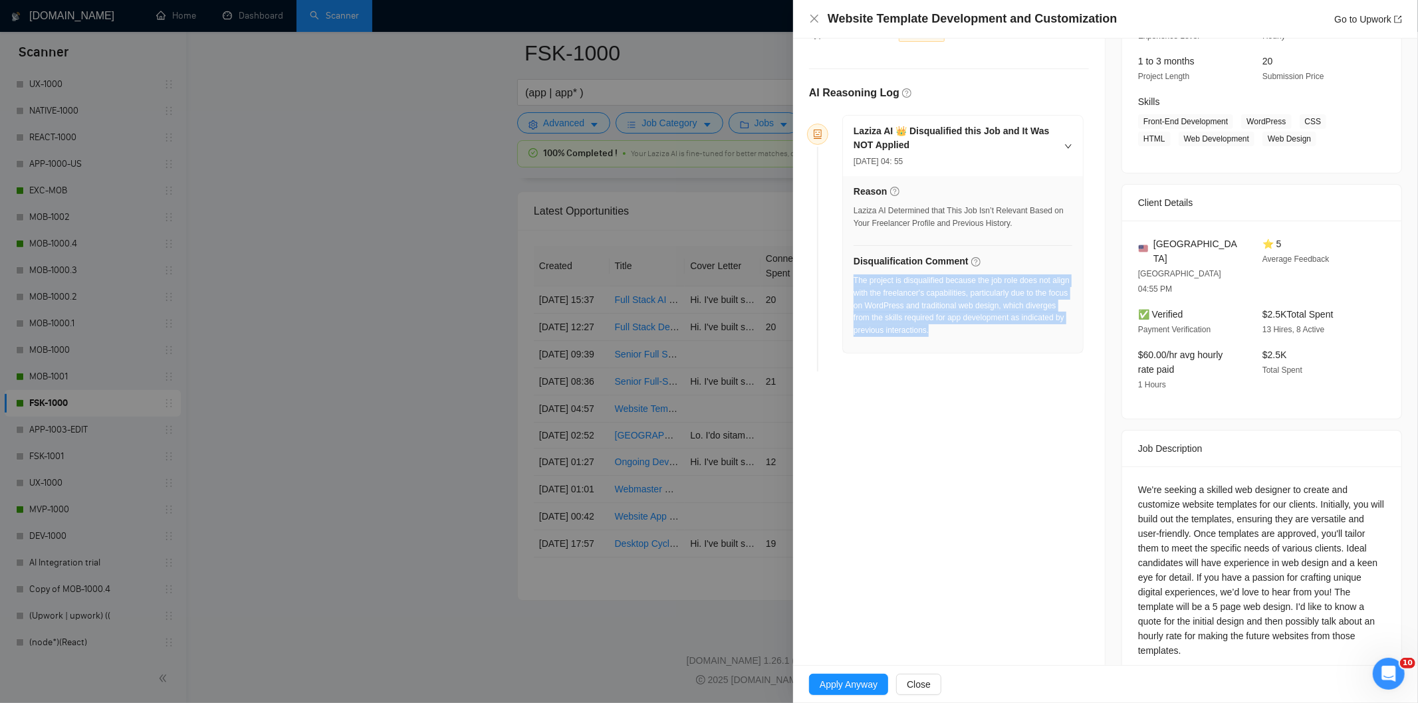
drag, startPoint x: 978, startPoint y: 339, endPoint x: 853, endPoint y: 283, distance: 136.9
click at [854, 283] on div "The project is disqualified because the job role does not align with the freela…" at bounding box center [963, 310] width 219 height 70
click at [809, 23] on icon "close" at bounding box center [814, 18] width 11 height 11
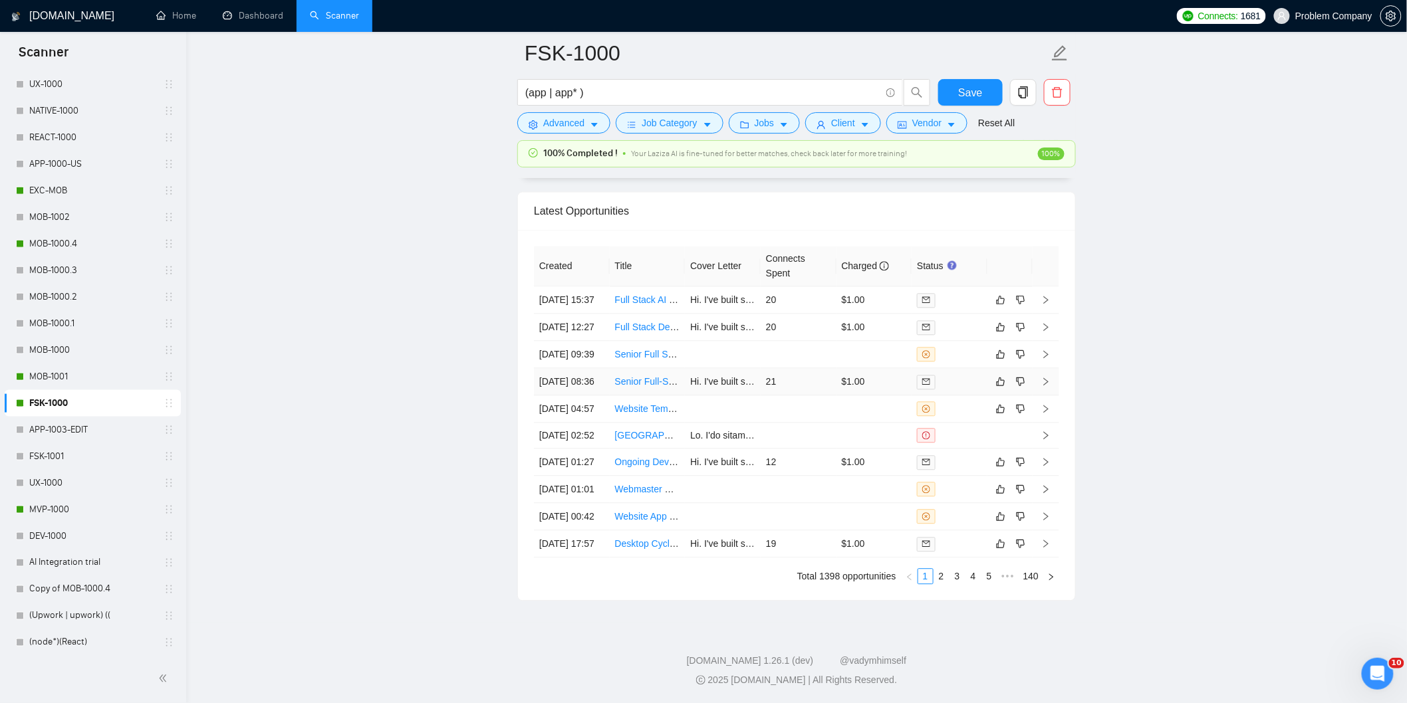
click at [594, 368] on td "[DATE] 08:36" at bounding box center [572, 381] width 76 height 27
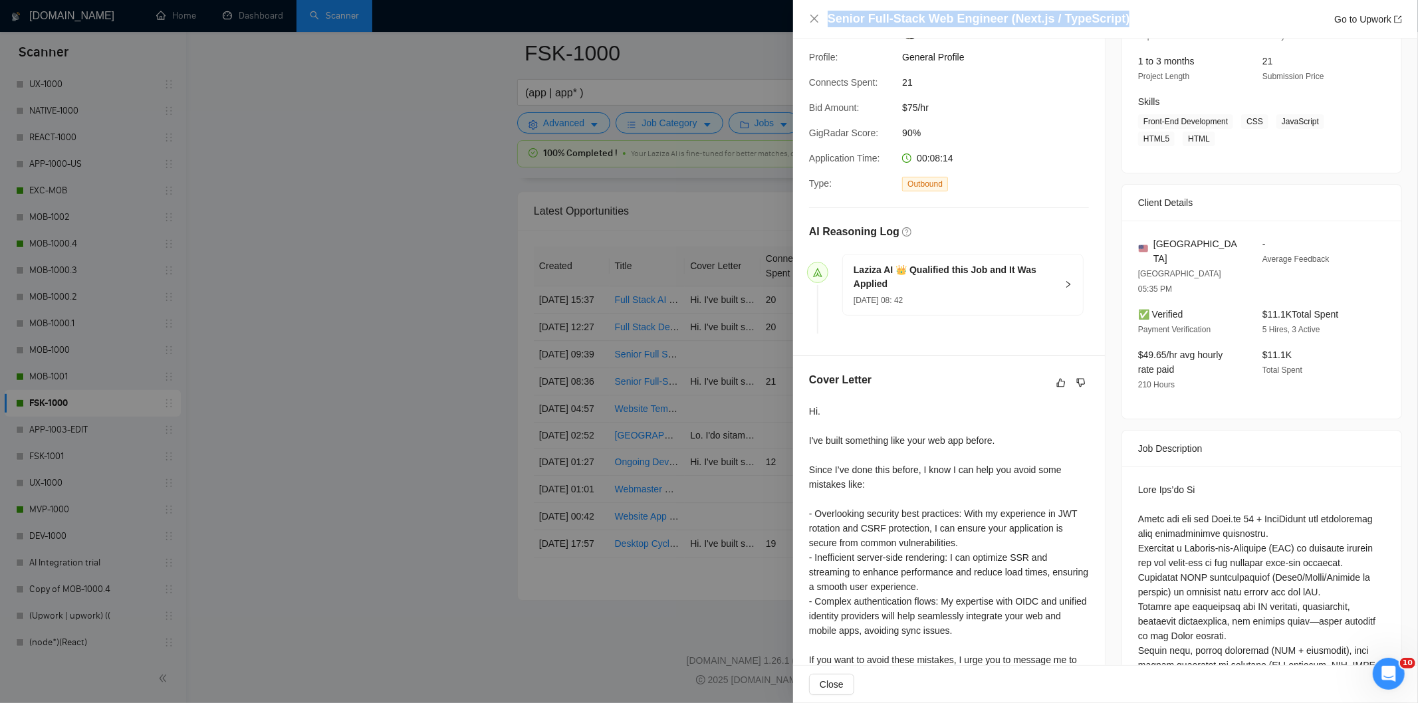
drag, startPoint x: 1126, startPoint y: 21, endPoint x: 826, endPoint y: 12, distance: 300.7
click at [826, 12] on div "Senior Full-Stack Web Engineer (Next.js / TypeScript) Go to Upwork" at bounding box center [1105, 19] width 593 height 17
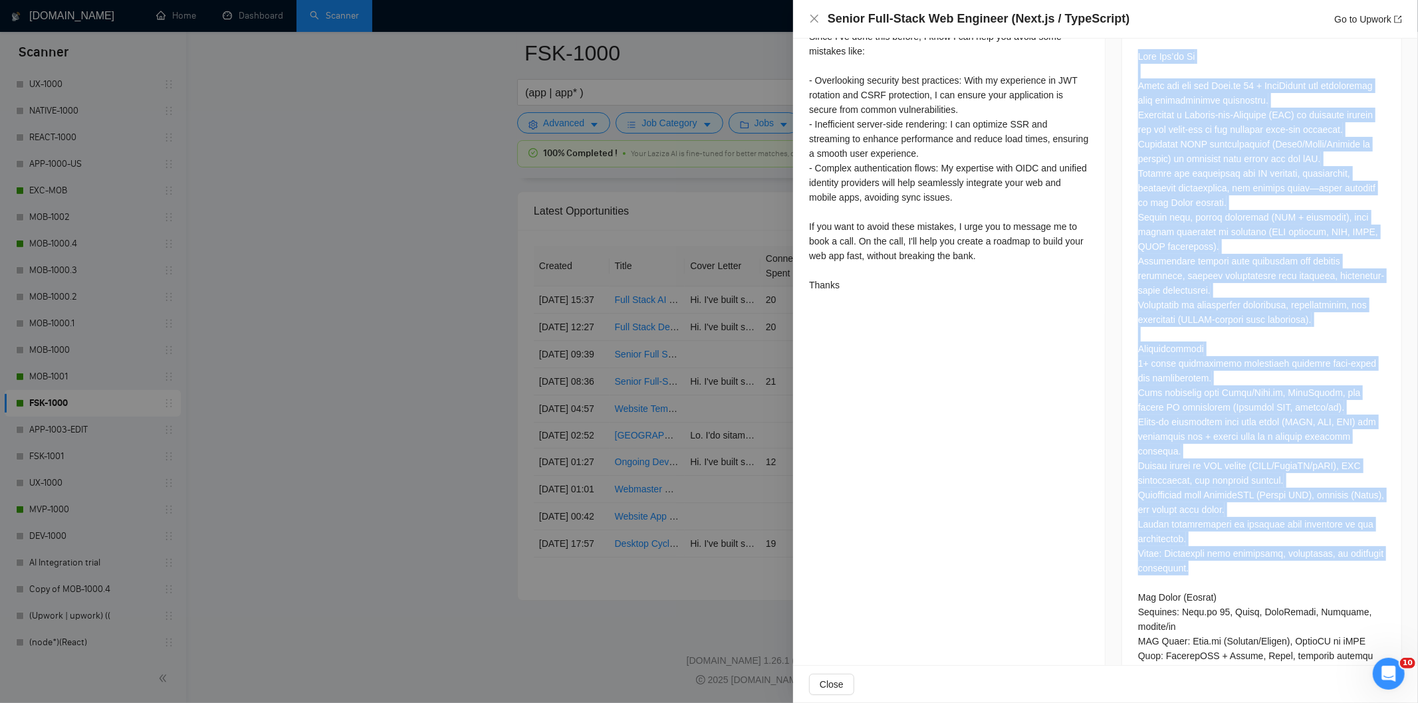
scroll to position [646, 0]
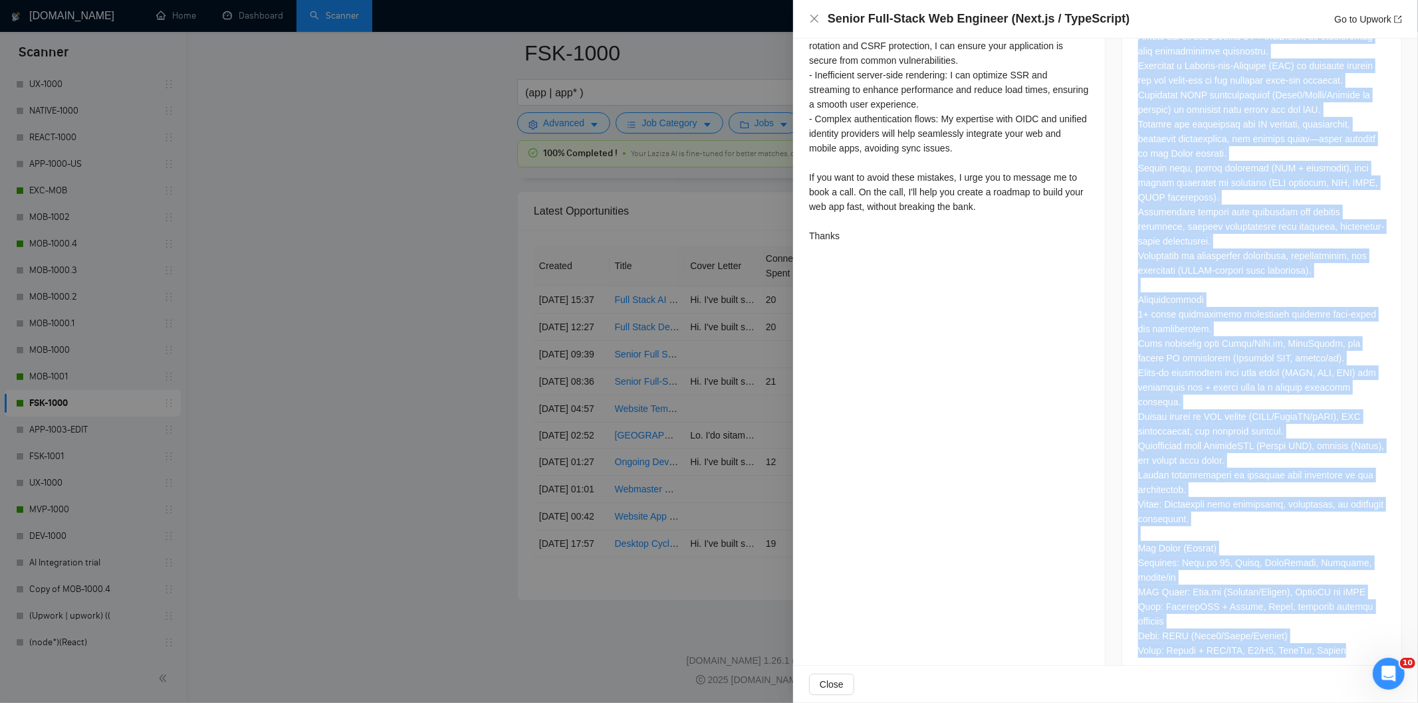
drag, startPoint x: 1135, startPoint y: 167, endPoint x: 1332, endPoint y: 620, distance: 494.6
click at [1332, 620] on div at bounding box center [1261, 329] width 247 height 658
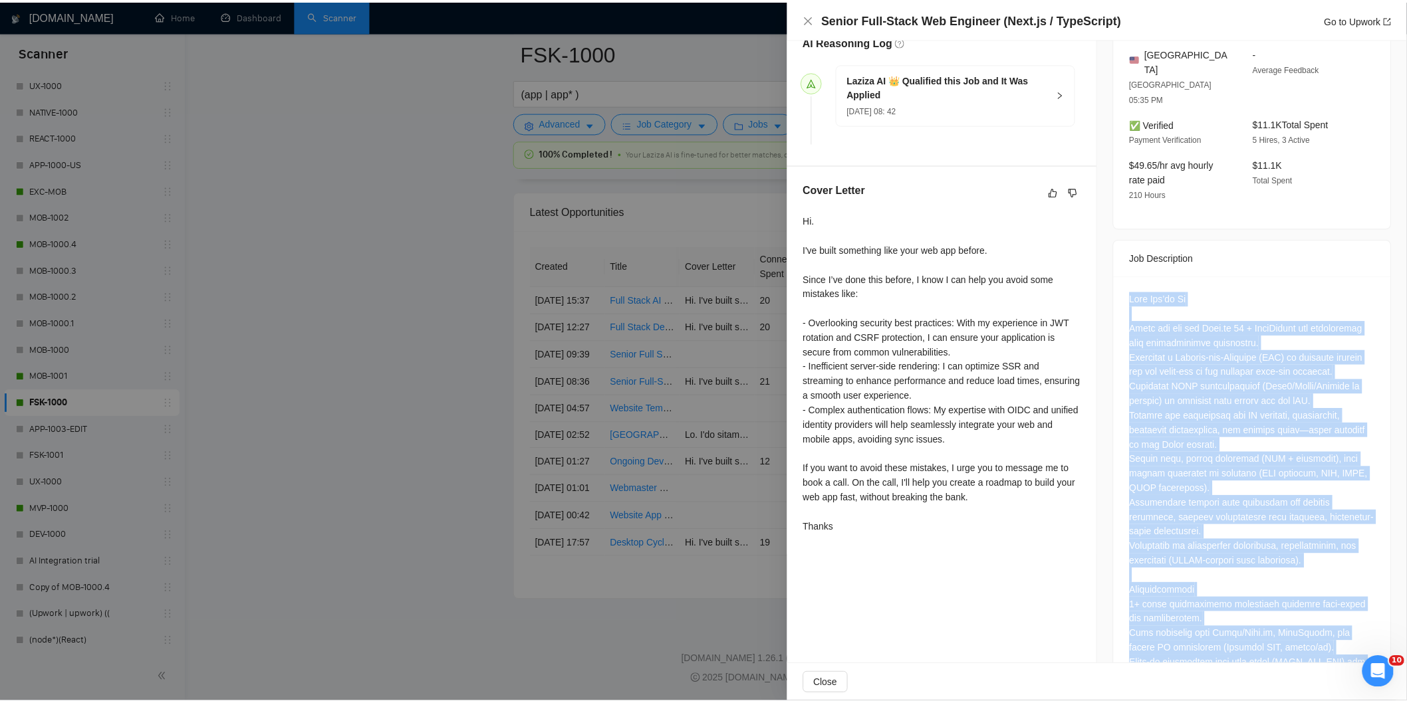
scroll to position [350, 0]
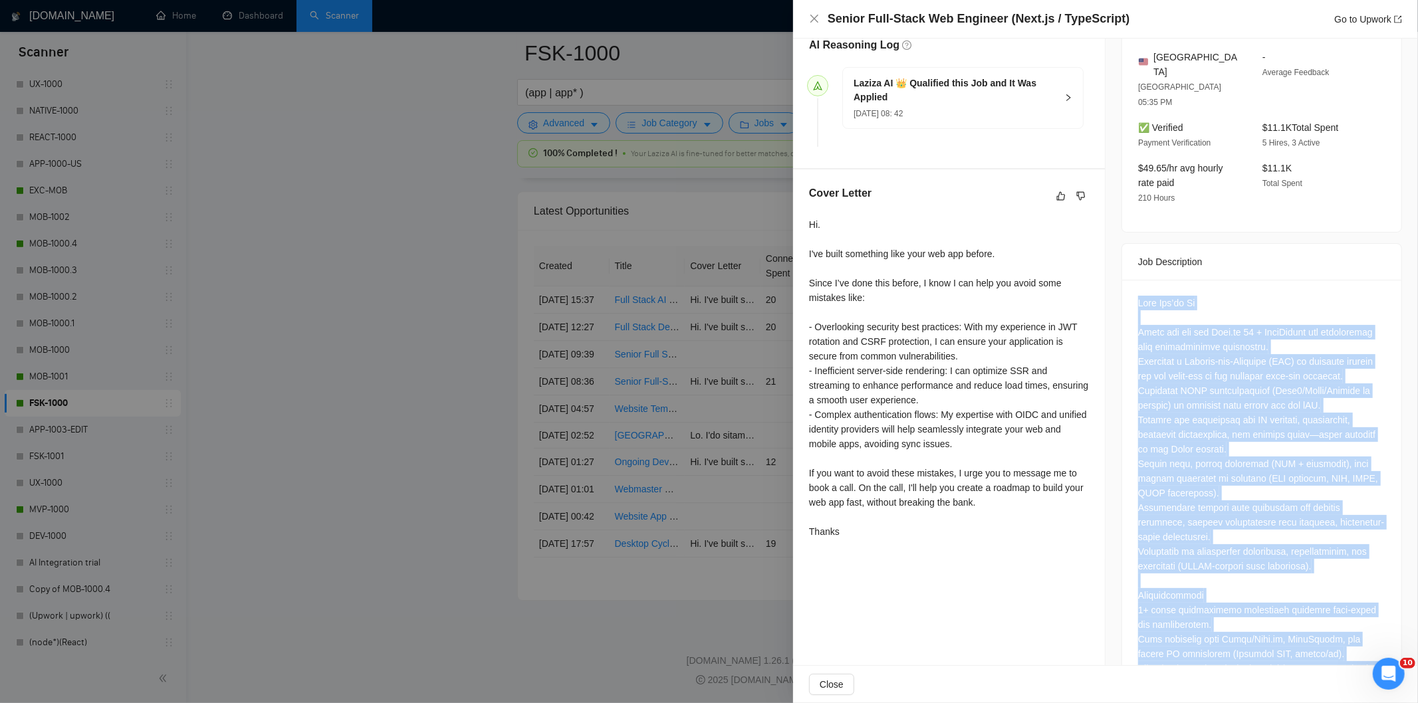
click at [1184, 523] on div at bounding box center [1261, 625] width 247 height 658
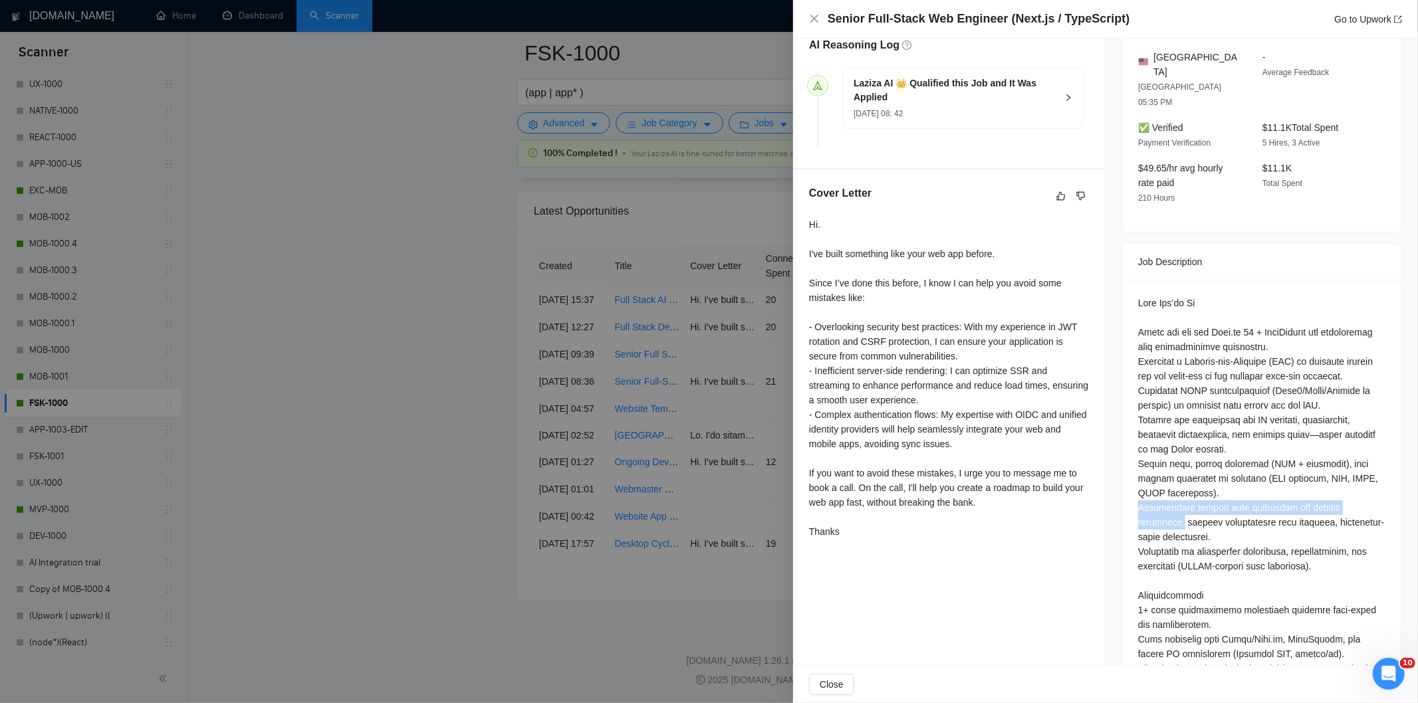
drag, startPoint x: 1130, startPoint y: 493, endPoint x: 1380, endPoint y: 499, distance: 249.4
click at [1380, 499] on div at bounding box center [1261, 627] width 279 height 695
drag, startPoint x: 814, startPoint y: 21, endPoint x: 681, endPoint y: 306, distance: 314.1
click at [814, 23] on icon "close" at bounding box center [814, 18] width 11 height 11
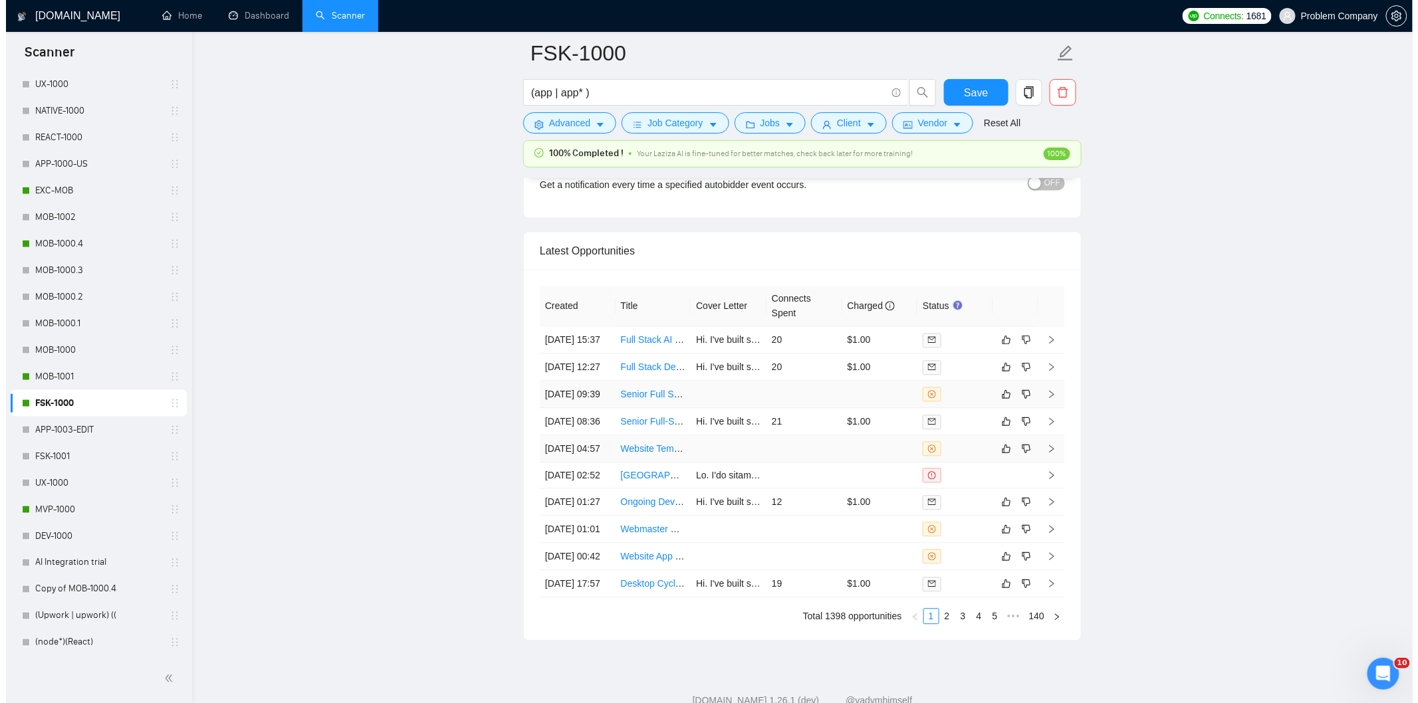
scroll to position [3164, 0]
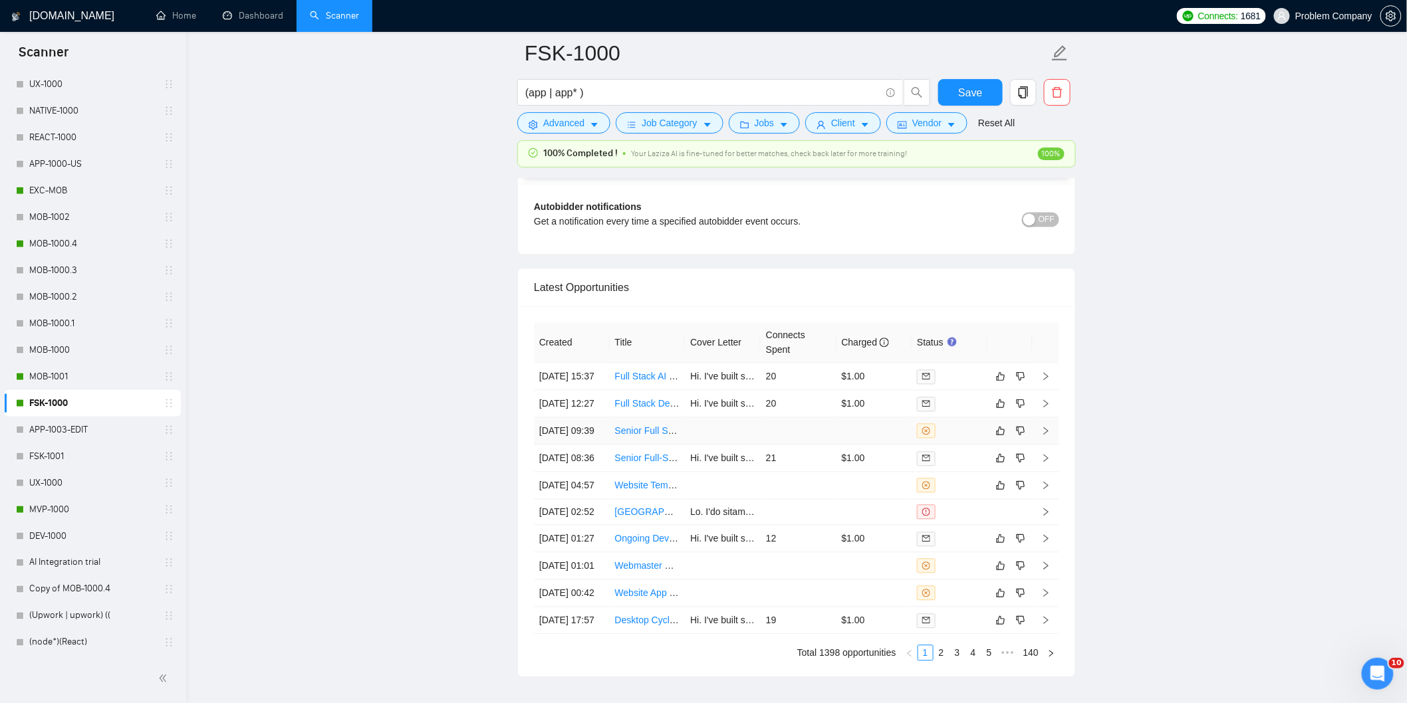
click at [602, 445] on td "[DATE] 09:39" at bounding box center [572, 431] width 76 height 27
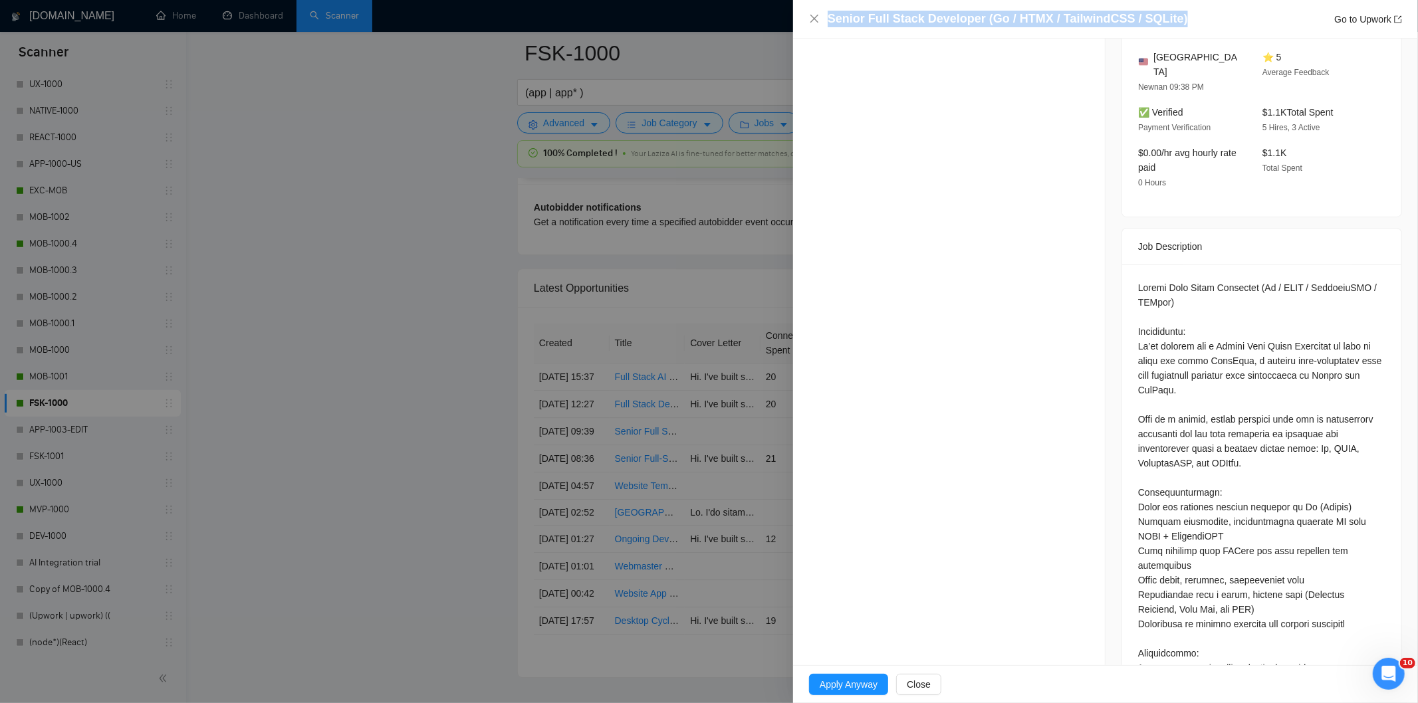
drag, startPoint x: 1193, startPoint y: 21, endPoint x: 828, endPoint y: 23, distance: 364.4
click at [828, 23] on div "Senior Full Stack Developer (Go / HTMX / TailwindCSS / SQLite) Go to Upwork" at bounding box center [1115, 19] width 574 height 17
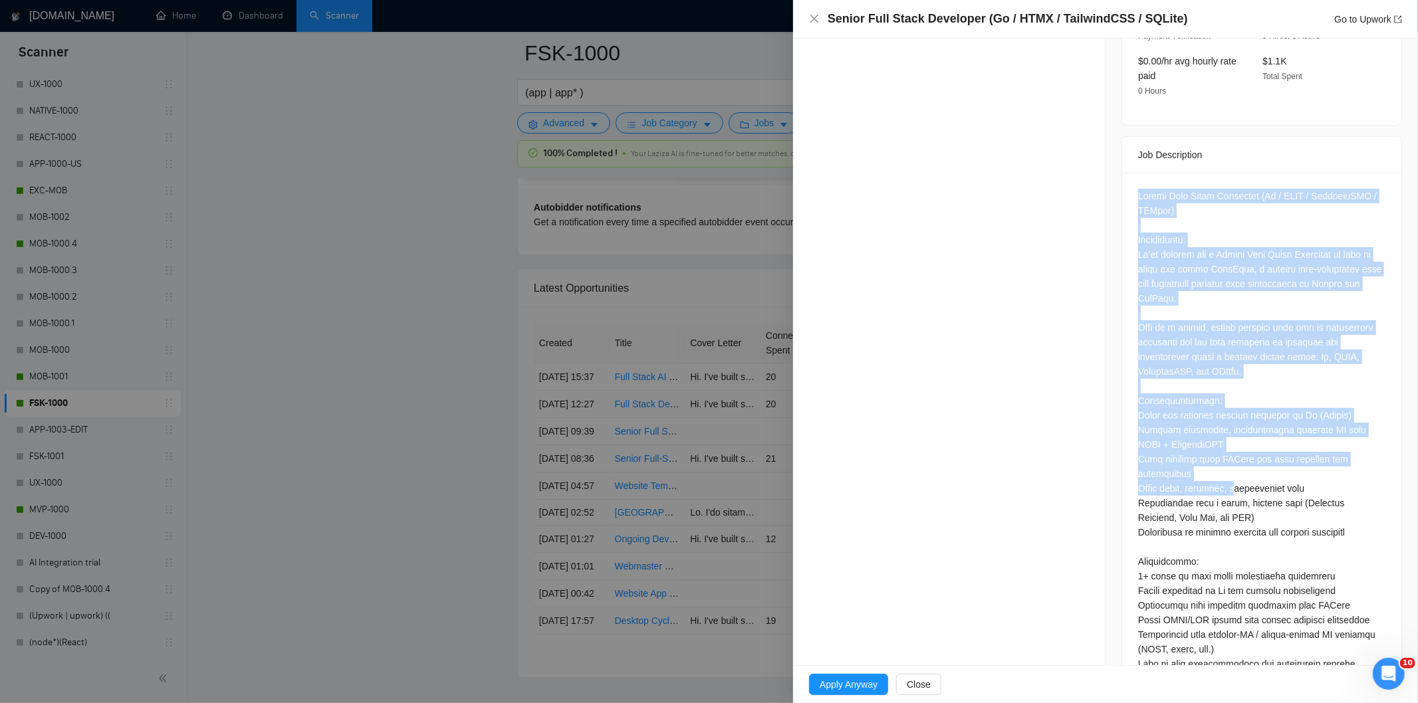
scroll to position [793, 0]
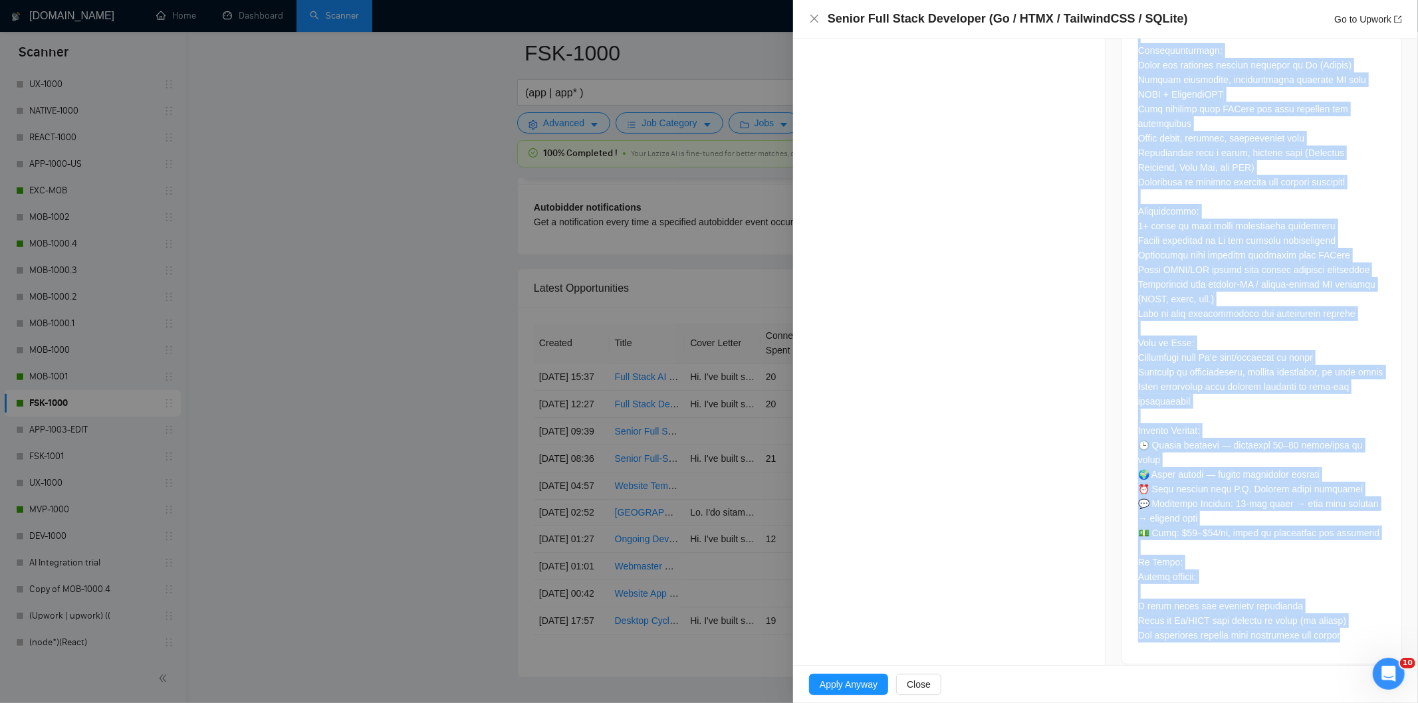
drag, startPoint x: 1128, startPoint y: 273, endPoint x: 1363, endPoint y: 621, distance: 420.5
click at [1363, 621] on div at bounding box center [1261, 243] width 279 height 842
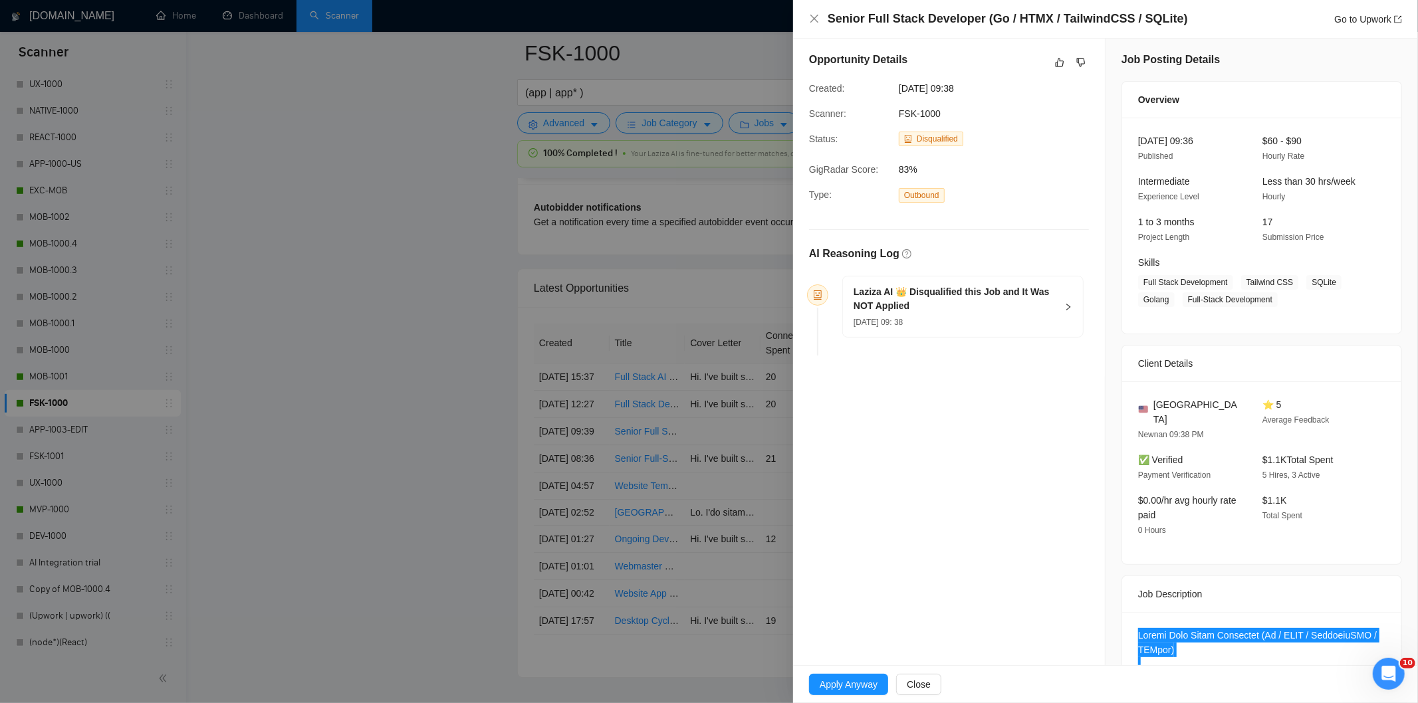
scroll to position [0, 0]
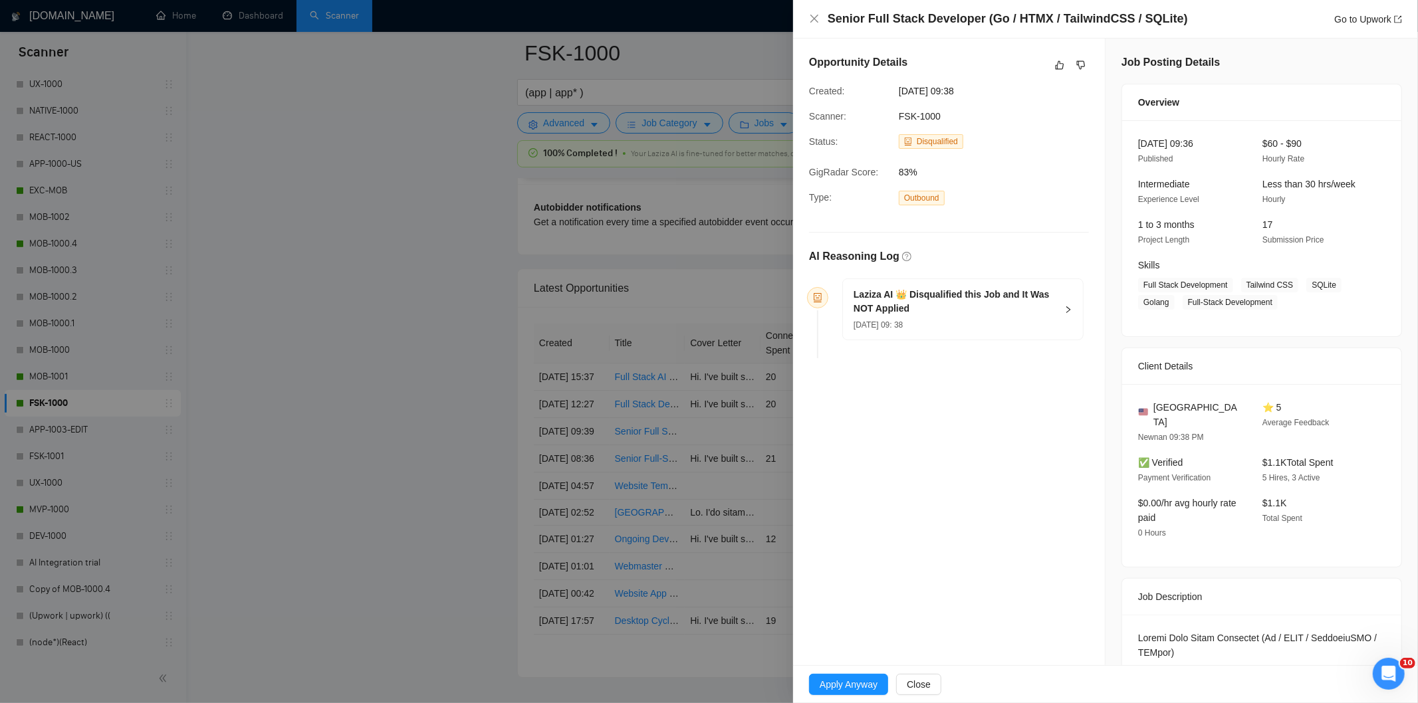
click at [989, 324] on div "[DATE] 09: 38" at bounding box center [955, 324] width 203 height 15
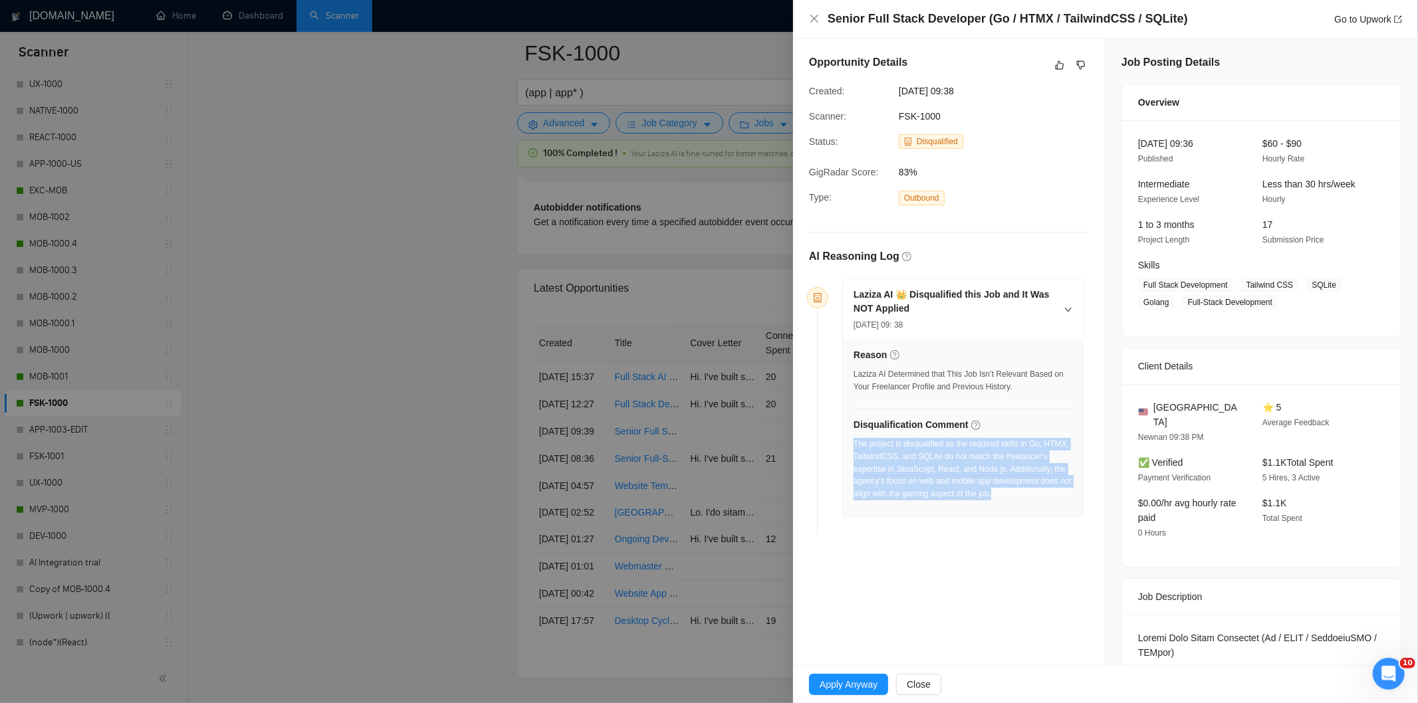
drag, startPoint x: 1007, startPoint y: 497, endPoint x: 854, endPoint y: 447, distance: 160.9
click at [854, 447] on div "The project is disqualified as the required skills in Go, HTMX, TailwindCSS, an…" at bounding box center [963, 473] width 219 height 70
click at [814, 18] on icon "close" at bounding box center [815, 19] width 8 height 8
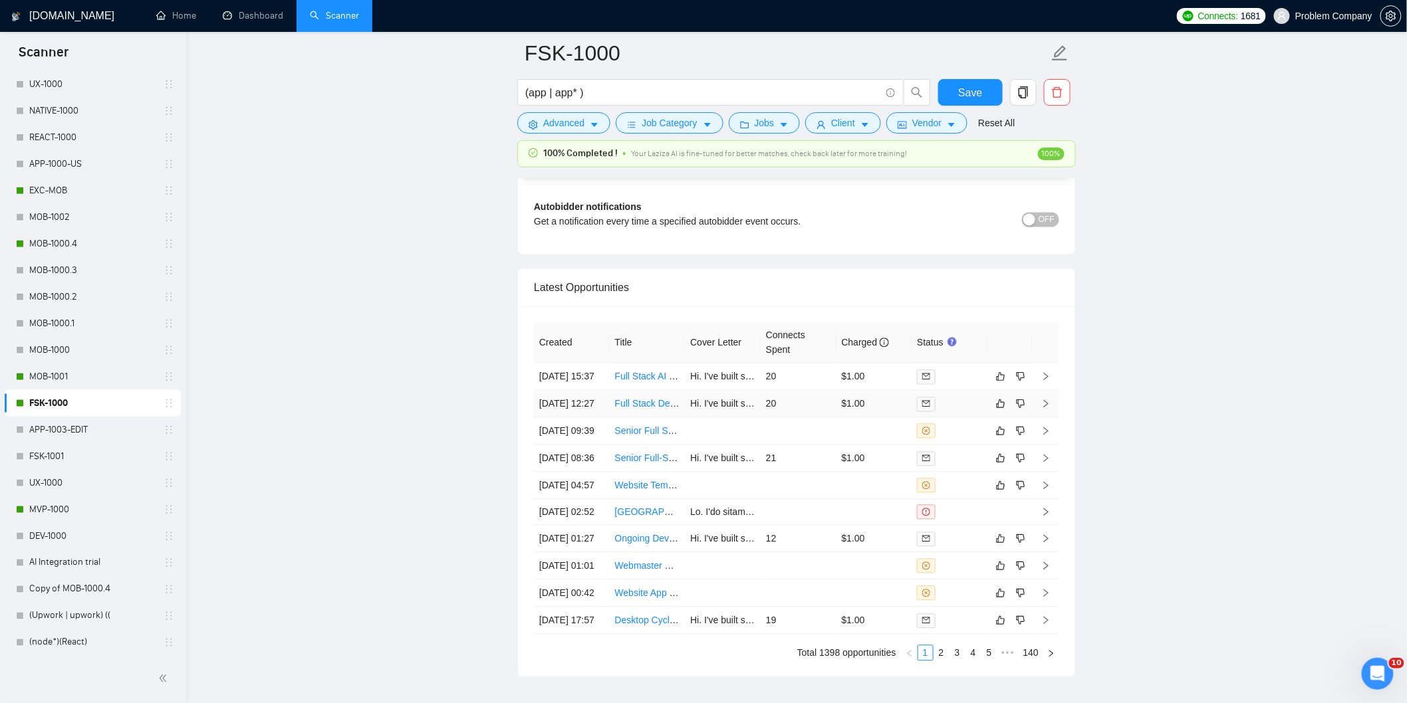
click at [575, 418] on td "[DATE] 12:27" at bounding box center [572, 404] width 76 height 27
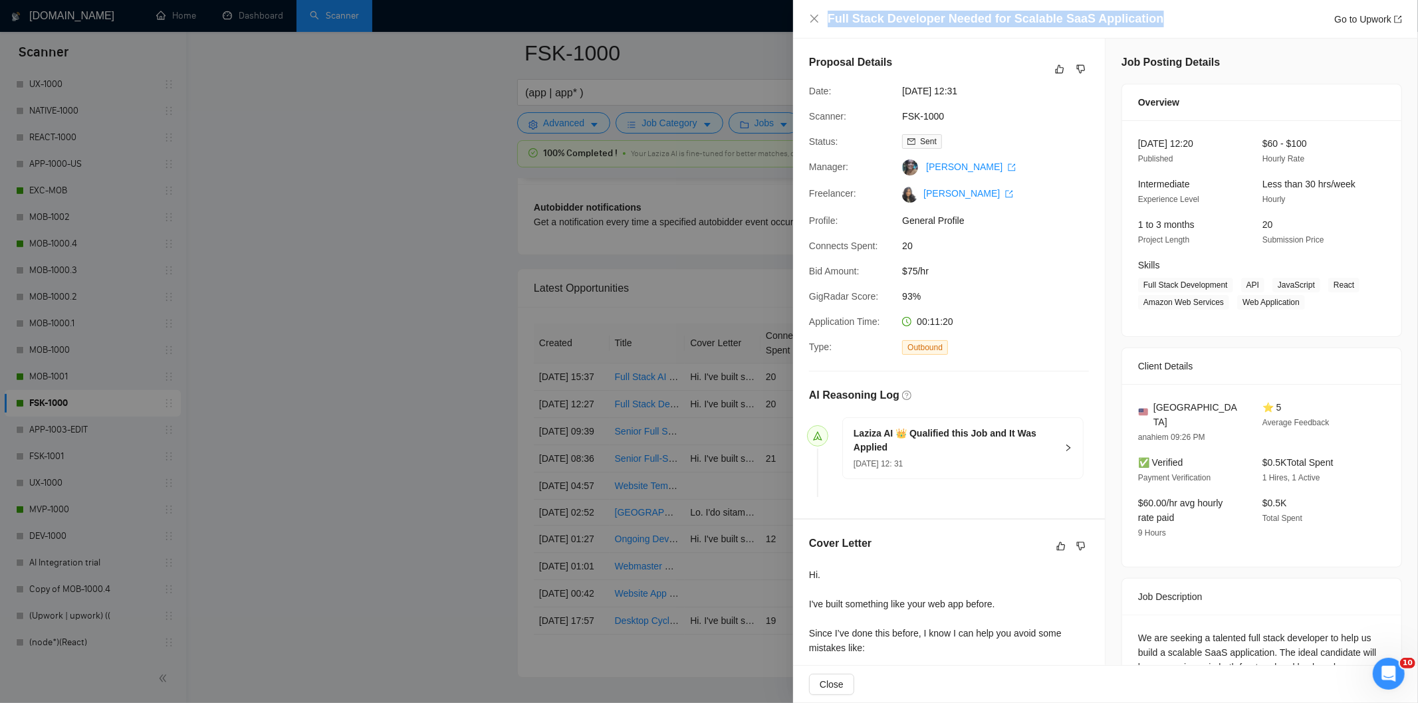
drag, startPoint x: 1159, startPoint y: 20, endPoint x: 826, endPoint y: 17, distance: 333.1
click at [826, 17] on div "Full Stack Developer Needed for Scalable SaaS Application Go to Upwork" at bounding box center [1105, 19] width 593 height 17
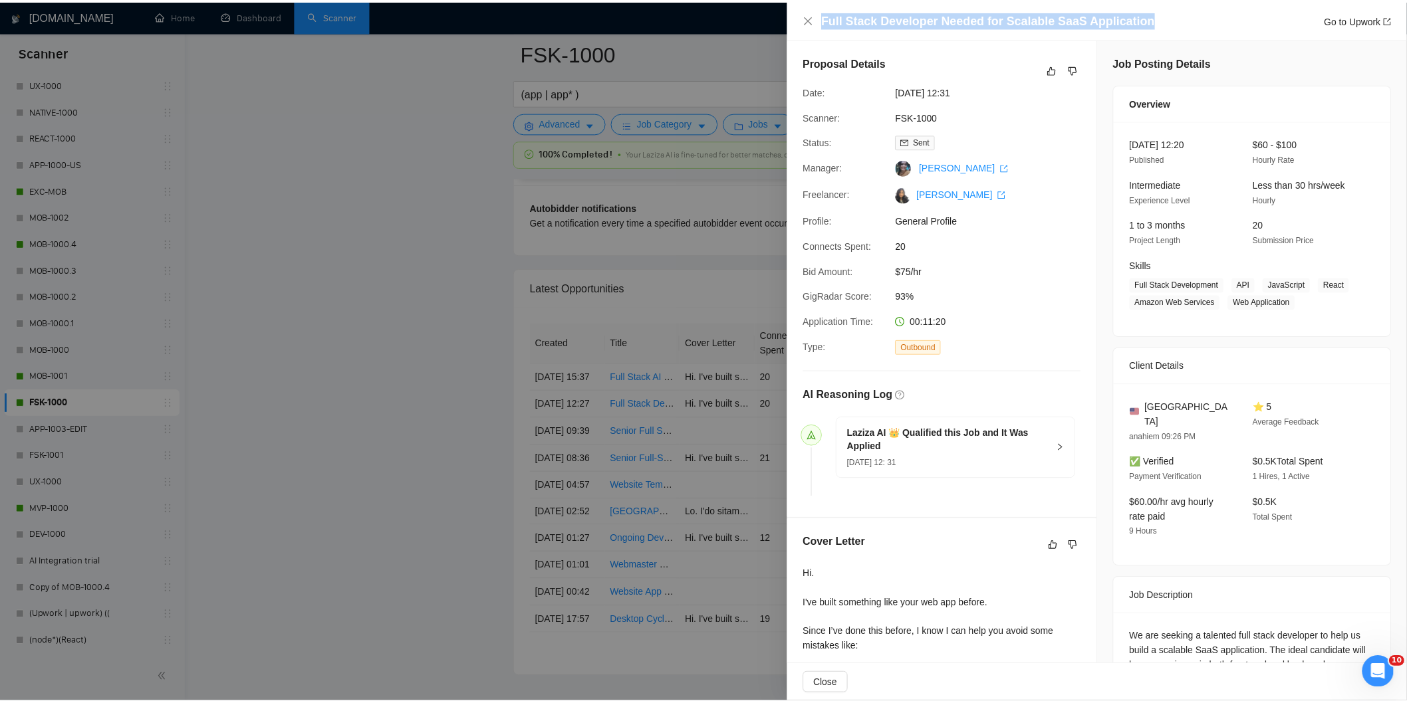
scroll to position [261, 0]
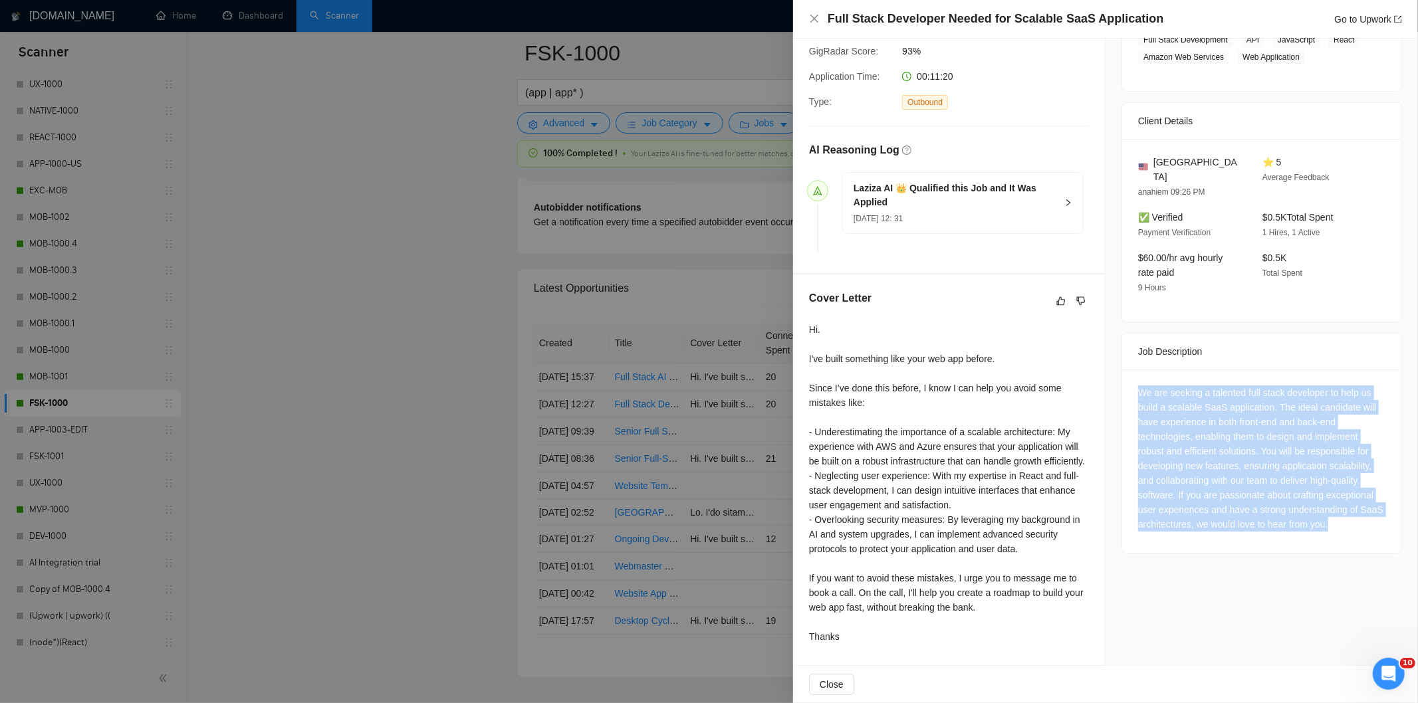
drag, startPoint x: 1126, startPoint y: 355, endPoint x: 1344, endPoint y: 510, distance: 267.5
click at [1344, 510] on div "We are seeking a talented full stack developer to help us build a scalable SaaS…" at bounding box center [1261, 462] width 279 height 184
click at [813, 22] on icon "close" at bounding box center [814, 18] width 11 height 11
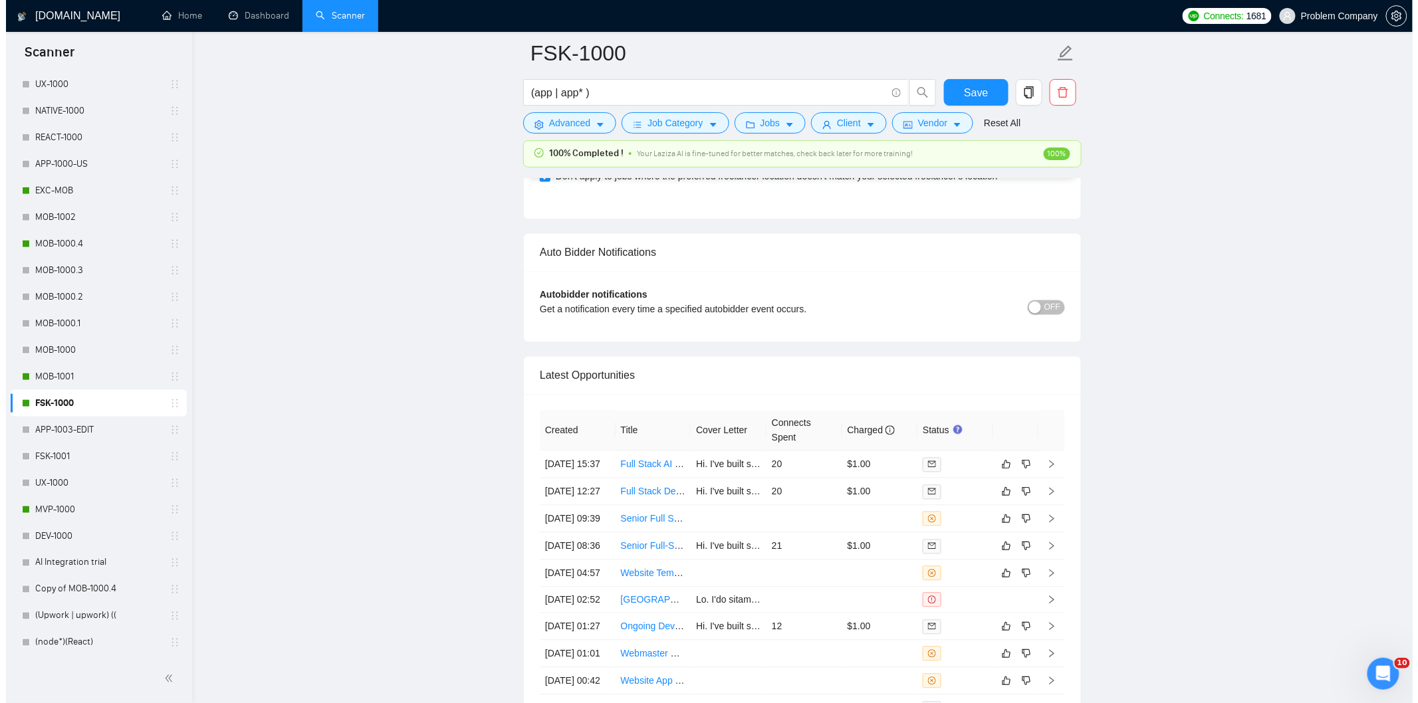
scroll to position [3016, 0]
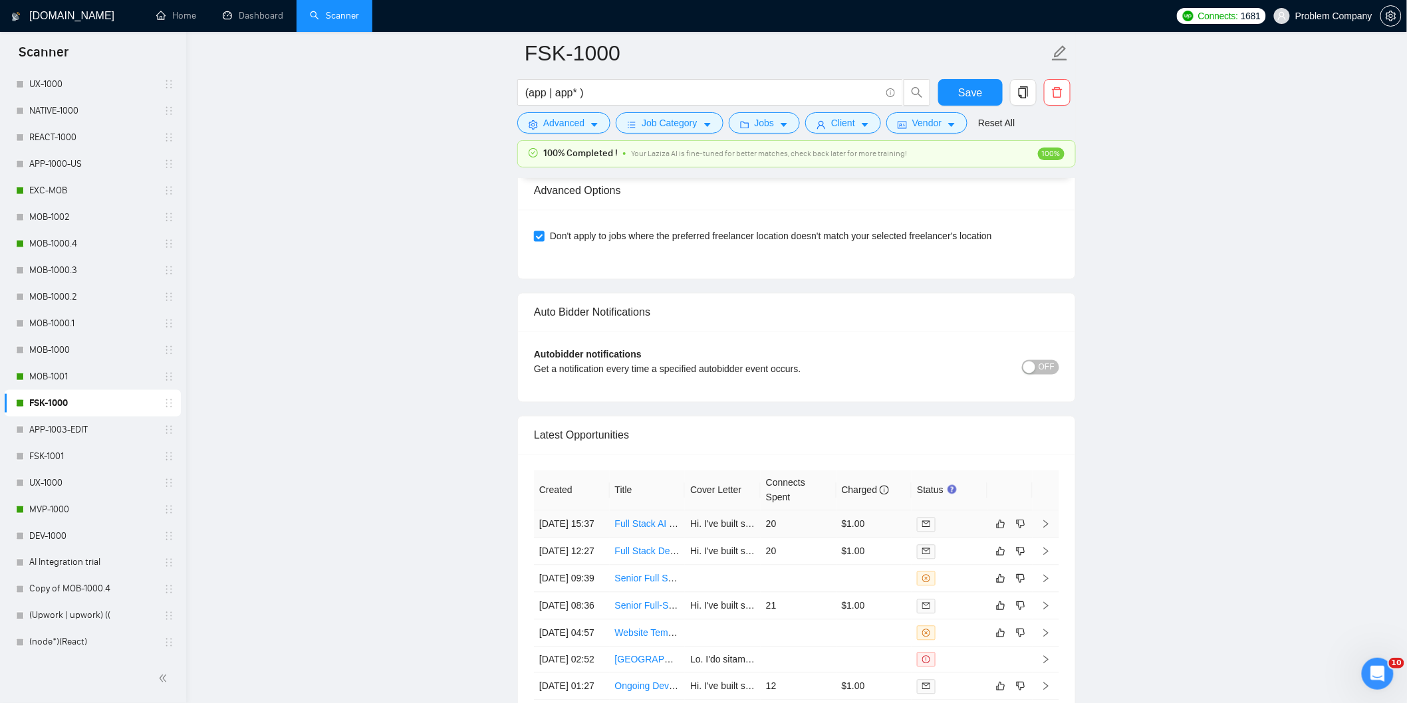
click at [589, 539] on td "[DATE] 15:37" at bounding box center [572, 524] width 76 height 27
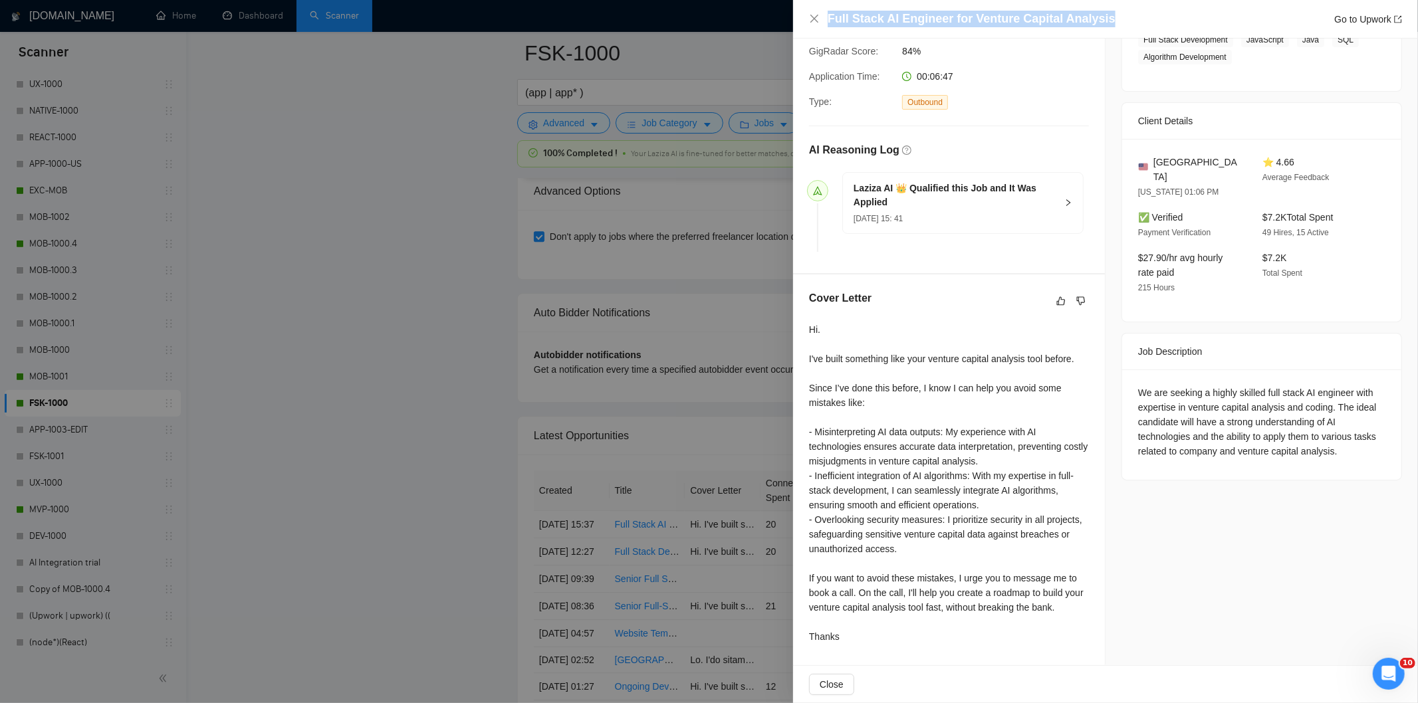
drag, startPoint x: 1113, startPoint y: 22, endPoint x: 816, endPoint y: 8, distance: 297.5
click at [816, 8] on div "Full Stack AI Engineer for Venture Capital Analysis Go to Upwork" at bounding box center [1105, 19] width 625 height 39
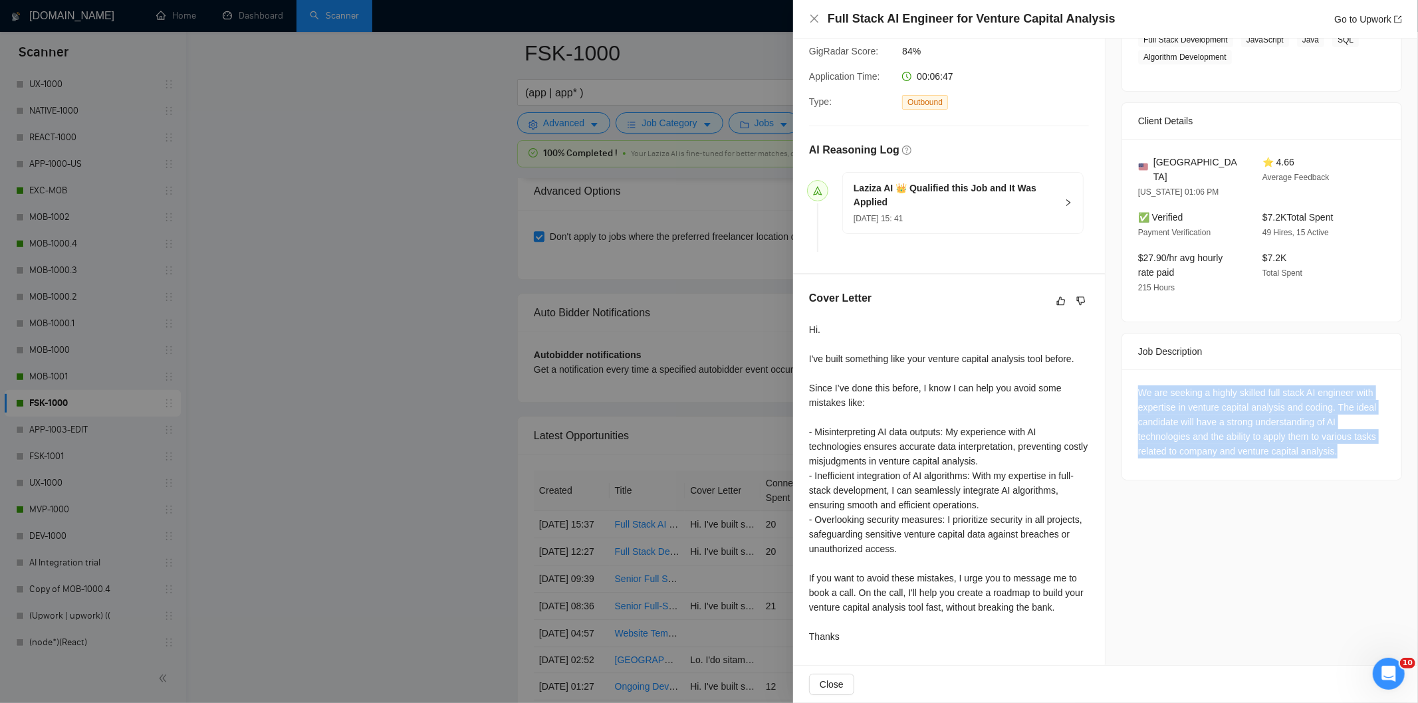
drag, startPoint x: 1122, startPoint y: 377, endPoint x: 1346, endPoint y: 444, distance: 233.3
click at [1346, 444] on div "We are seeking a highly skilled full stack AI engineer with expertise in ventur…" at bounding box center [1261, 425] width 279 height 110
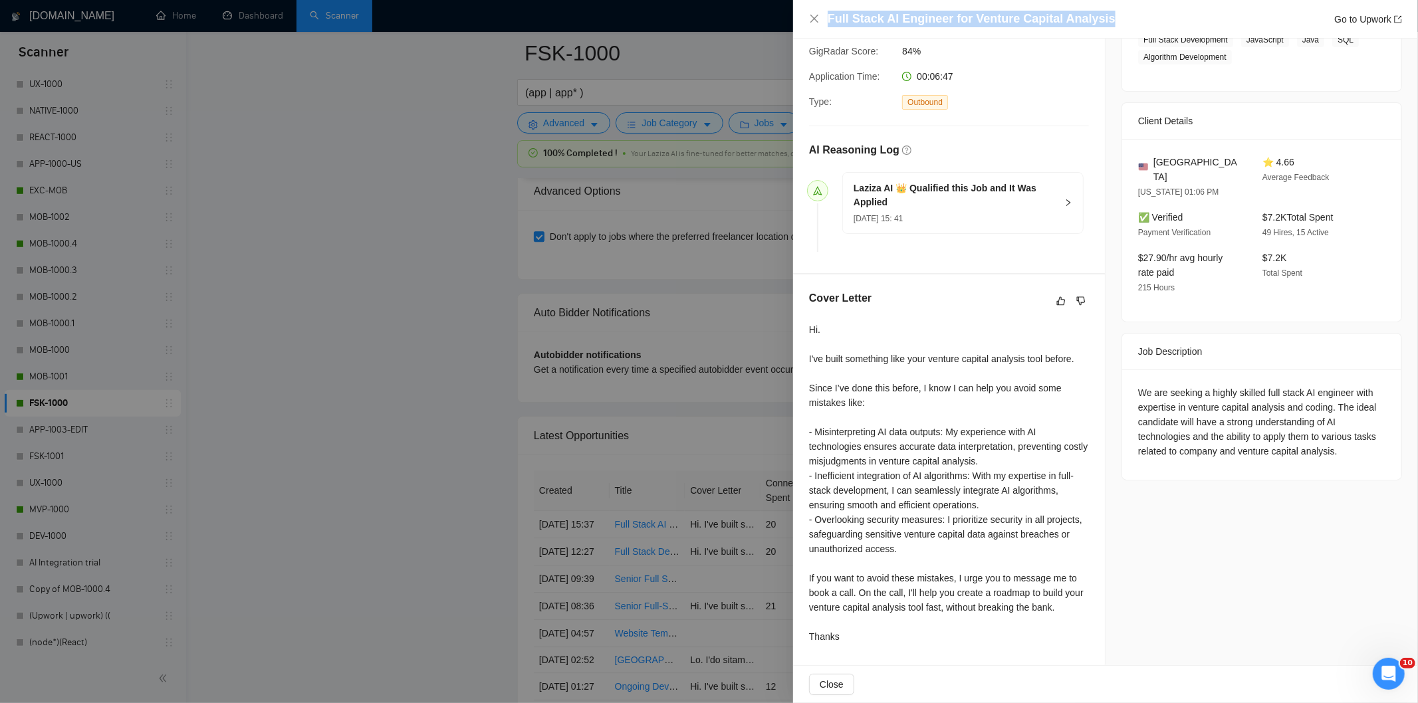
drag, startPoint x: 1119, startPoint y: 19, endPoint x: 826, endPoint y: 25, distance: 293.3
click at [826, 25] on div "Full Stack AI Engineer for Venture Capital Analysis Go to Upwork" at bounding box center [1105, 19] width 593 height 17
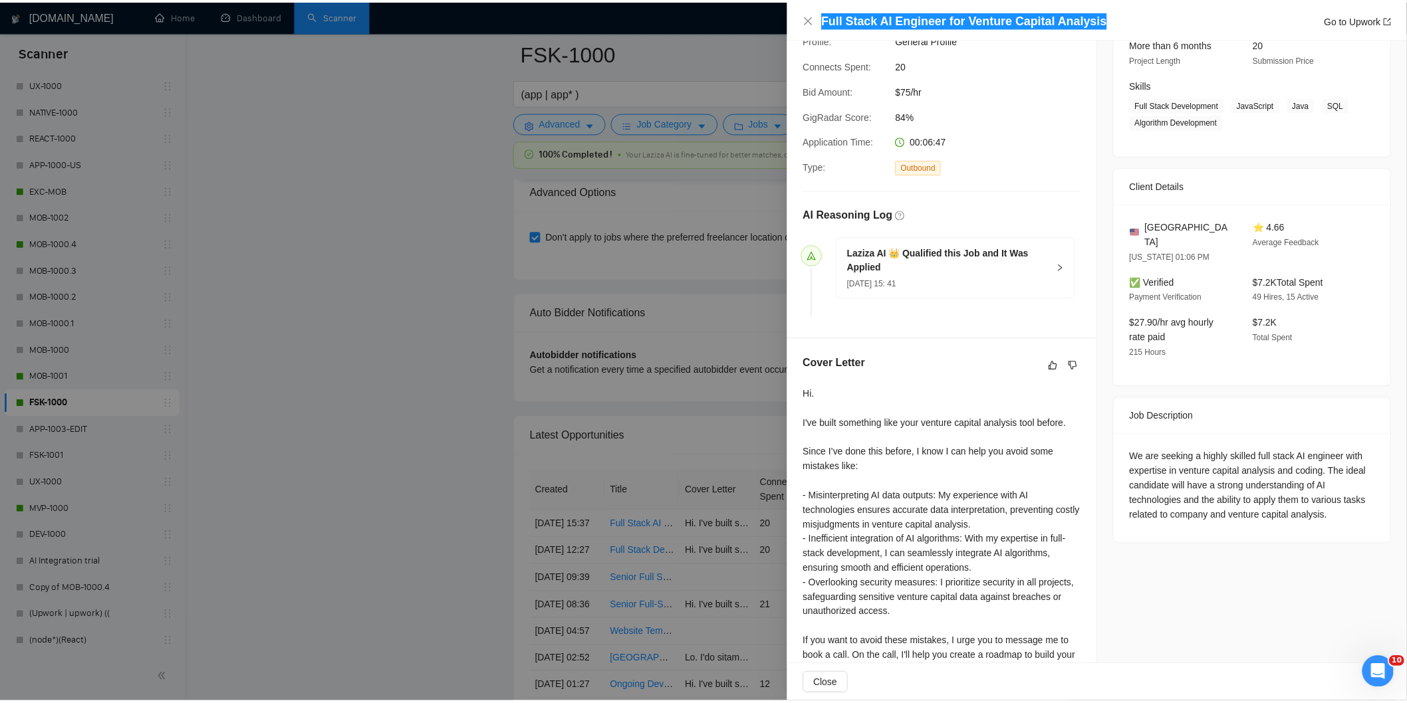
scroll to position [0, 0]
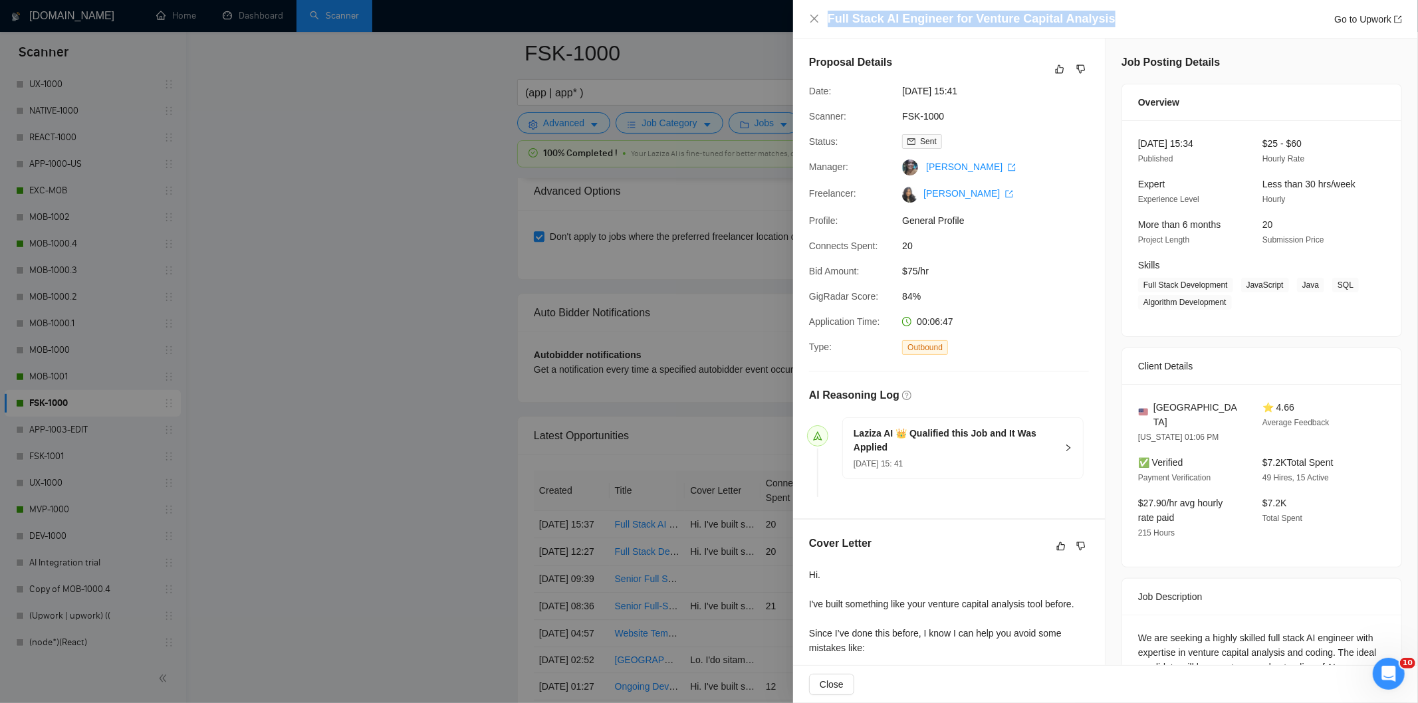
drag, startPoint x: 992, startPoint y: 94, endPoint x: 898, endPoint y: 91, distance: 94.5
click at [898, 91] on div "[DATE] 15:41" at bounding box center [967, 91] width 140 height 15
click at [809, 19] on icon "close" at bounding box center [814, 18] width 11 height 11
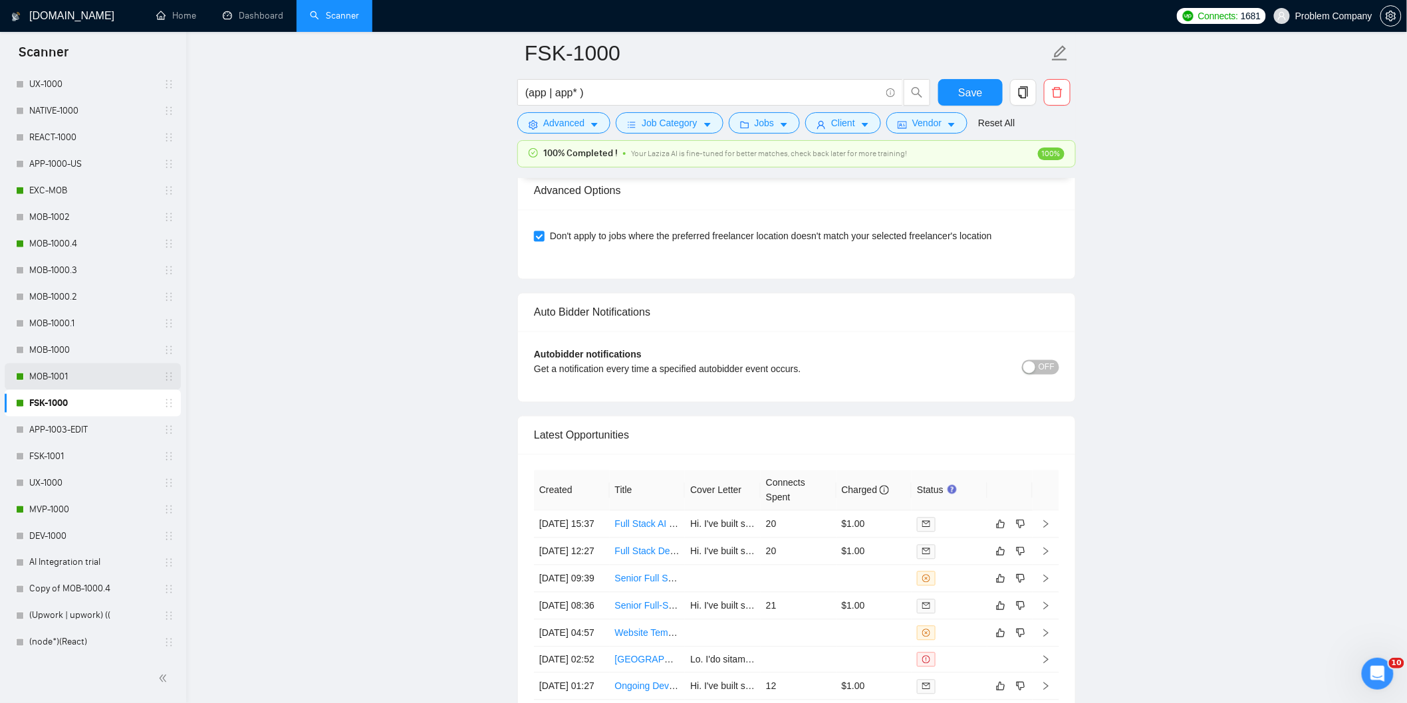
click at [81, 376] on link "MOB-1001" at bounding box center [92, 377] width 126 height 27
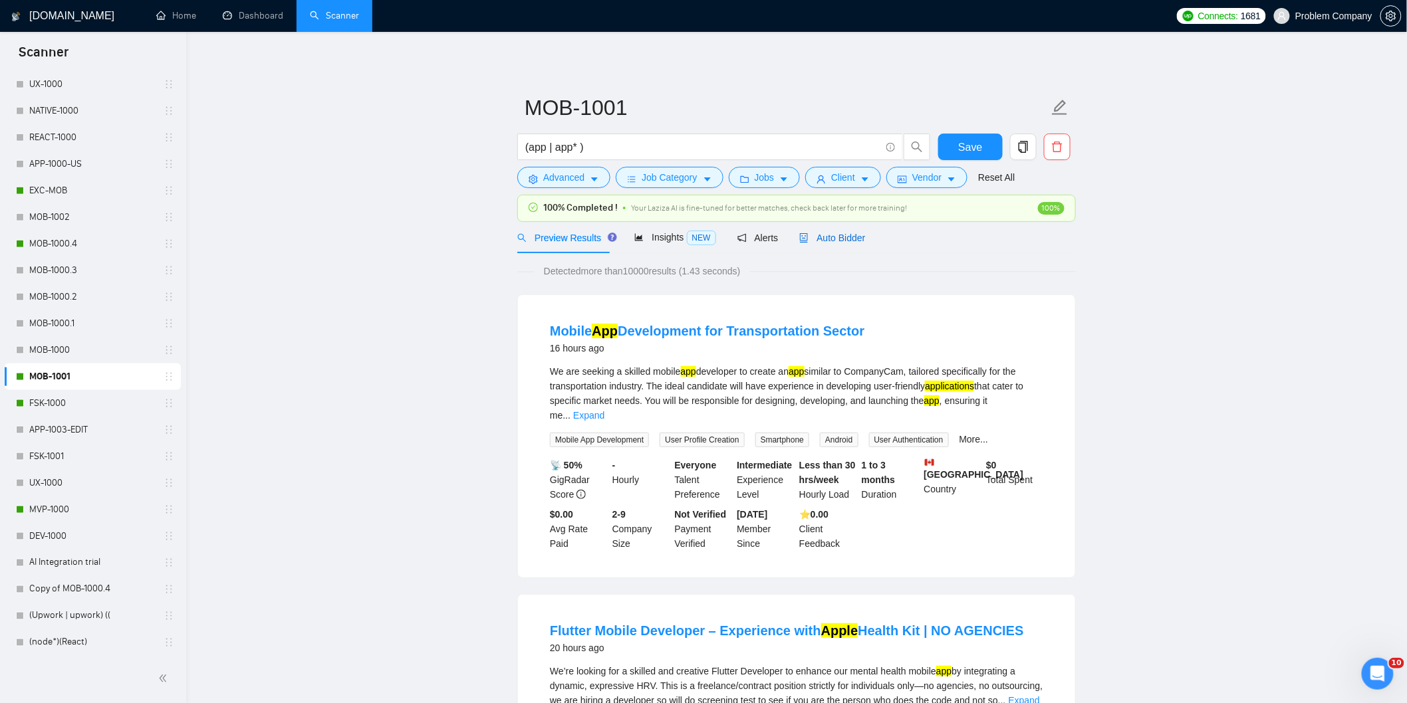
click at [847, 242] on span "Auto Bidder" at bounding box center [832, 238] width 66 height 11
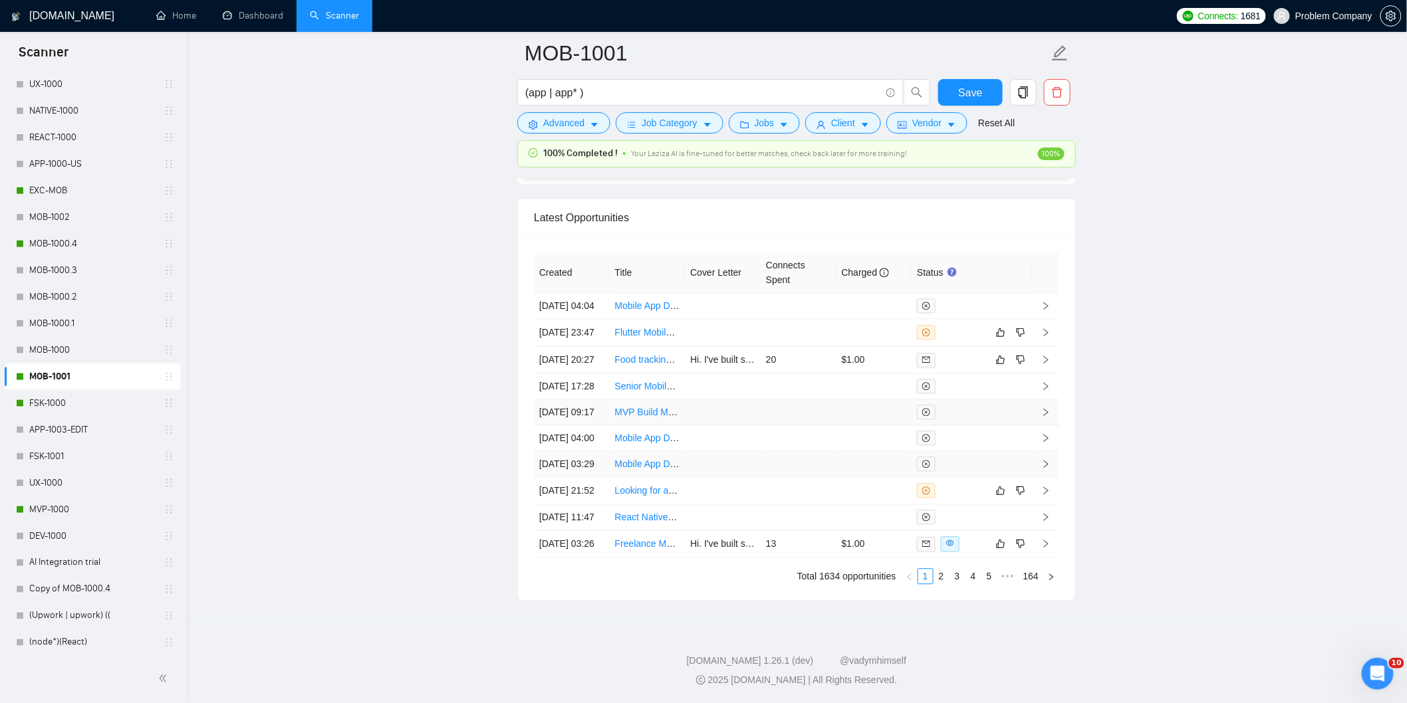
scroll to position [3382, 0]
click at [945, 578] on link "2" at bounding box center [941, 576] width 15 height 15
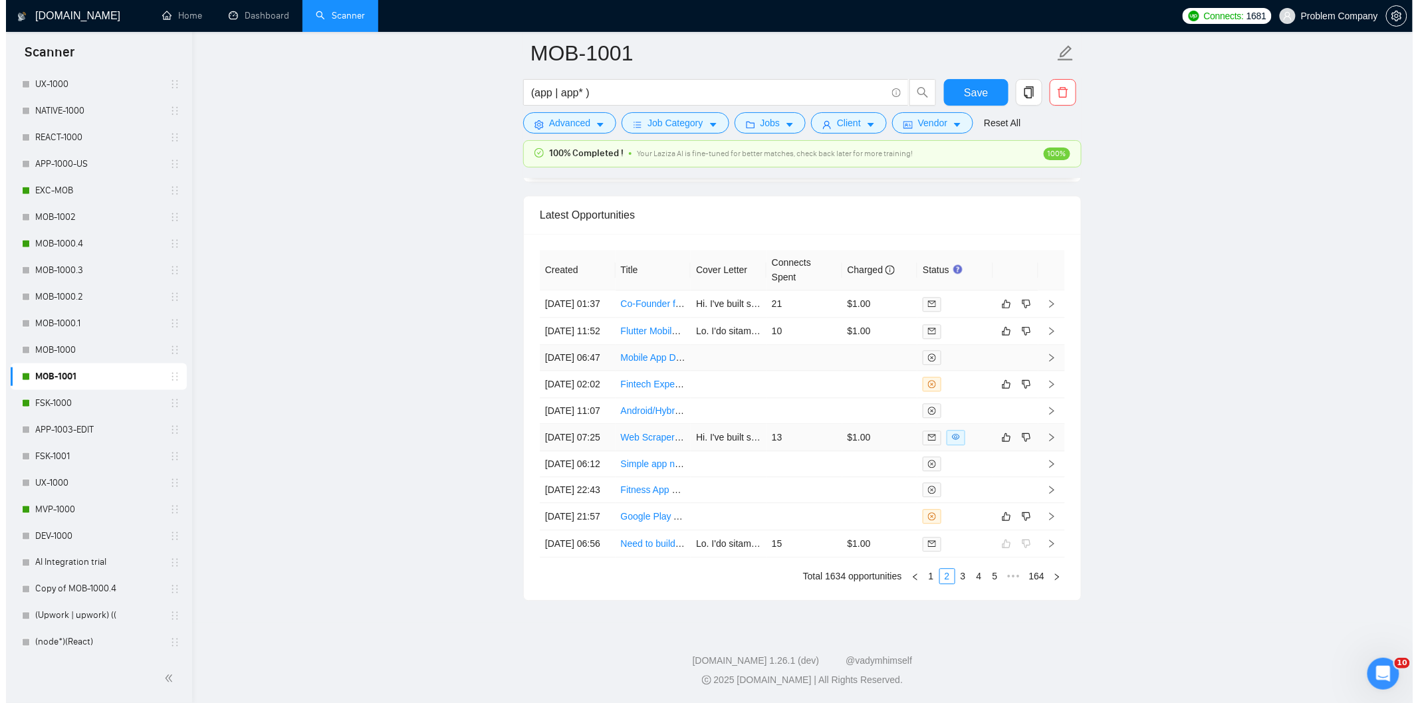
scroll to position [3234, 0]
click at [593, 345] on td "[DATE] 11:52" at bounding box center [572, 331] width 76 height 27
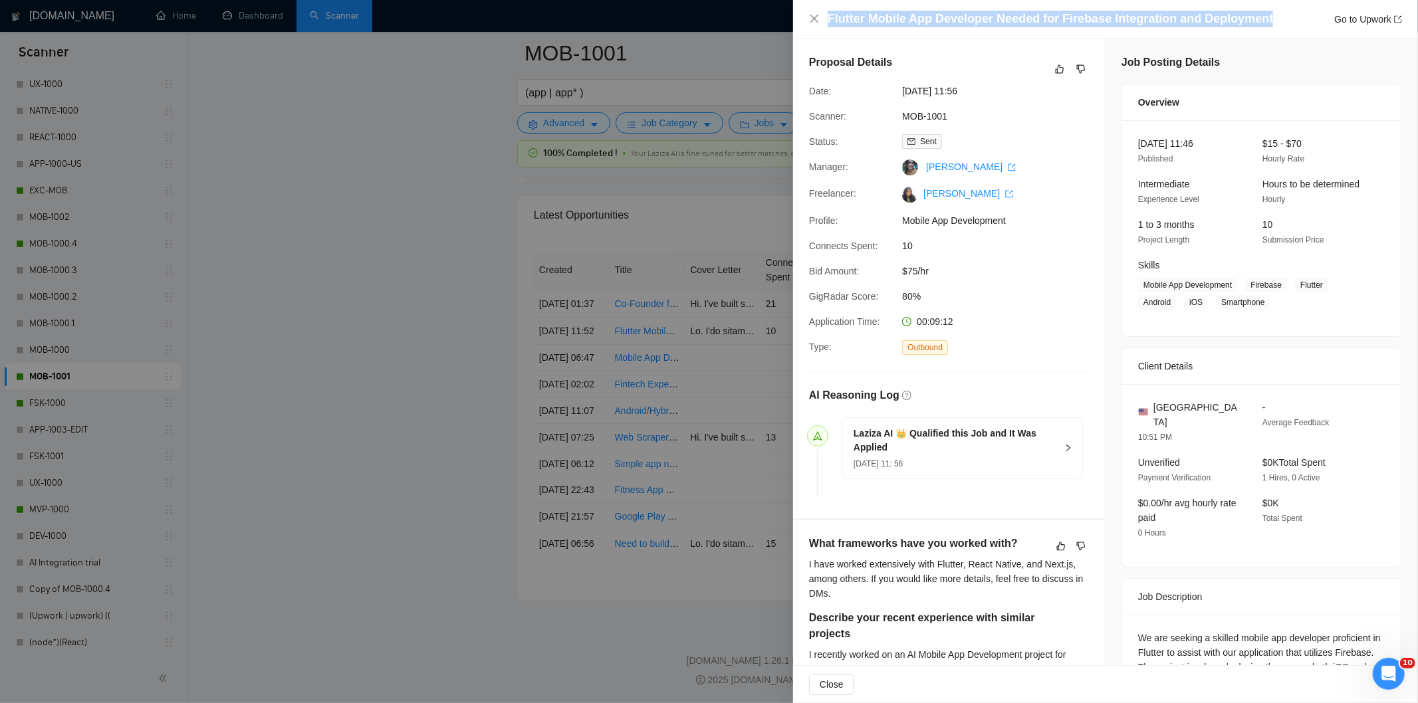
drag, startPoint x: 1272, startPoint y: 18, endPoint x: 826, endPoint y: 21, distance: 446.2
click at [826, 21] on div "Flutter Mobile App Developer Needed for Firebase Integration and Deployment Go …" at bounding box center [1105, 19] width 593 height 17
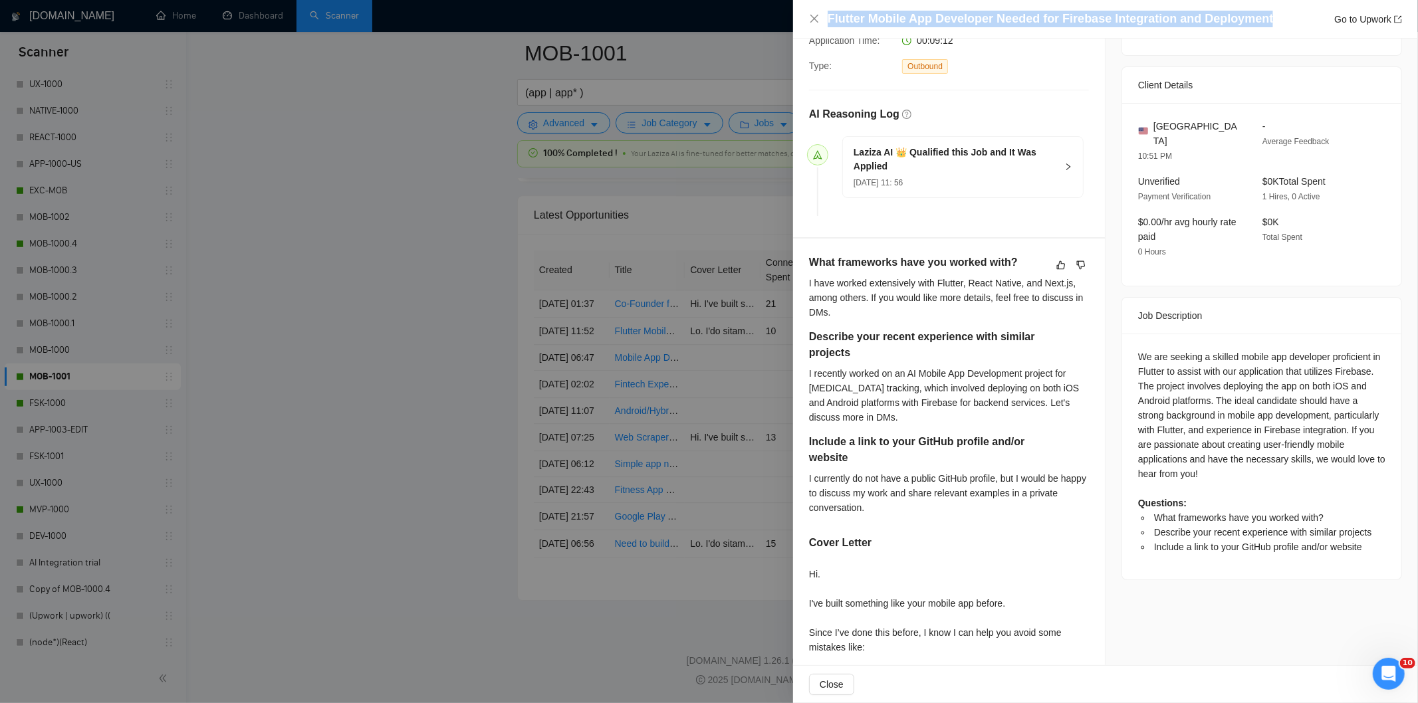
scroll to position [295, 0]
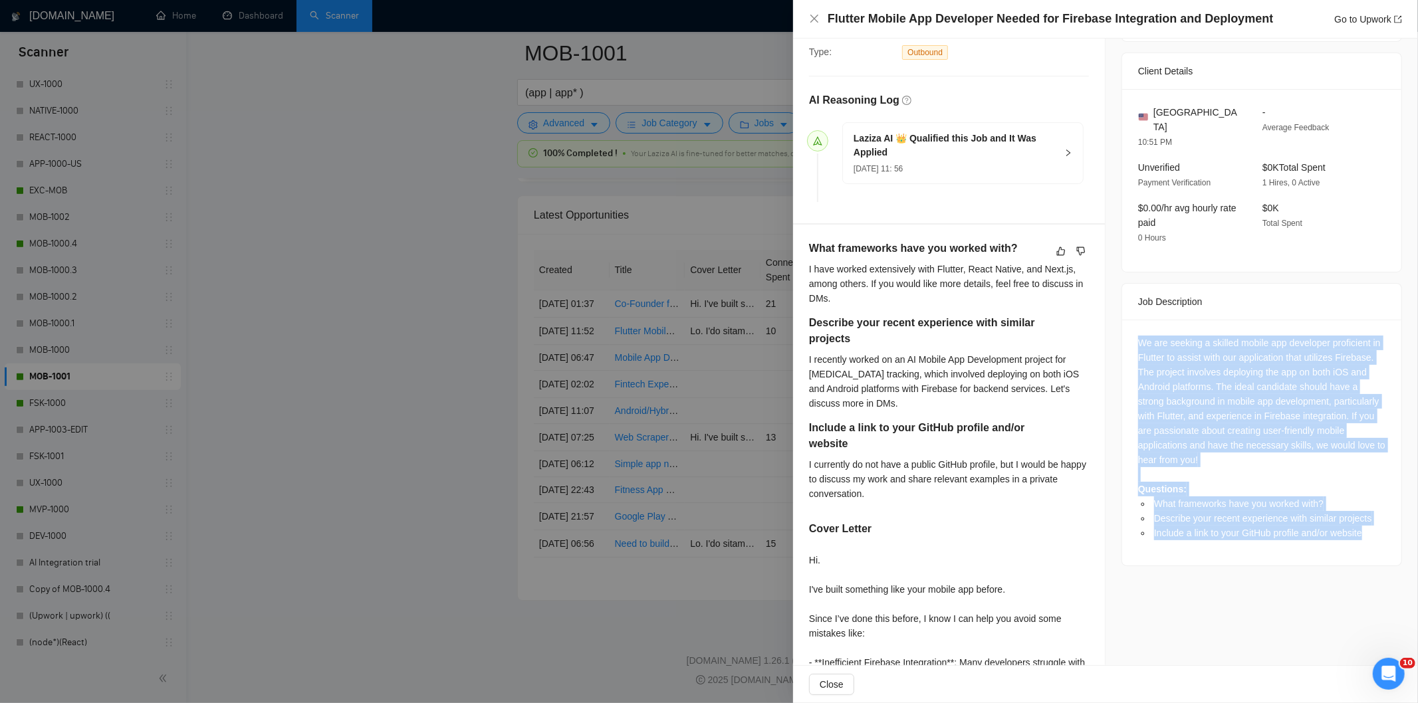
drag, startPoint x: 1124, startPoint y: 322, endPoint x: 1370, endPoint y: 523, distance: 317.0
click at [1370, 523] on div "We are seeking a skilled mobile app developer proficient in Flutter to assist w…" at bounding box center [1261, 443] width 279 height 246
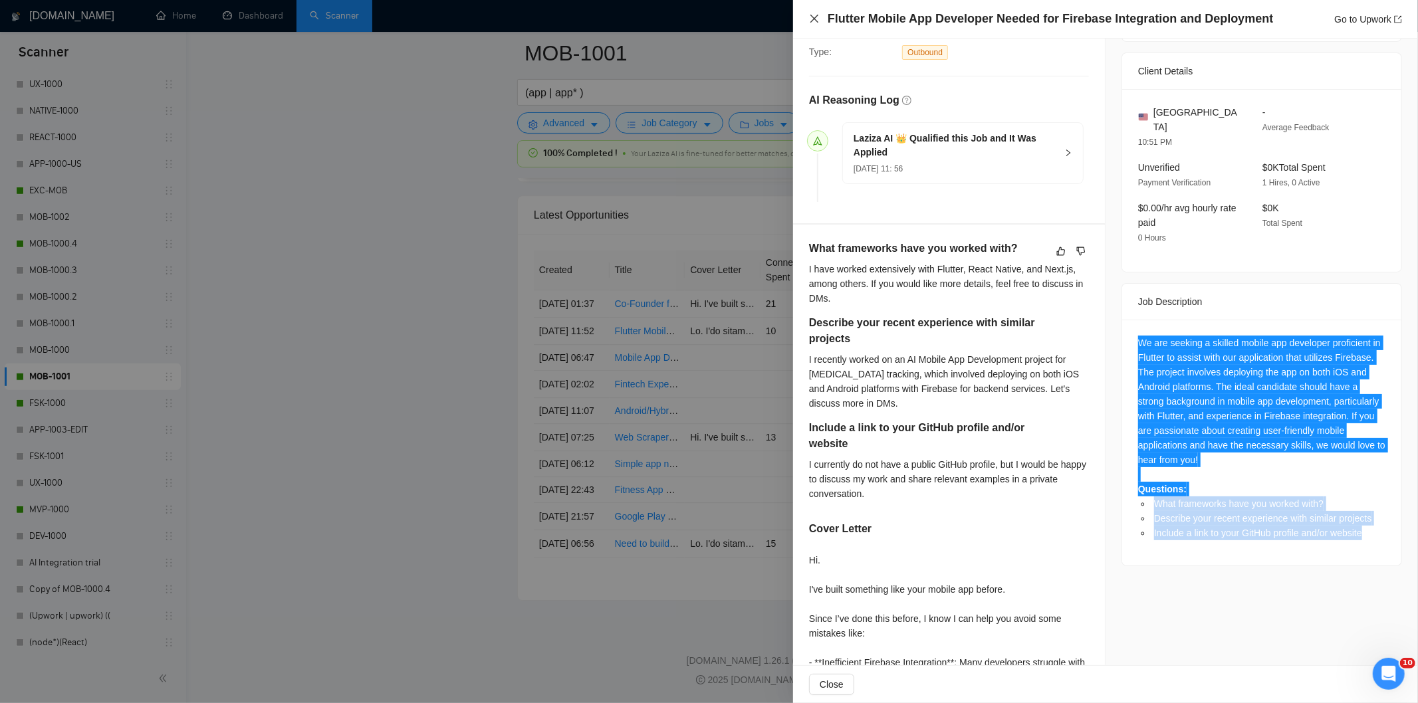
click at [815, 17] on icon "close" at bounding box center [815, 19] width 8 height 8
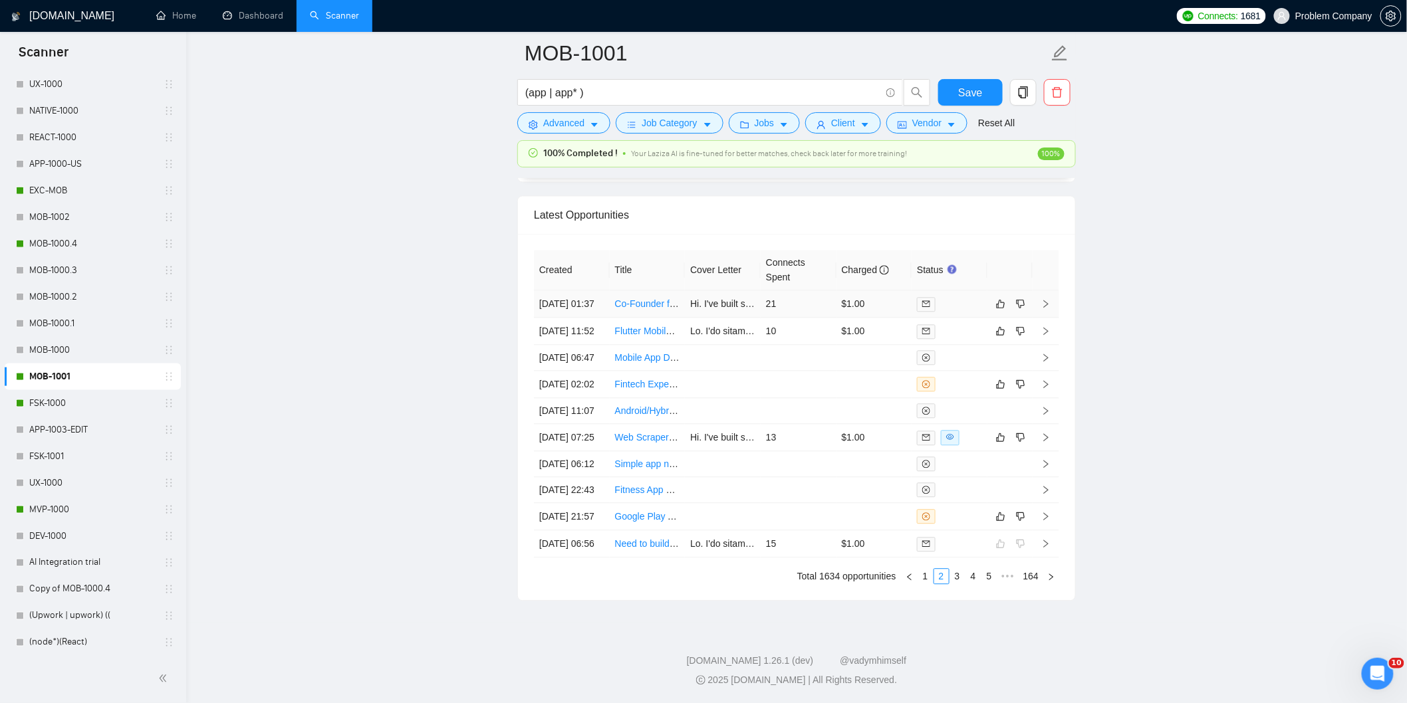
click at [585, 318] on td "[DATE] 01:37" at bounding box center [572, 304] width 76 height 27
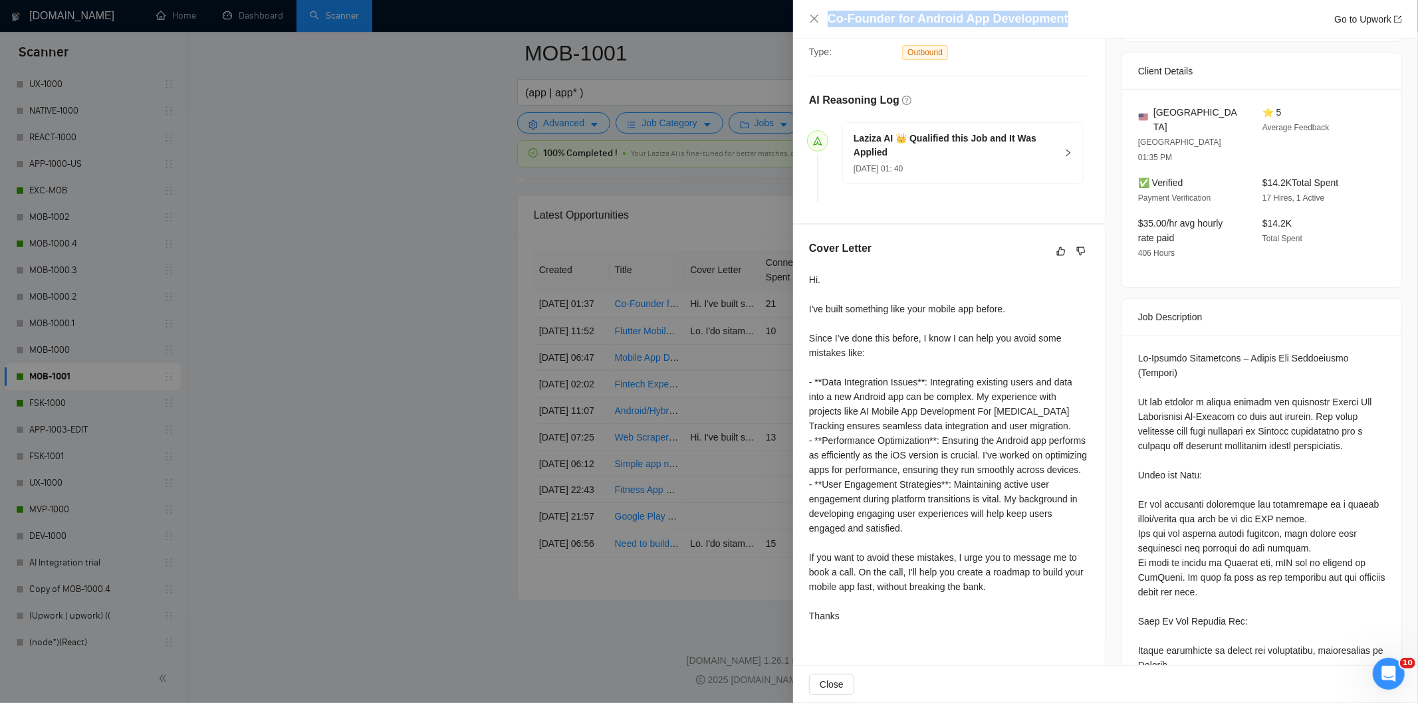
drag, startPoint x: 1078, startPoint y: 21, endPoint x: 789, endPoint y: 13, distance: 289.3
click at [789, 13] on div "Co-Founder for Android App Development Go to Upwork Proposal Details Date: [DAT…" at bounding box center [709, 351] width 1418 height 703
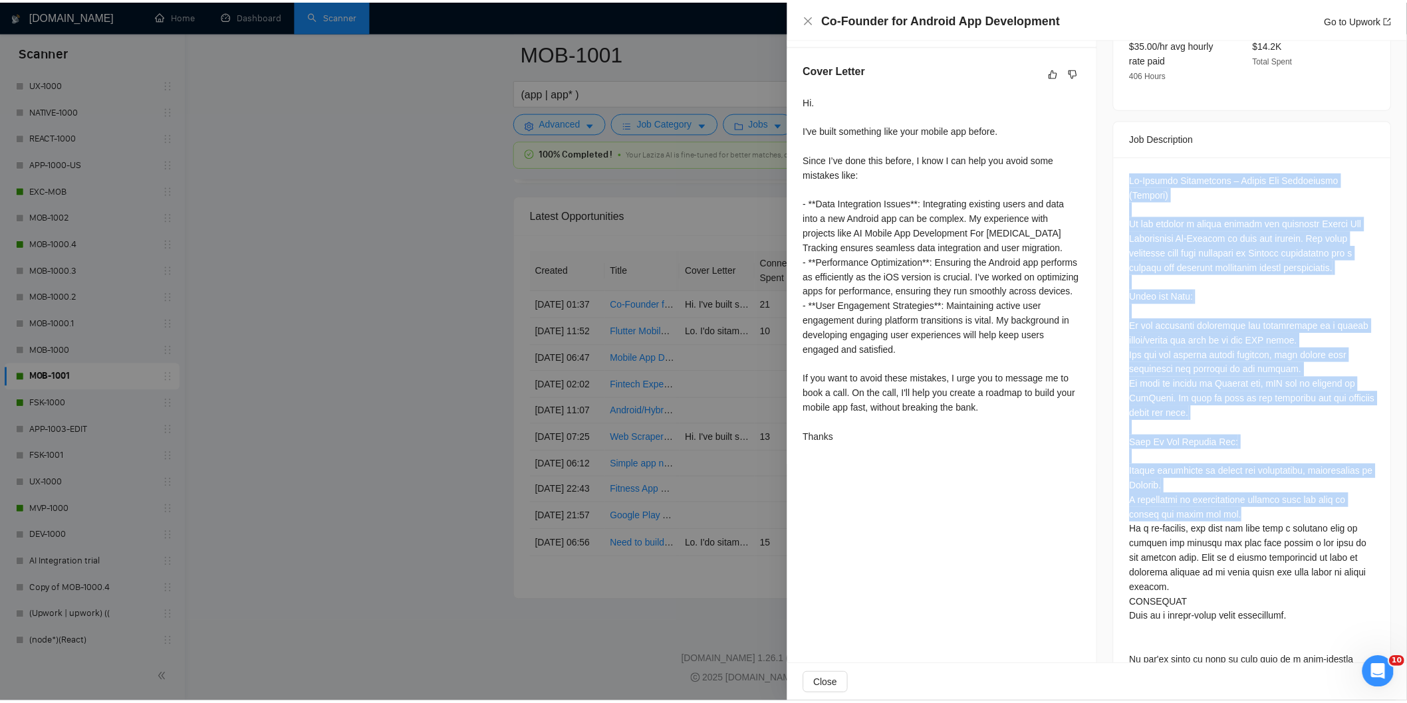
scroll to position [515, 0]
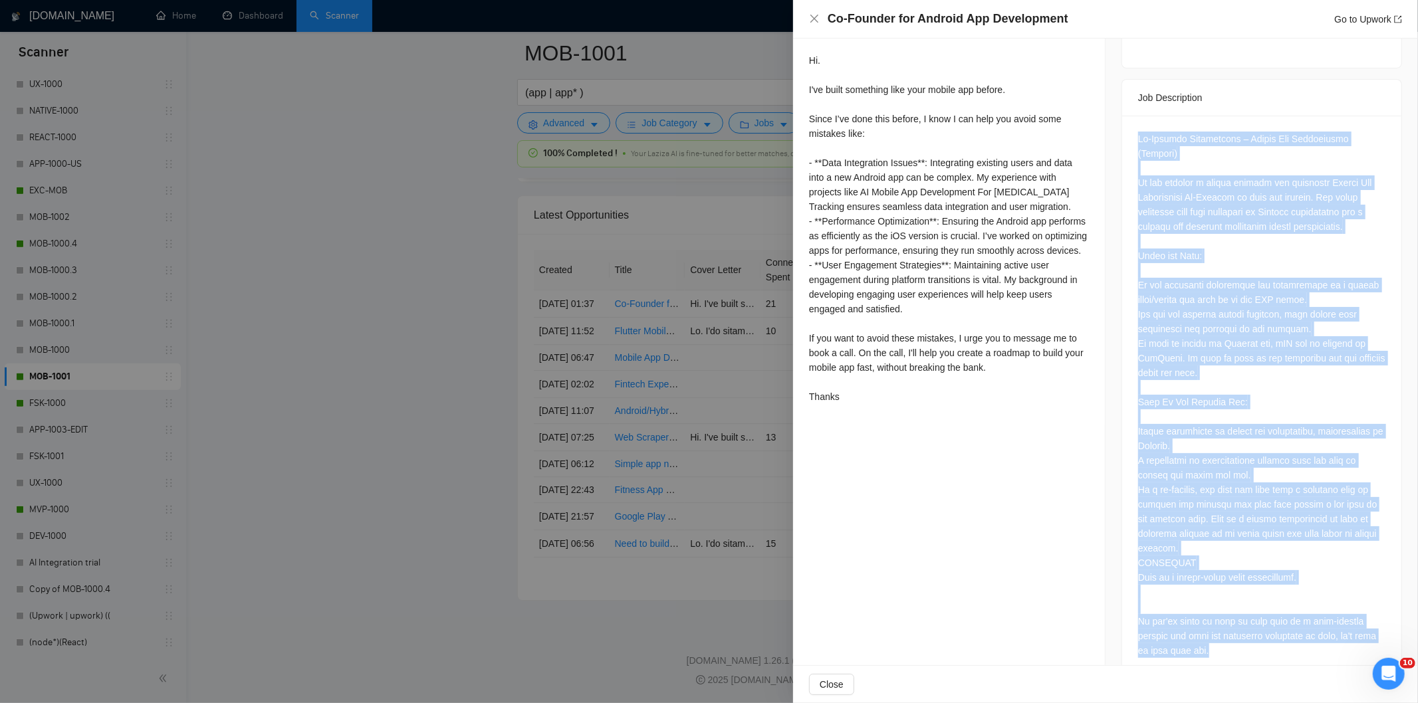
drag, startPoint x: 1132, startPoint y: 186, endPoint x: 1300, endPoint y: 642, distance: 485.9
click at [1300, 642] on div at bounding box center [1261, 398] width 279 height 564
click at [1220, 525] on div at bounding box center [1261, 395] width 247 height 527
drag, startPoint x: 1288, startPoint y: 547, endPoint x: 1306, endPoint y: 554, distance: 19.4
click at [1290, 547] on div at bounding box center [1261, 395] width 247 height 527
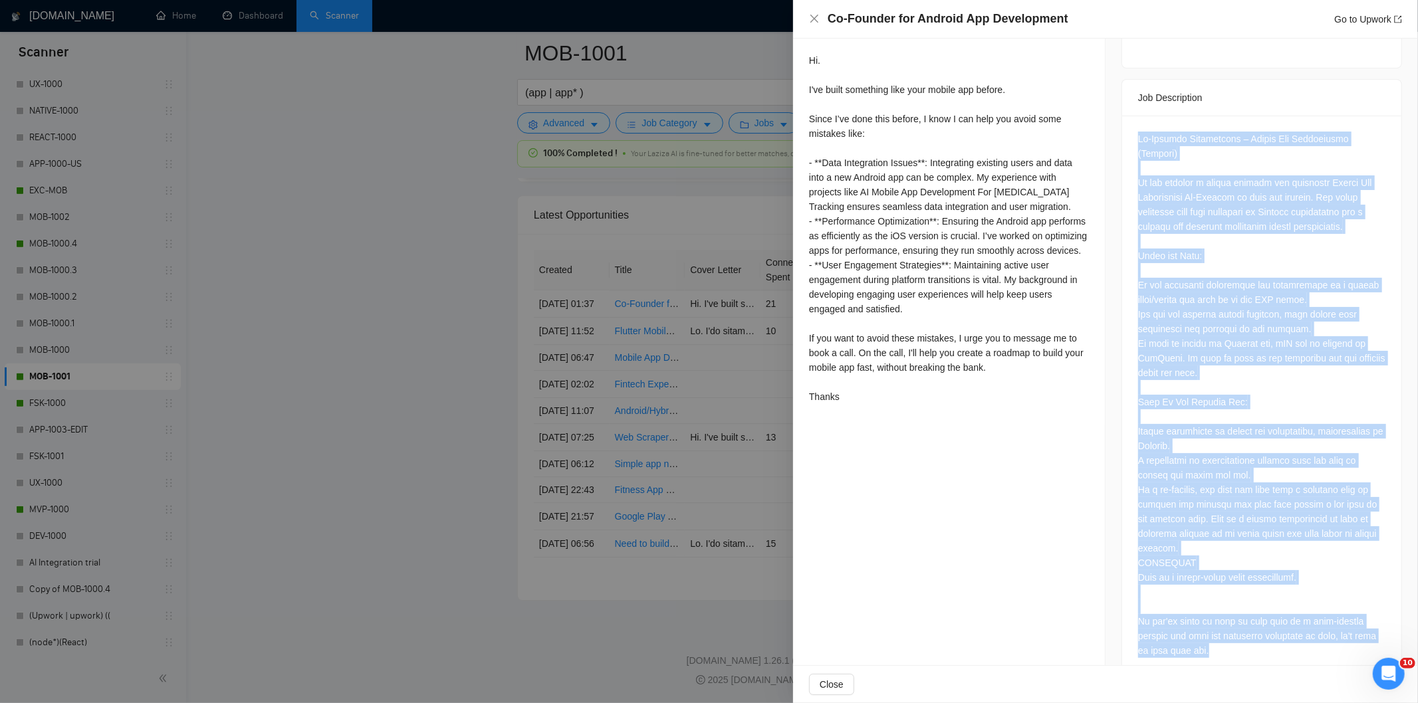
click at [1309, 555] on div at bounding box center [1261, 395] width 247 height 527
drag, startPoint x: 1299, startPoint y: 536, endPoint x: 1282, endPoint y: 513, distance: 28.1
click at [1298, 536] on div at bounding box center [1261, 395] width 247 height 527
click at [1241, 361] on div at bounding box center [1261, 395] width 247 height 527
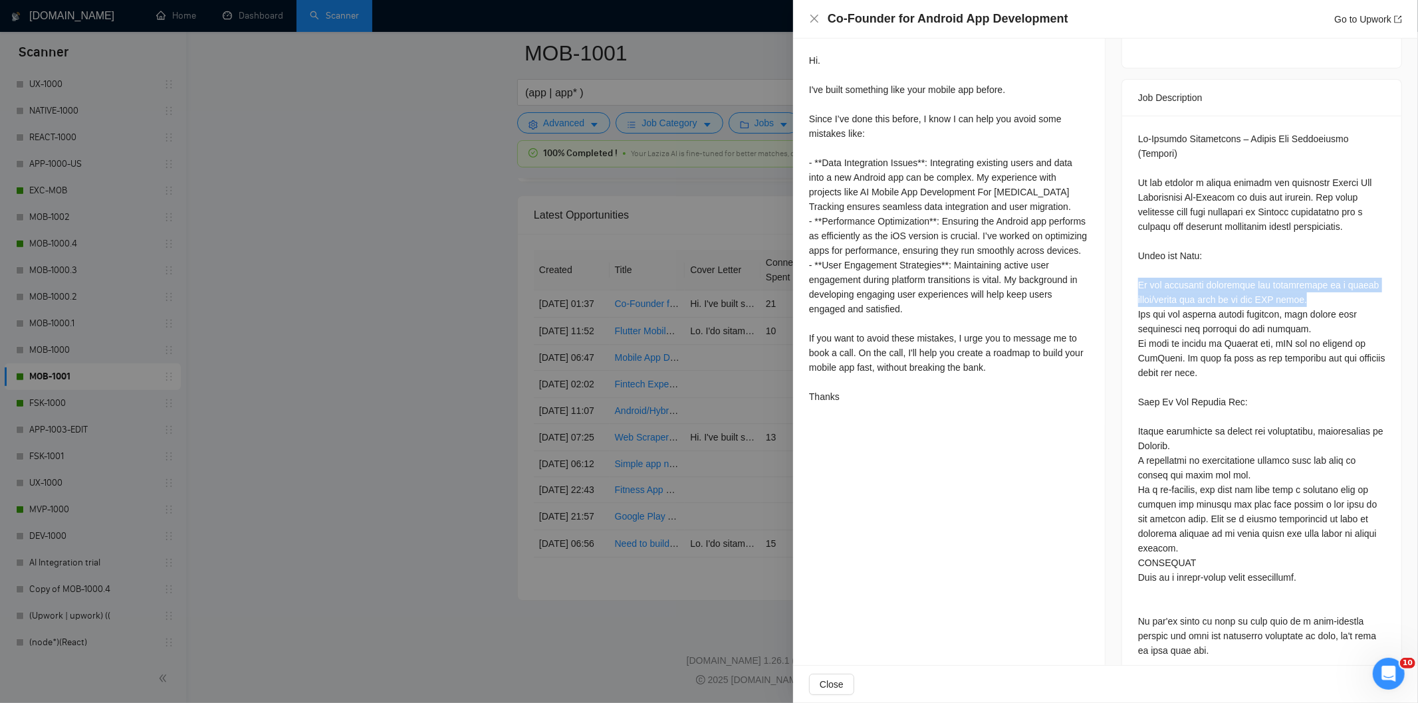
drag, startPoint x: 1134, startPoint y: 254, endPoint x: 1307, endPoint y: 265, distance: 173.9
click at [1307, 265] on div at bounding box center [1261, 395] width 247 height 527
click at [816, 17] on div "Co-Founder for Android App Development Go to Upwork" at bounding box center [1105, 19] width 593 height 17
click at [815, 18] on icon "close" at bounding box center [815, 19] width 8 height 8
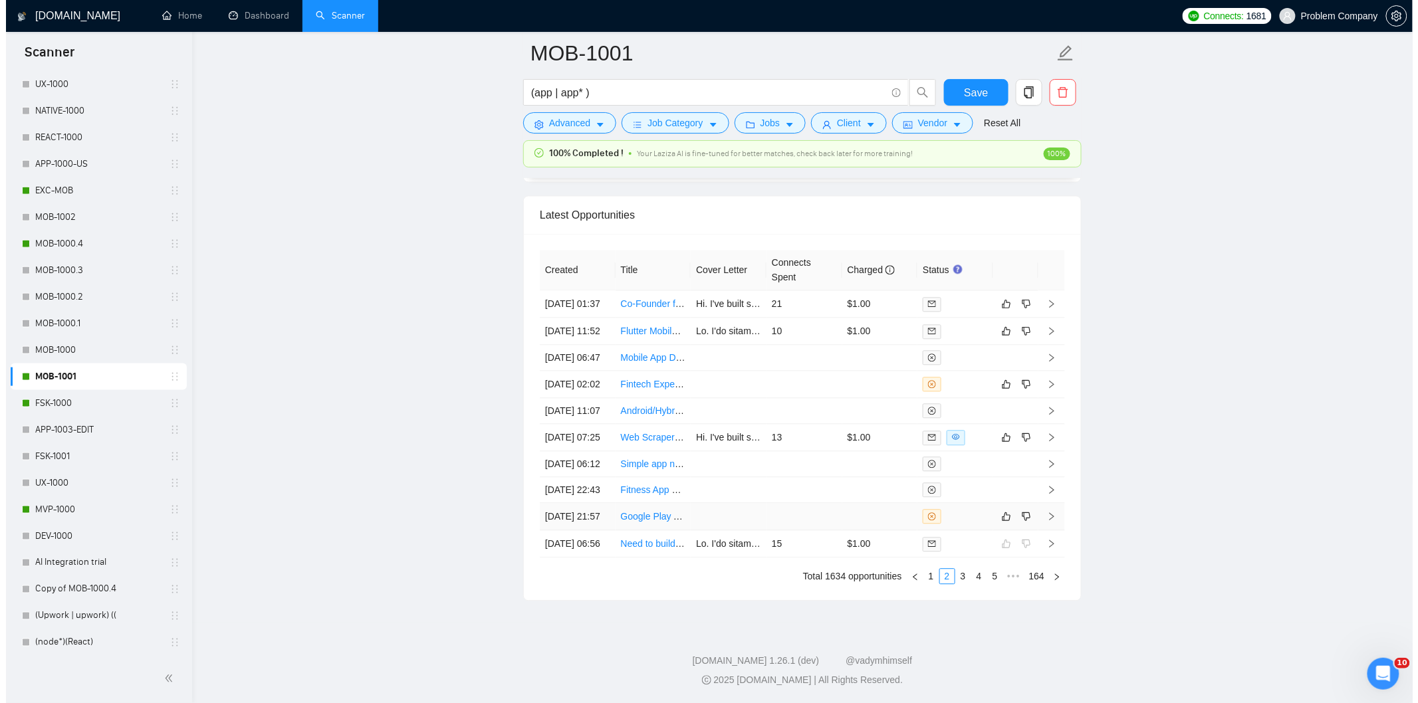
scroll to position [3382, 0]
click at [926, 580] on link "1" at bounding box center [925, 576] width 15 height 15
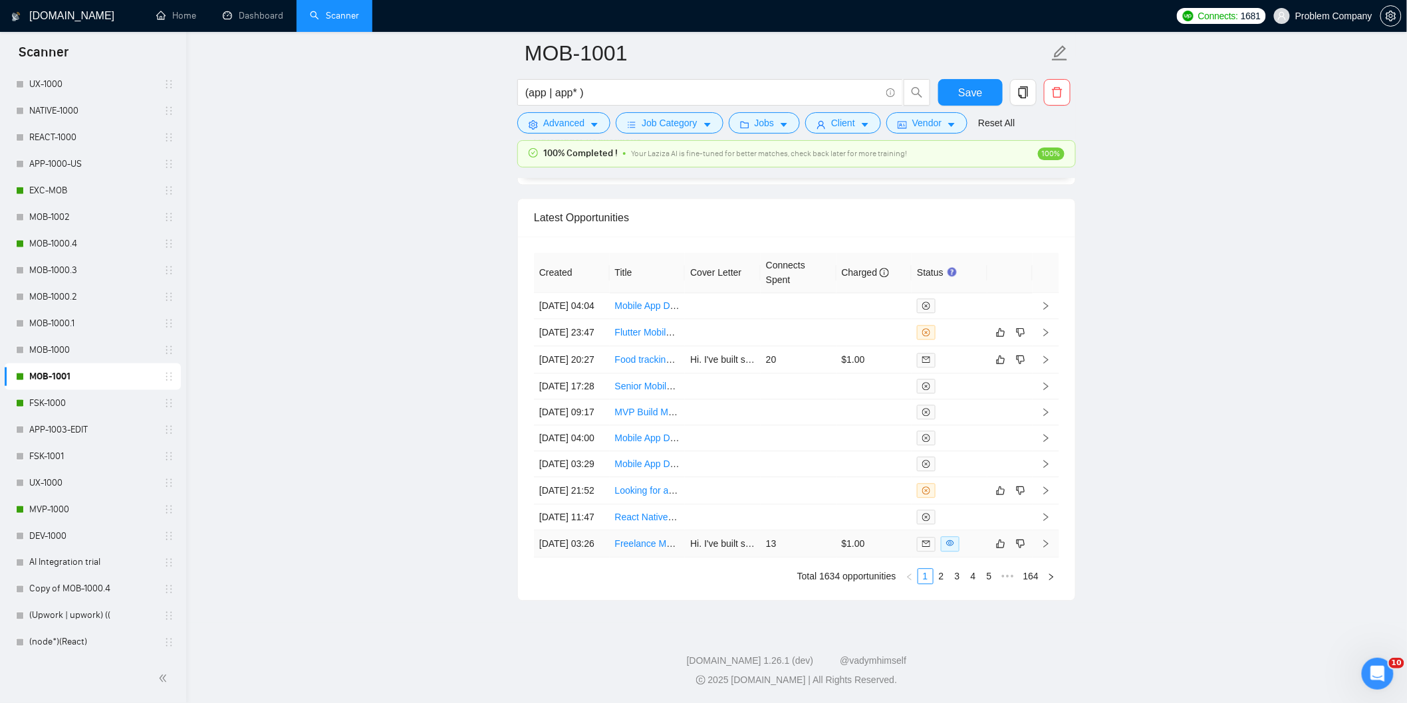
click at [594, 543] on td "[DATE] 03:26" at bounding box center [572, 544] width 76 height 27
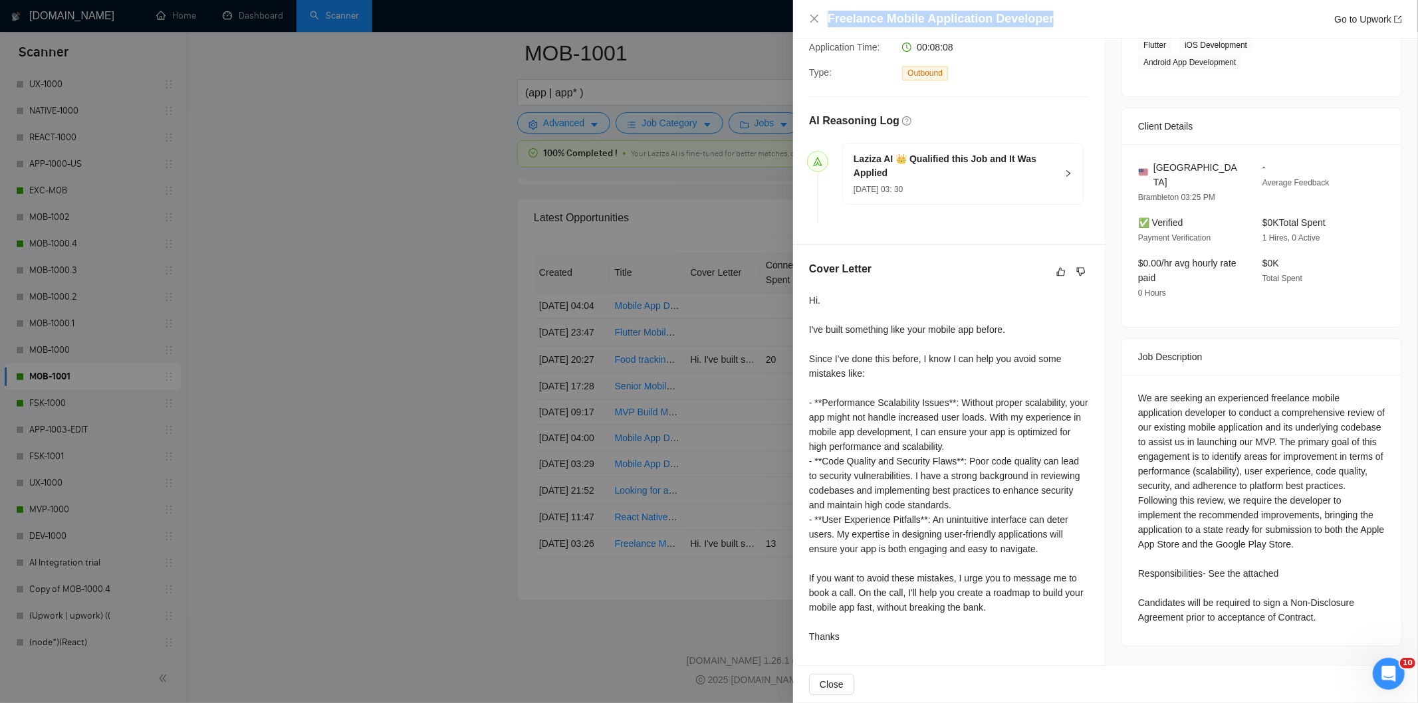
drag, startPoint x: 1074, startPoint y: 14, endPoint x: 772, endPoint y: 19, distance: 301.9
click at [772, 19] on div "Freelance Mobile Application Developer Go to Upwork Proposal Details Date: [DAT…" at bounding box center [709, 351] width 1418 height 703
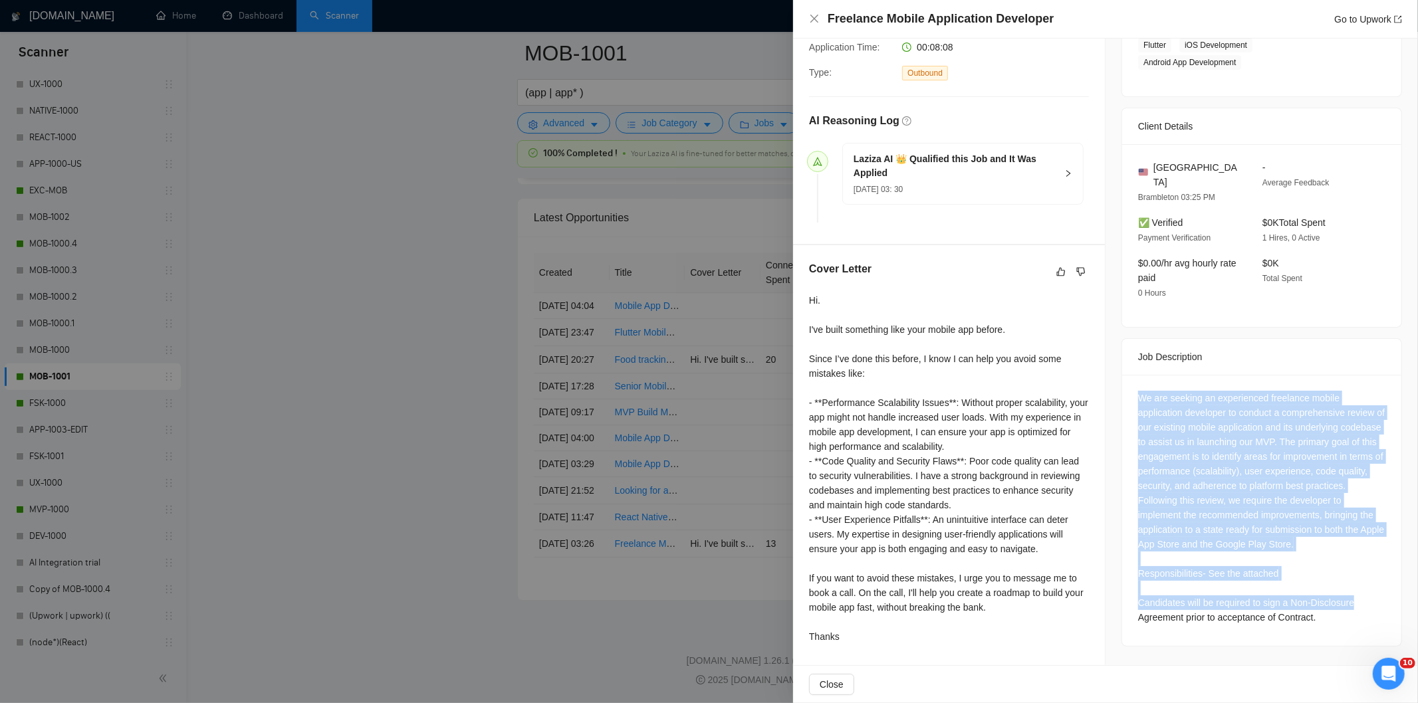
drag, startPoint x: 1134, startPoint y: 379, endPoint x: 1350, endPoint y: 602, distance: 310.8
click at [1350, 602] on div "We are seeking an experienced freelance mobile application developer to conduct…" at bounding box center [1261, 508] width 247 height 234
click at [1157, 434] on div "We are seeking an experienced freelance mobile application developer to conduct…" at bounding box center [1261, 508] width 247 height 234
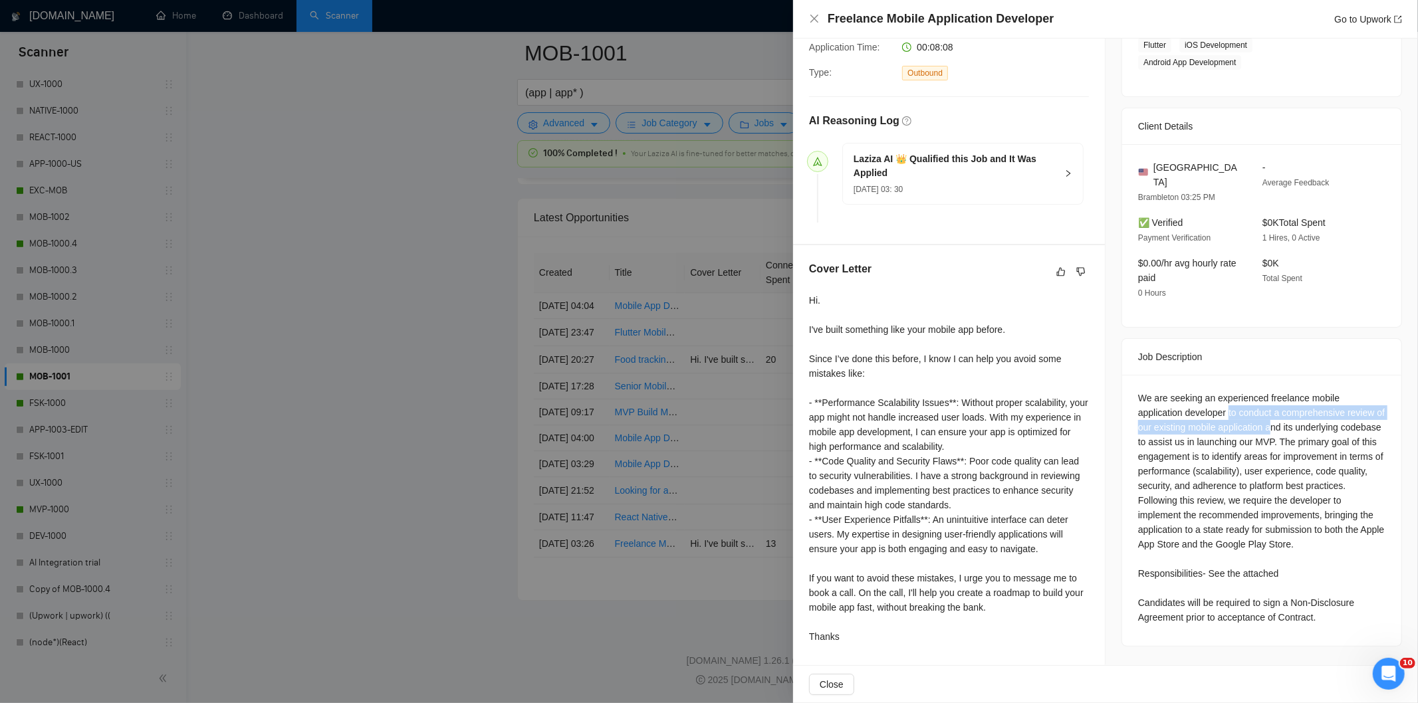
drag, startPoint x: 1244, startPoint y: 404, endPoint x: 1277, endPoint y: 417, distance: 35.6
click at [1277, 417] on div "We are seeking an experienced freelance mobile application developer to conduct…" at bounding box center [1261, 508] width 247 height 234
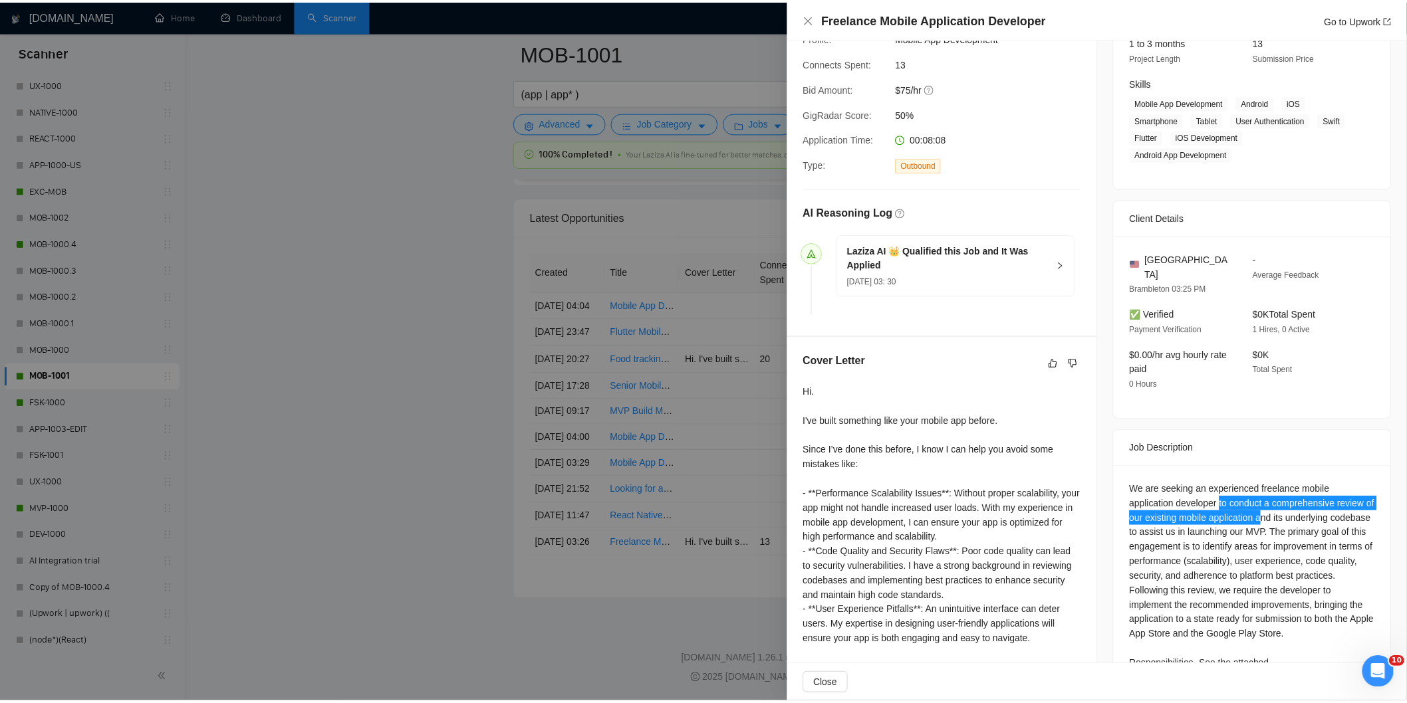
scroll to position [0, 0]
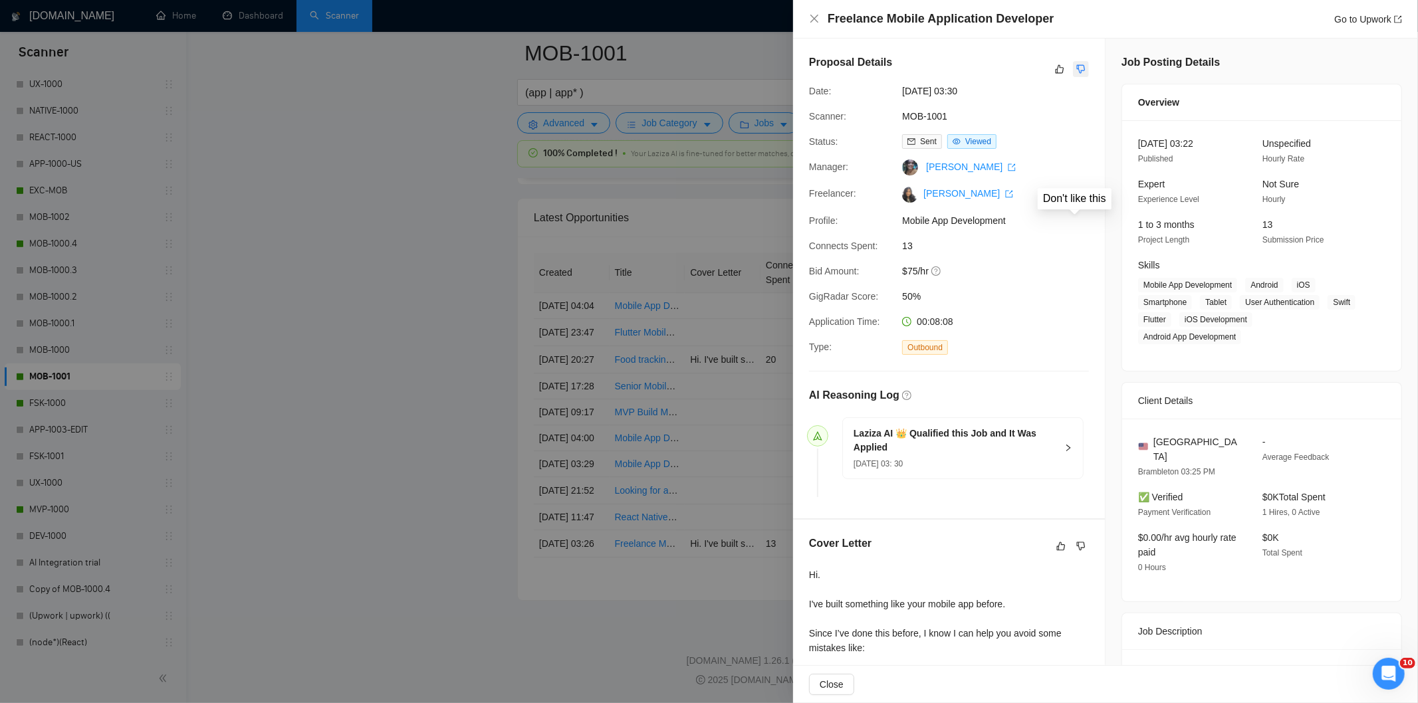
click at [1079, 70] on icon "dislike" at bounding box center [1080, 69] width 9 height 11
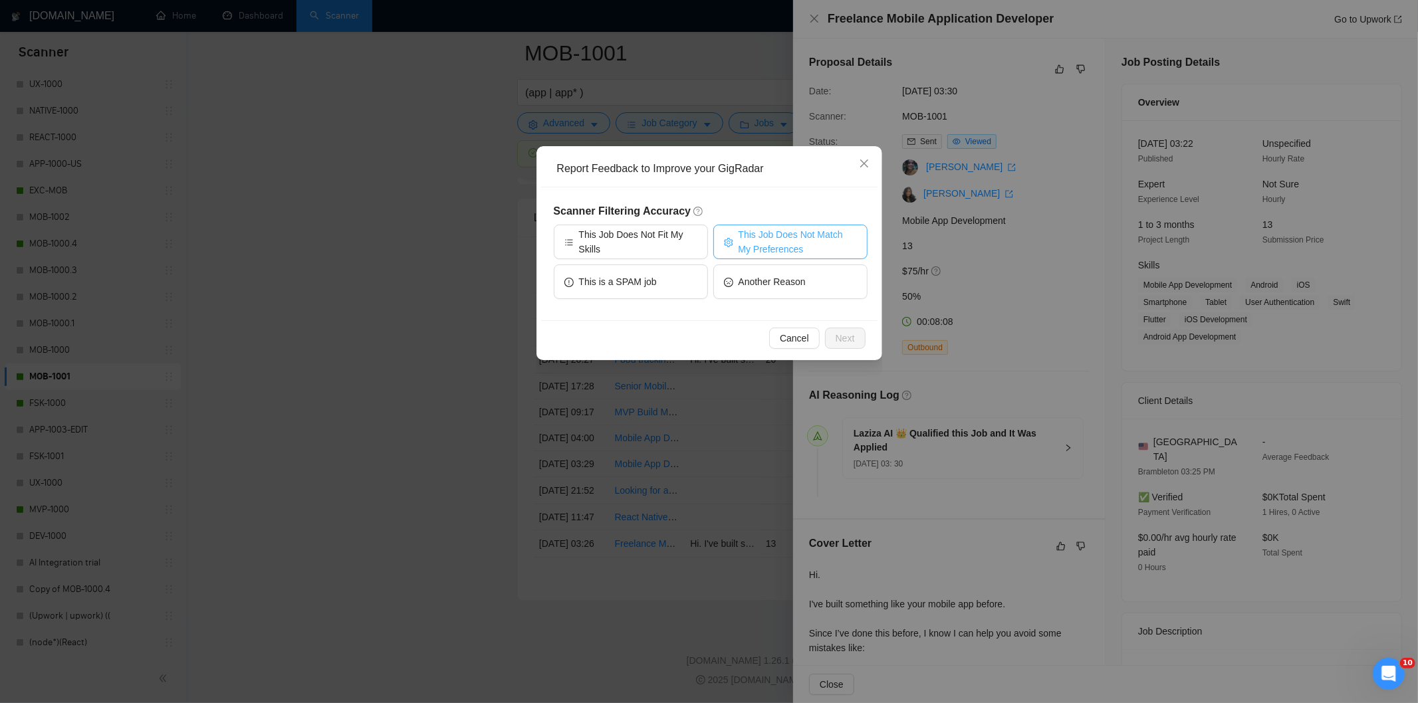
click at [781, 236] on span "This Job Does Not Match My Preferences" at bounding box center [798, 241] width 118 height 29
click at [847, 337] on span "Next" at bounding box center [845, 338] width 19 height 15
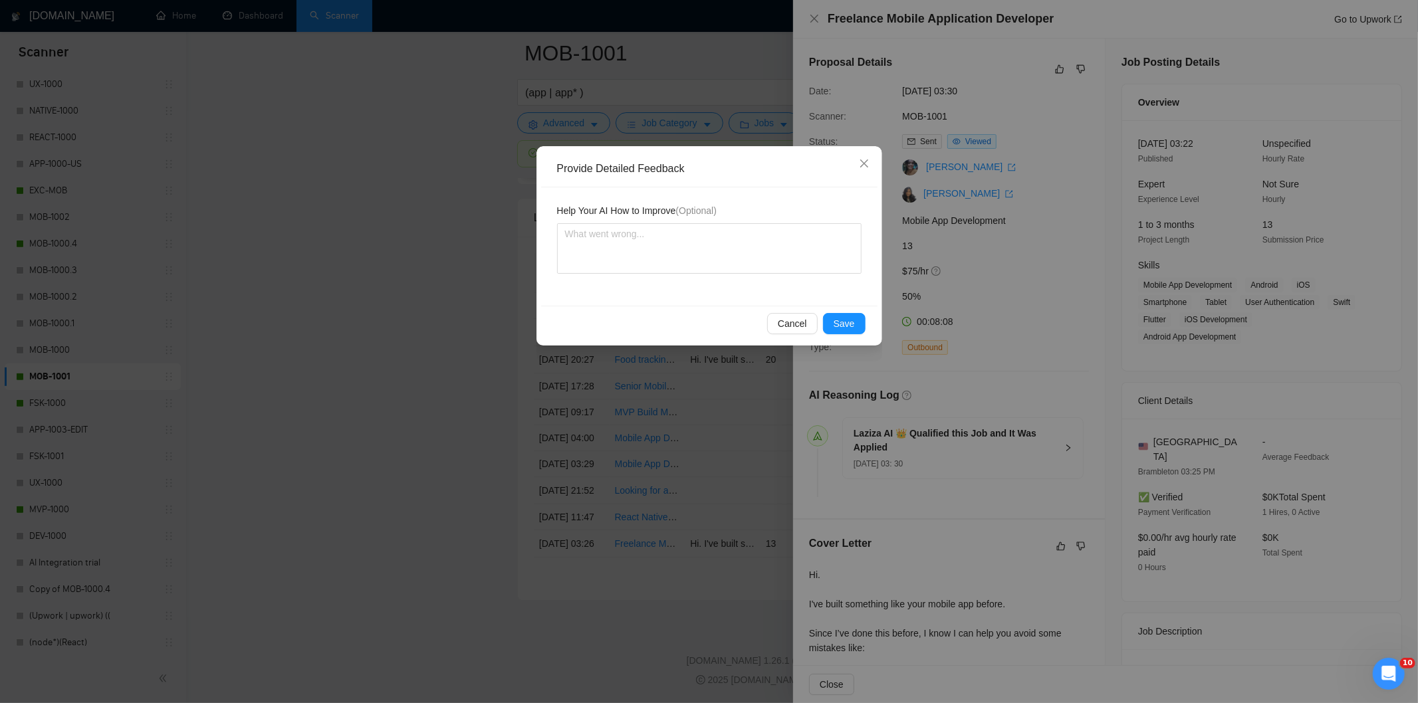
click at [768, 250] on textarea at bounding box center [709, 248] width 305 height 51
type textarea "[URL][DOMAIN_NAME]"
click at [656, 229] on textarea at bounding box center [709, 248] width 305 height 51
paste textarea "to conduct a comprehensive review of our existing mobile application a"
type textarea "to conduct a comprehensive review of our existing mobile application a"
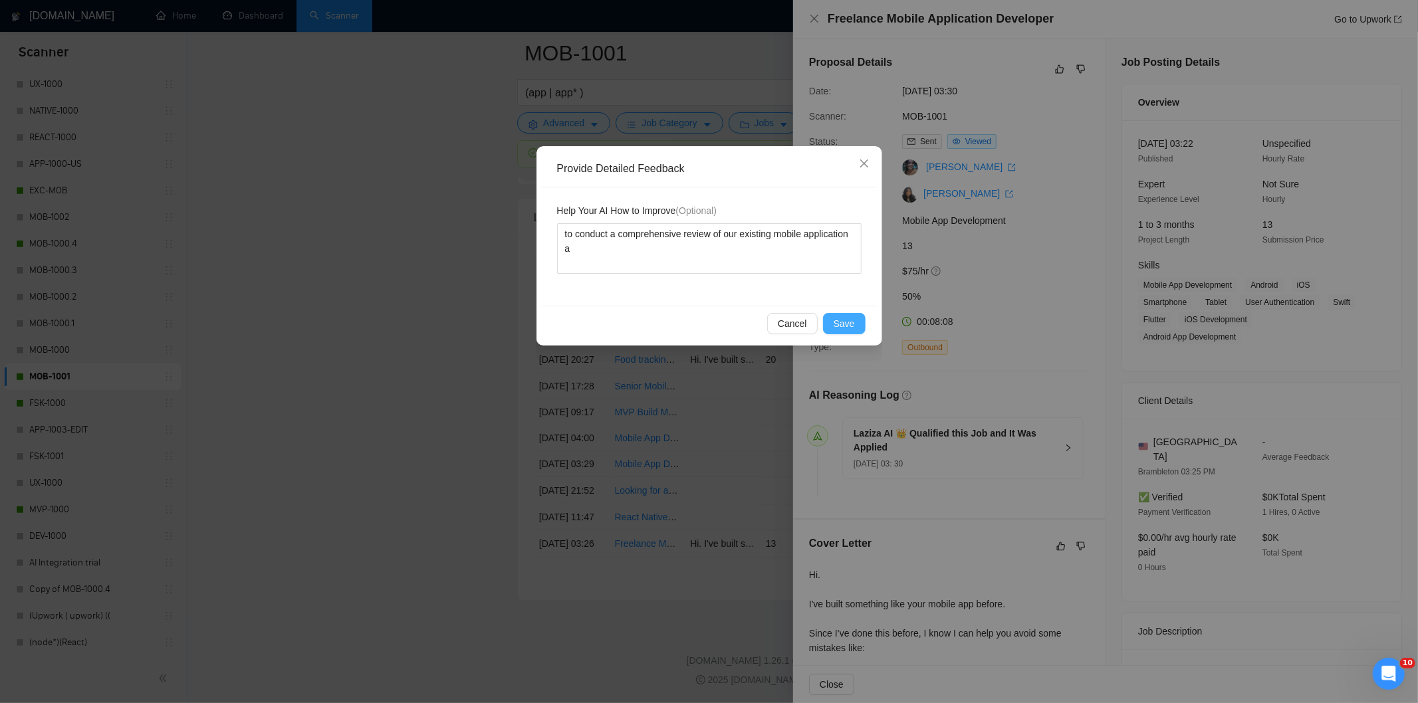
click at [852, 328] on span "Save" at bounding box center [844, 323] width 21 height 15
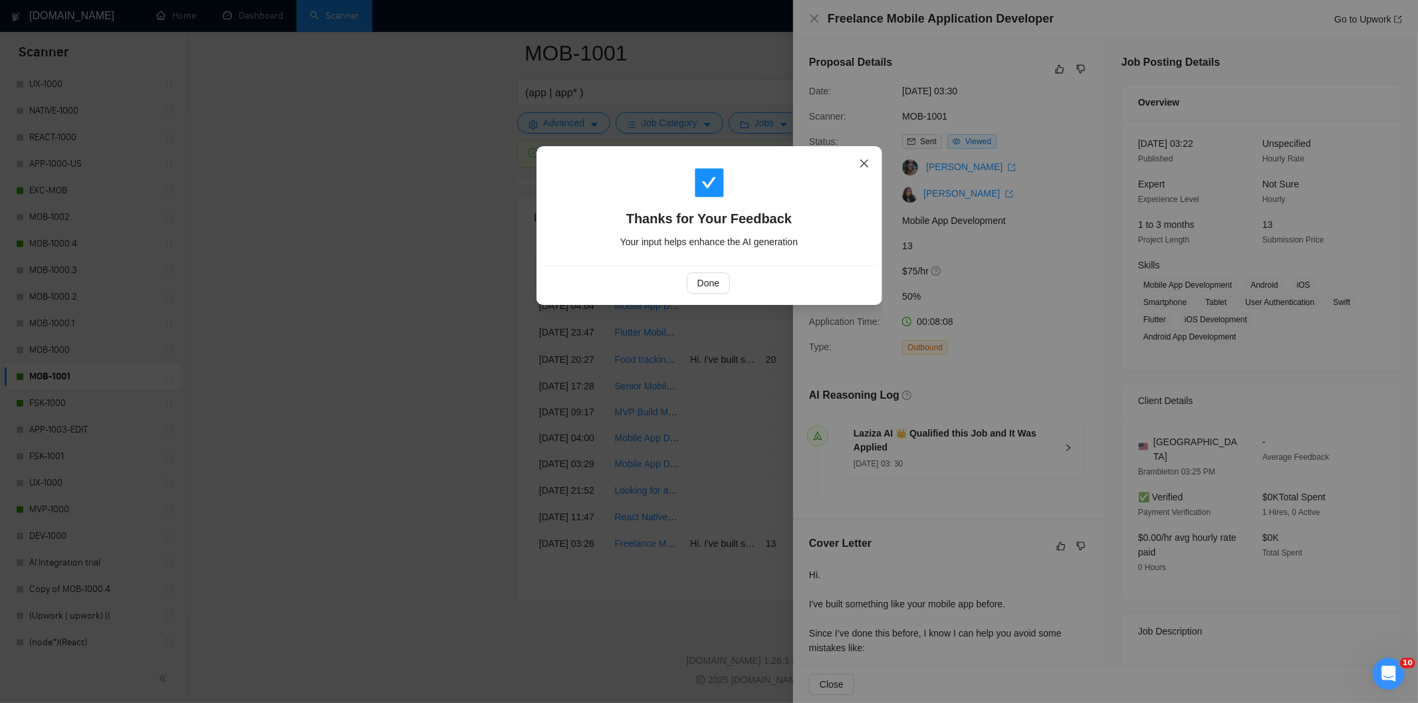
click at [862, 158] on icon "close" at bounding box center [864, 163] width 11 height 11
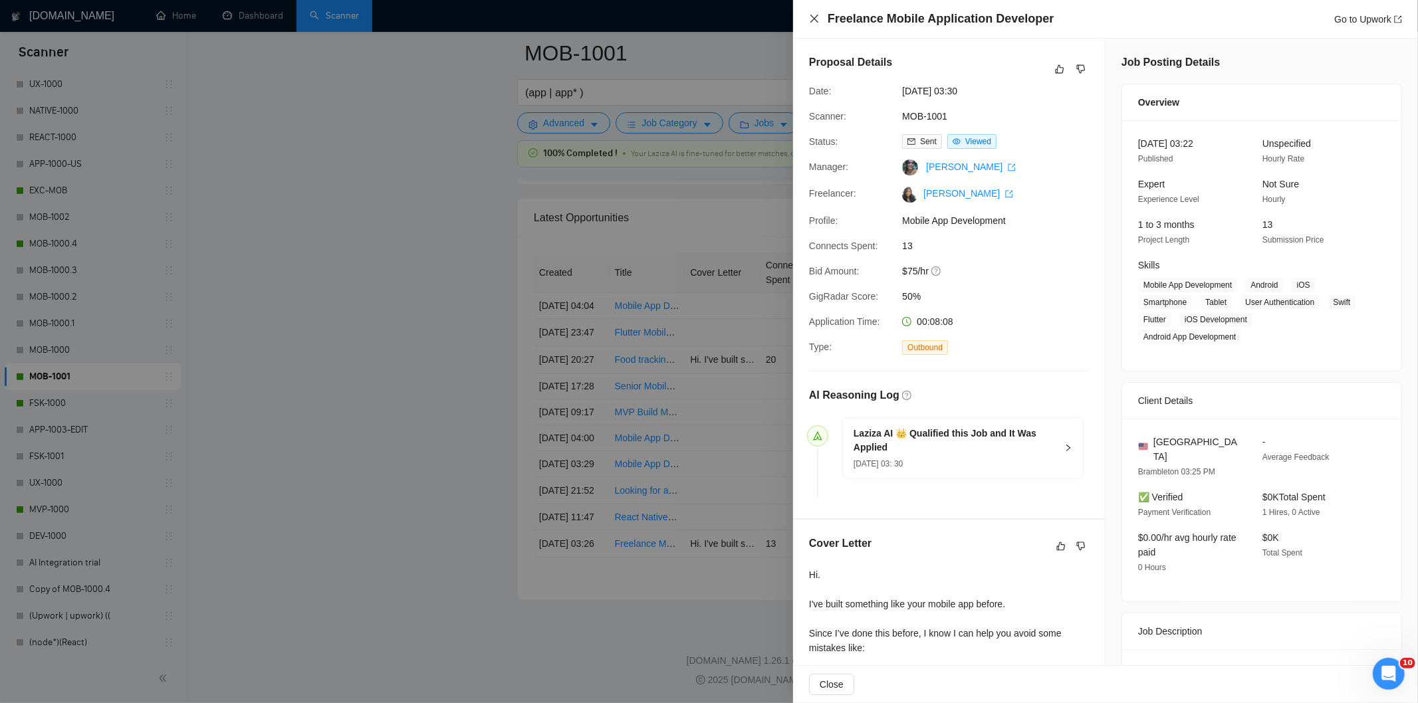
click at [811, 16] on icon "close" at bounding box center [815, 19] width 8 height 8
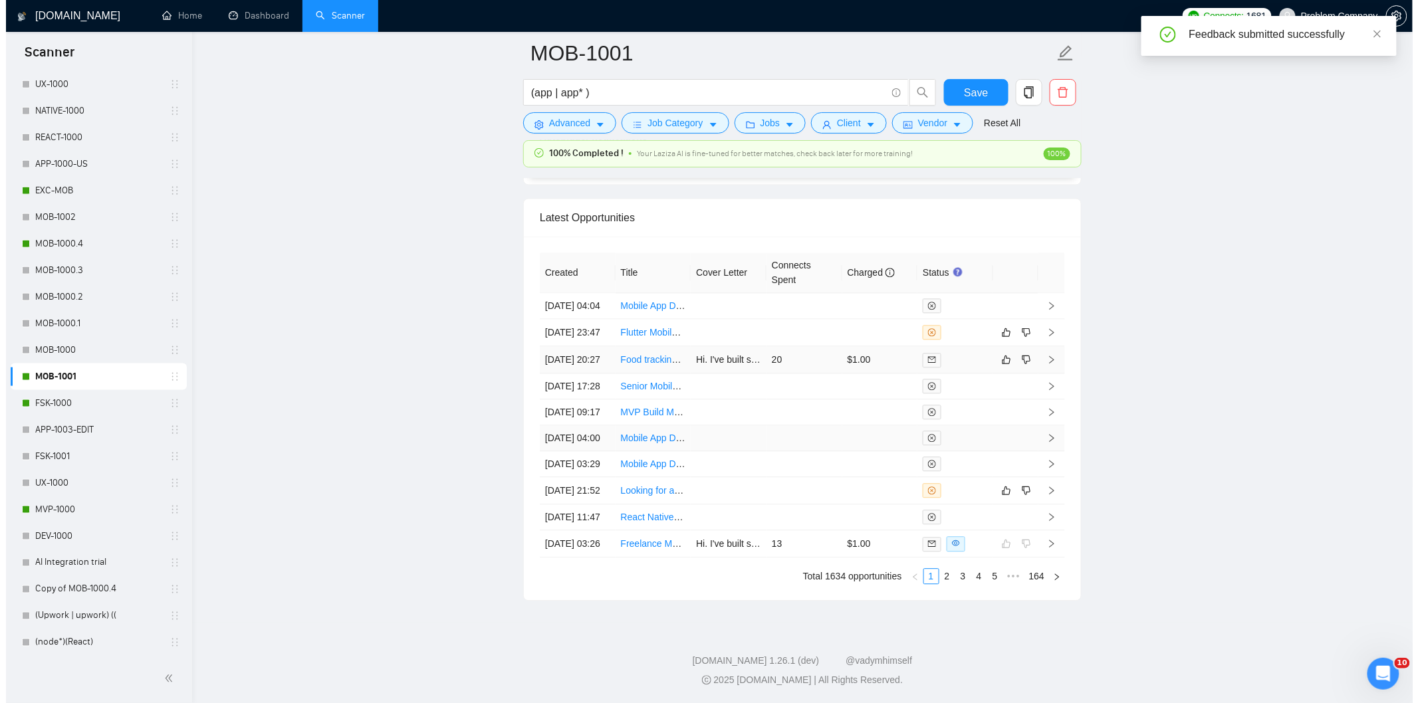
scroll to position [3234, 0]
click at [588, 374] on td "[DATE] 20:27" at bounding box center [572, 359] width 76 height 27
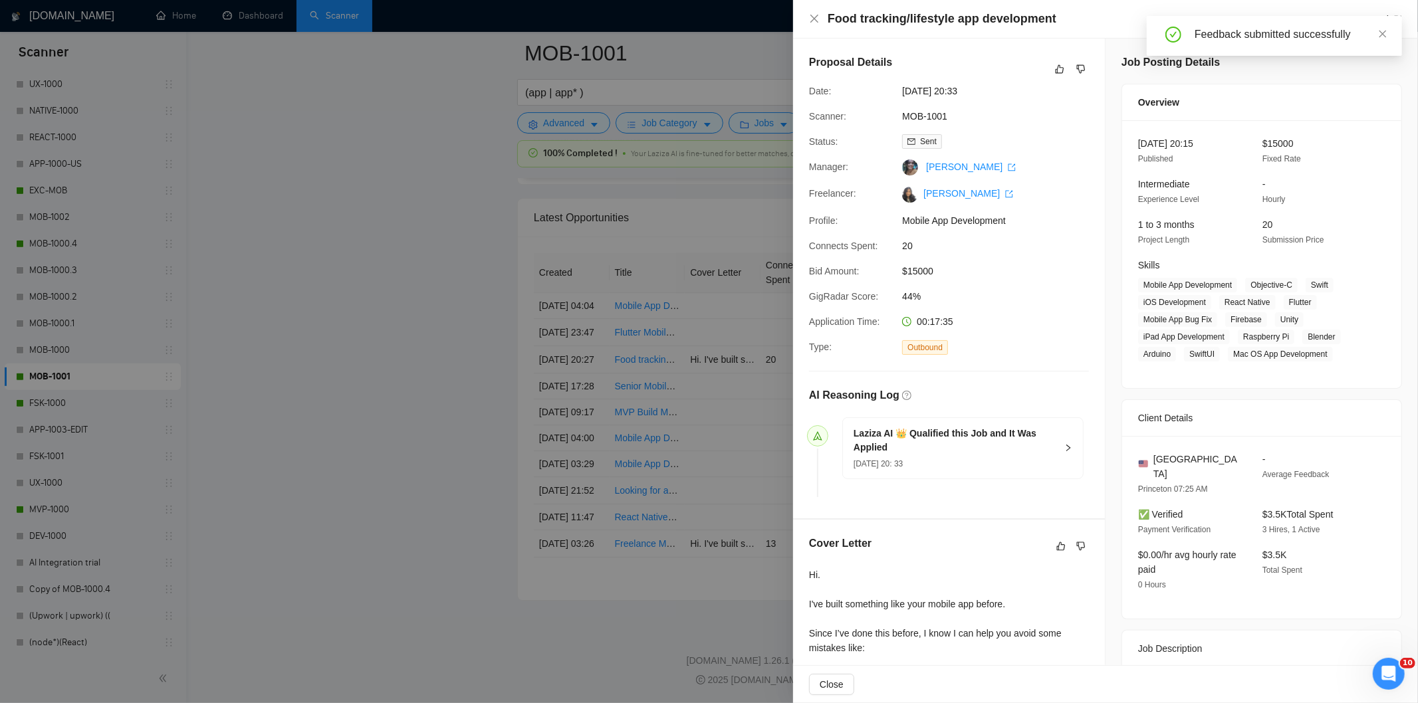
drag, startPoint x: 1069, startPoint y: 29, endPoint x: 828, endPoint y: 24, distance: 240.7
click at [828, 24] on div "Food tracking/lifestyle app development Go to Upwork" at bounding box center [1105, 19] width 625 height 39
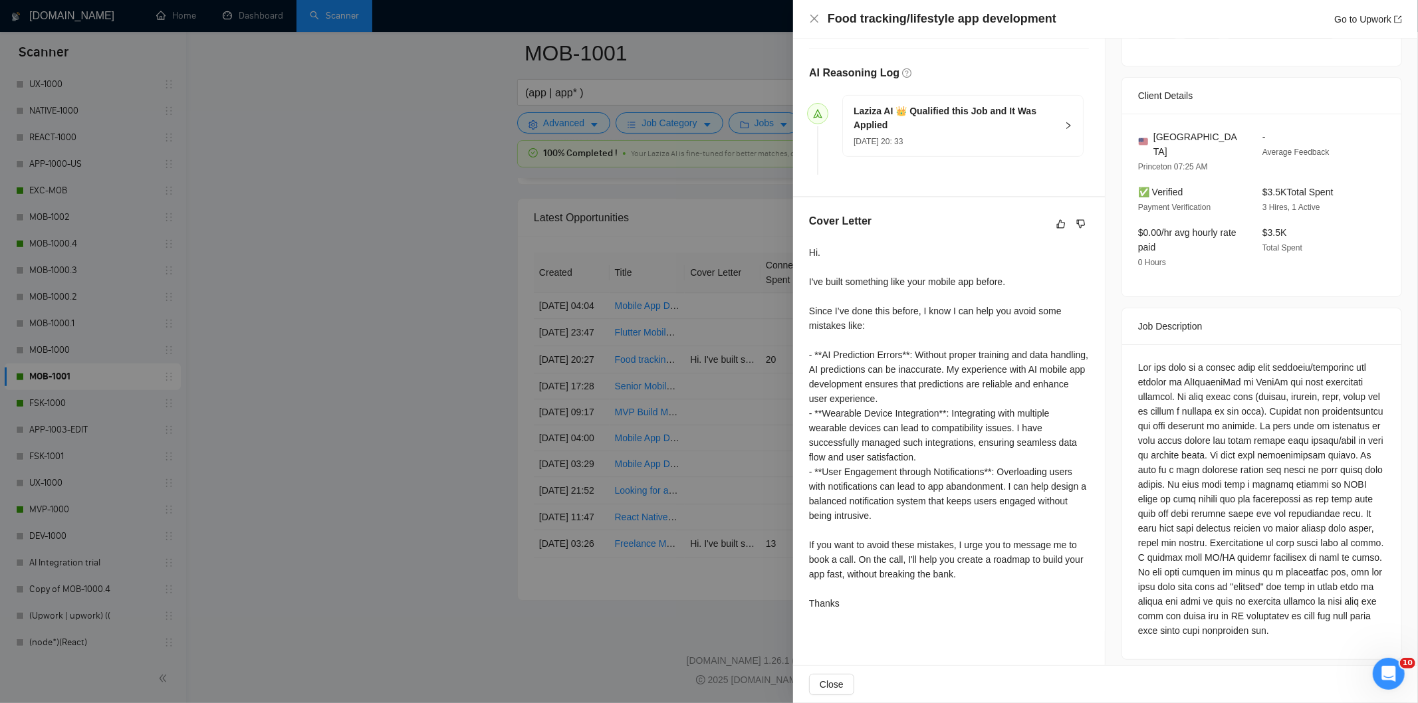
scroll to position [333, 0]
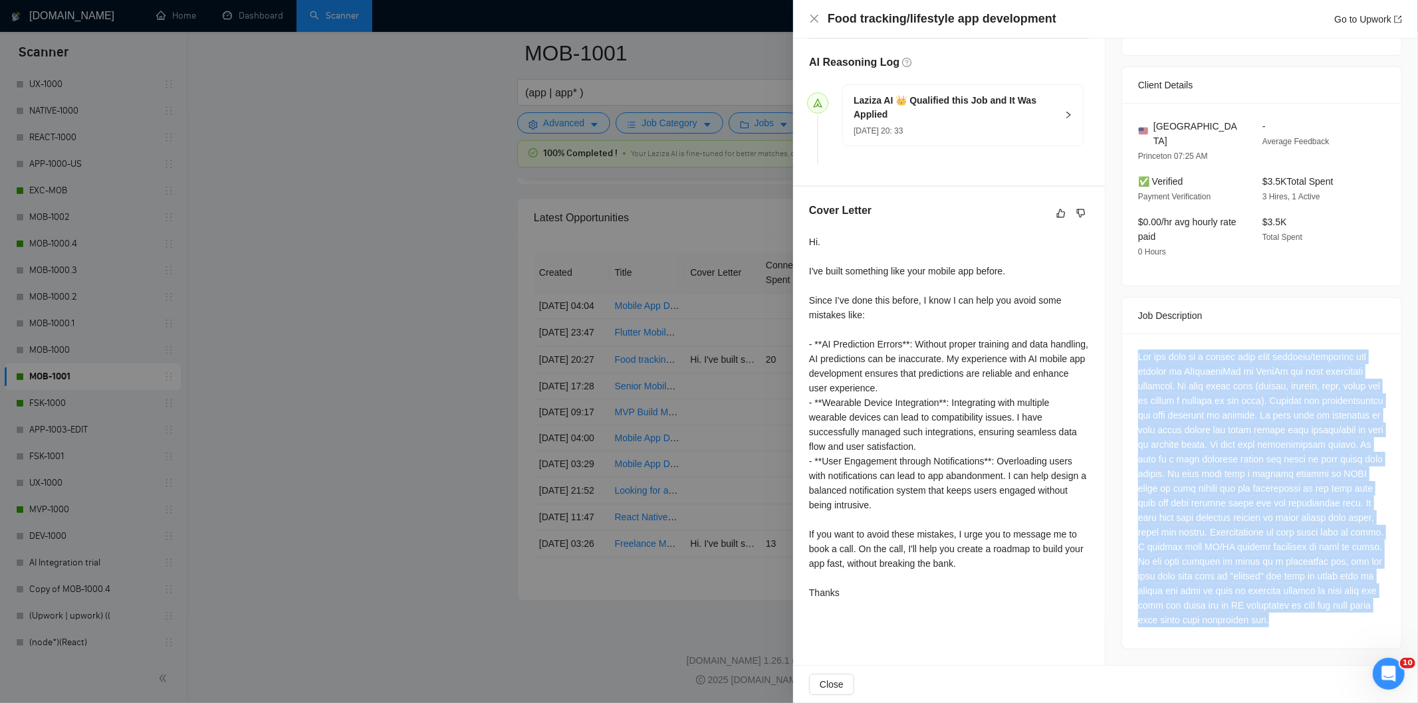
drag, startPoint x: 1134, startPoint y: 346, endPoint x: 1295, endPoint y: 623, distance: 320.2
click at [1295, 623] on div at bounding box center [1261, 489] width 247 height 278
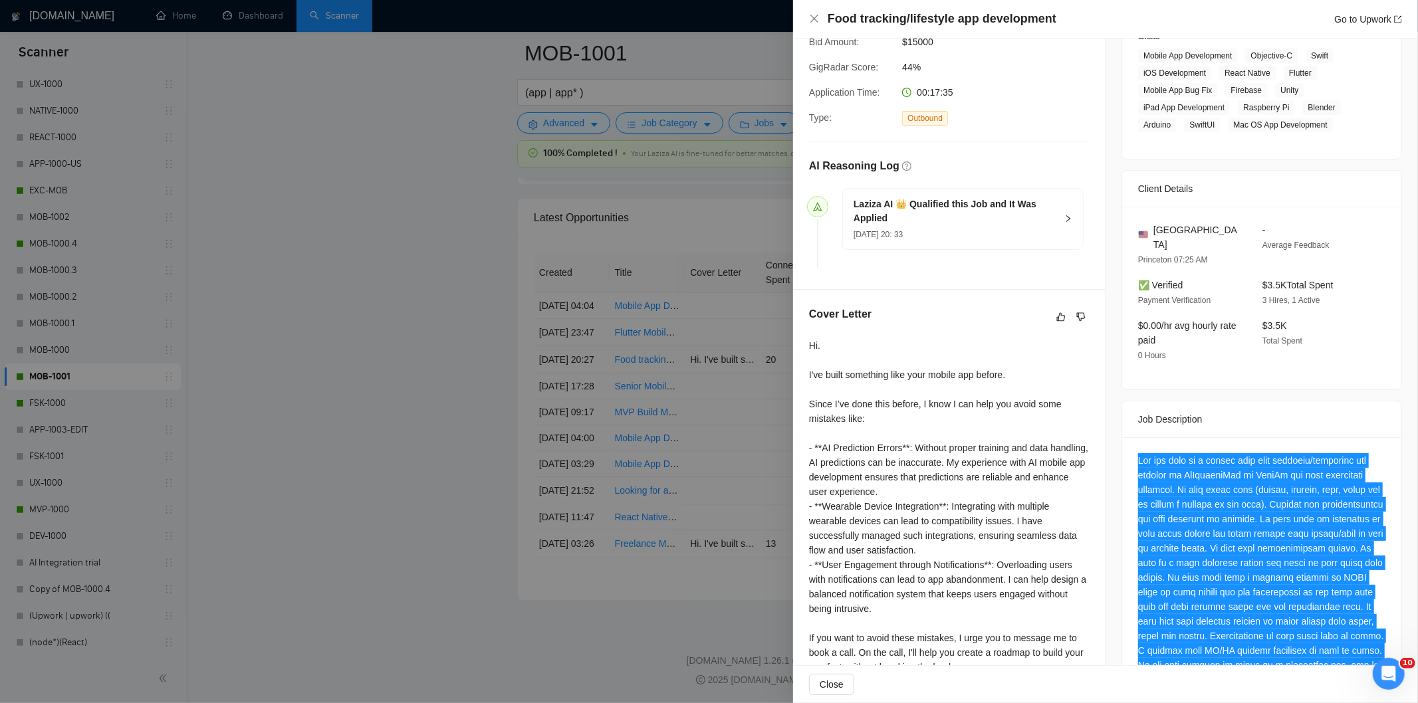
scroll to position [0, 0]
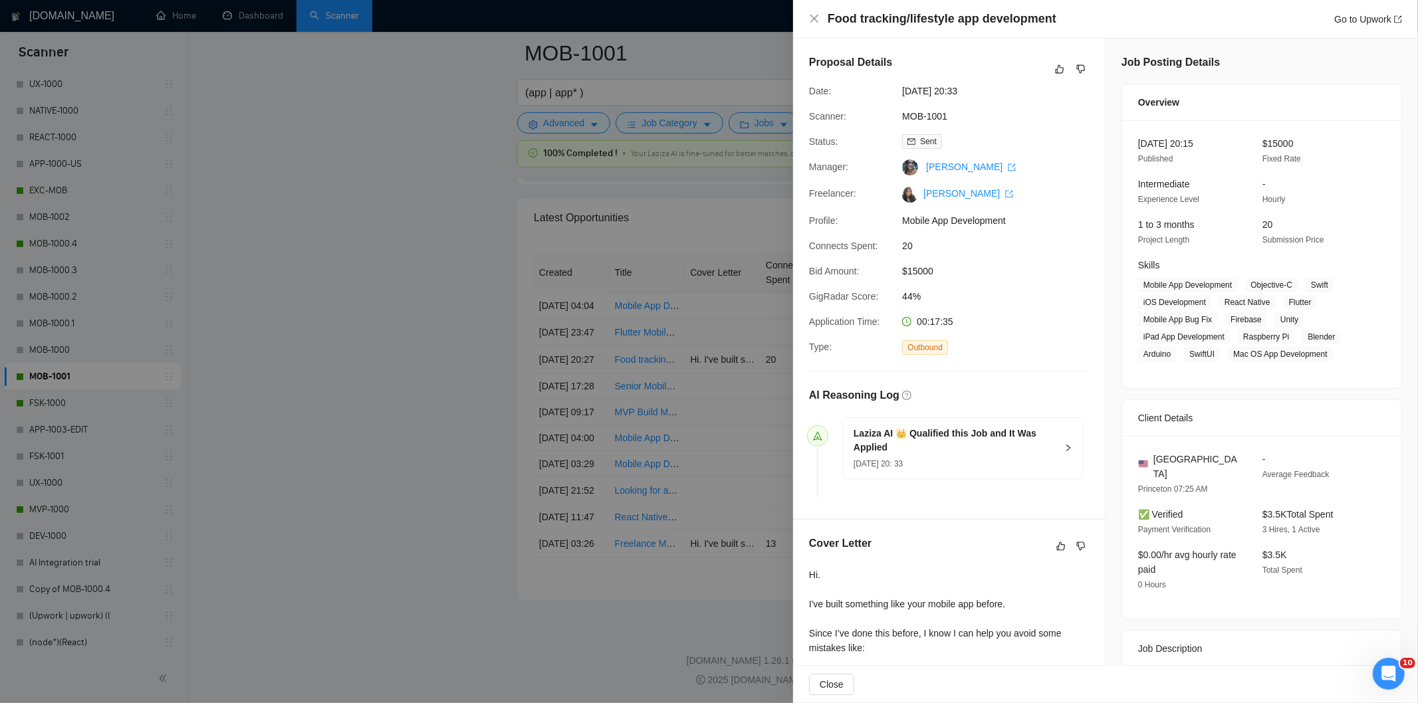
drag, startPoint x: 992, startPoint y: 86, endPoint x: 894, endPoint y: 91, distance: 97.9
click at [894, 91] on div "Date: [DATE] 20:33" at bounding box center [944, 91] width 280 height 15
